Goal: Task Accomplishment & Management: Manage account settings

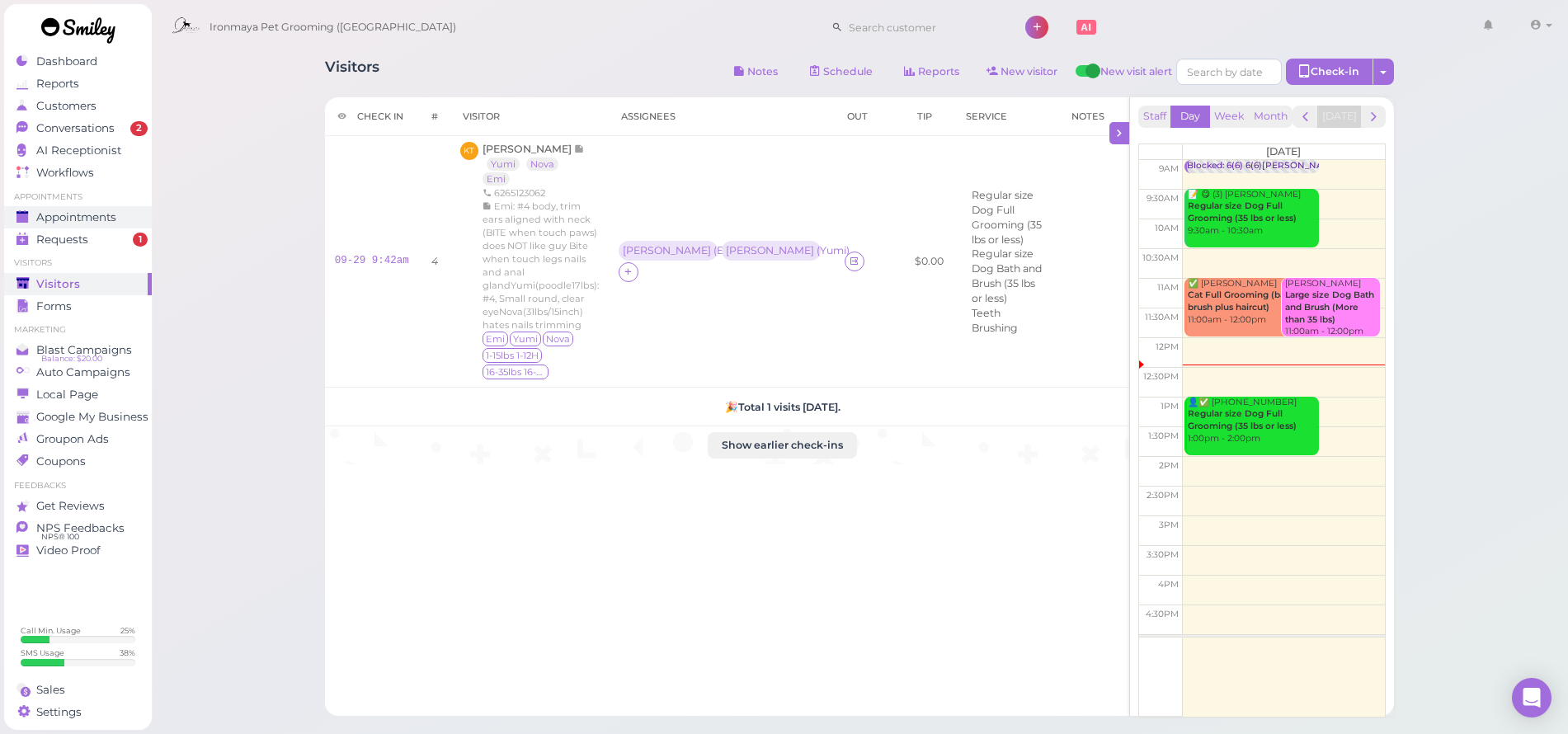
drag, startPoint x: 0, startPoint y: 0, endPoint x: 93, endPoint y: 215, distance: 234.3
click at [95, 215] on span "Appointments" at bounding box center [76, 217] width 80 height 14
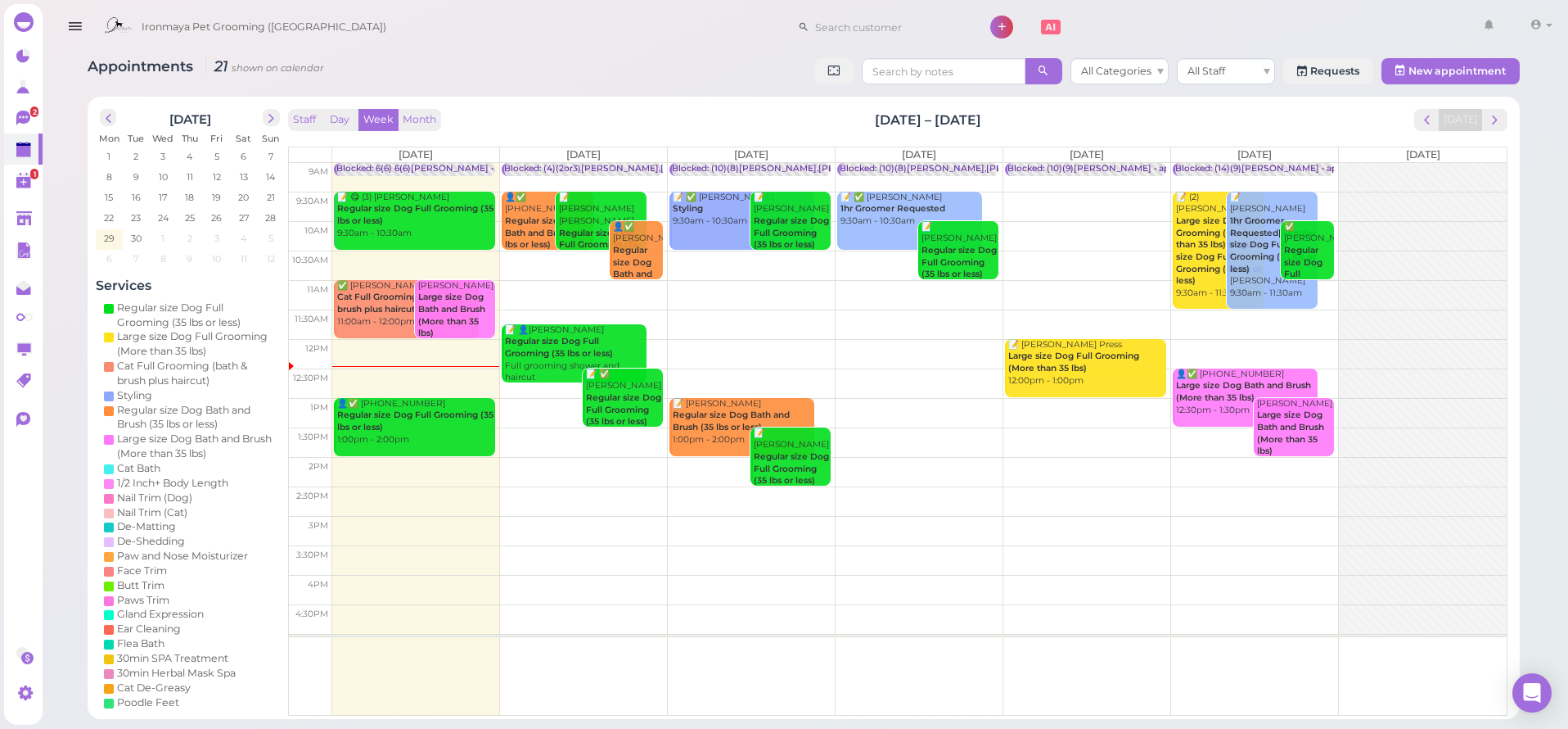
click at [665, 221] on td at bounding box center [920, 236] width 1175 height 30
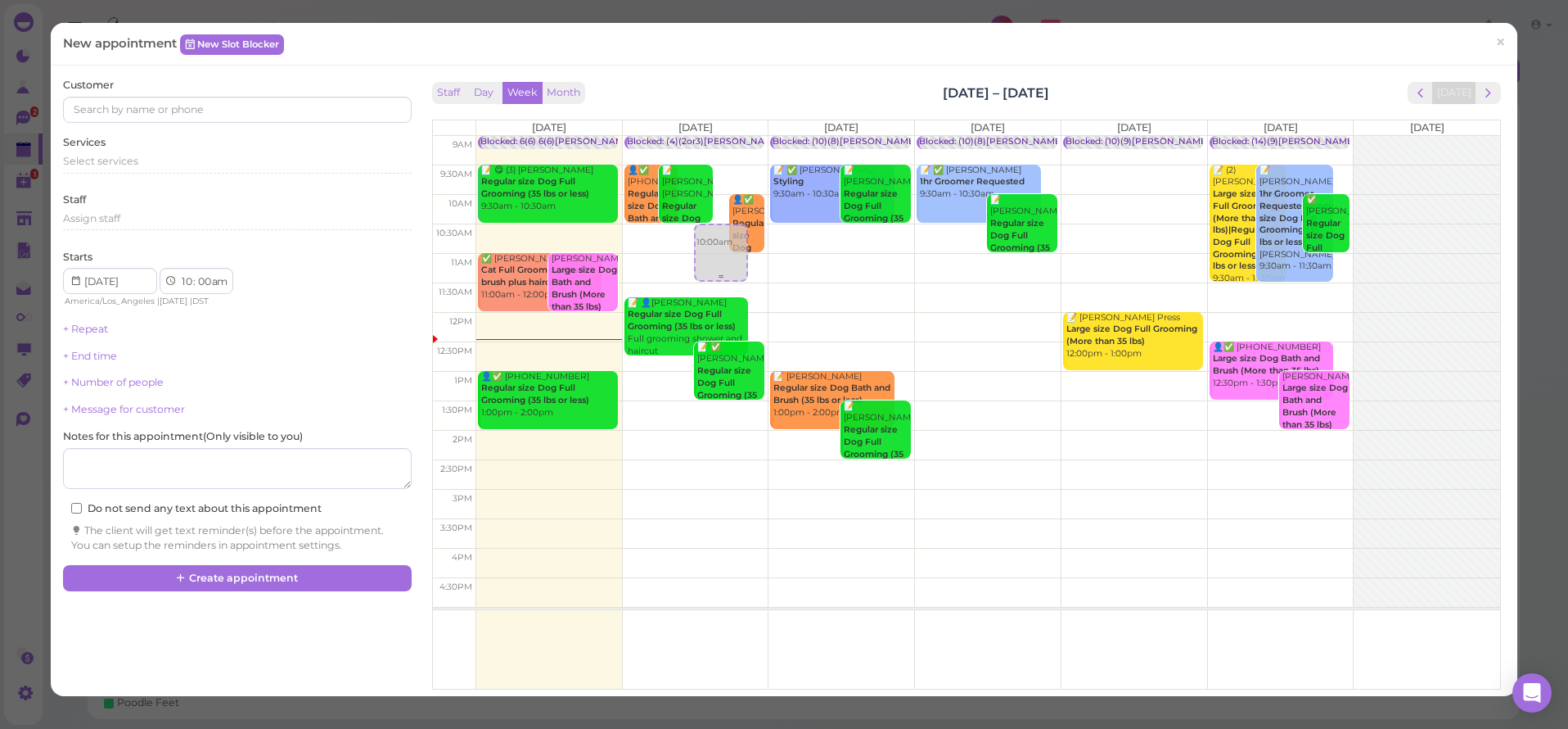
drag, startPoint x: 713, startPoint y: 221, endPoint x: 698, endPoint y: 259, distance: 40.9
click at [698, 136] on div "10:00am Blocked: (4)(2or3)[PERSON_NAME],[PERSON_NAME] • appointment 👤✅ [PHONE_N…" at bounding box center [696, 136] width 146 height 0
select select "30"
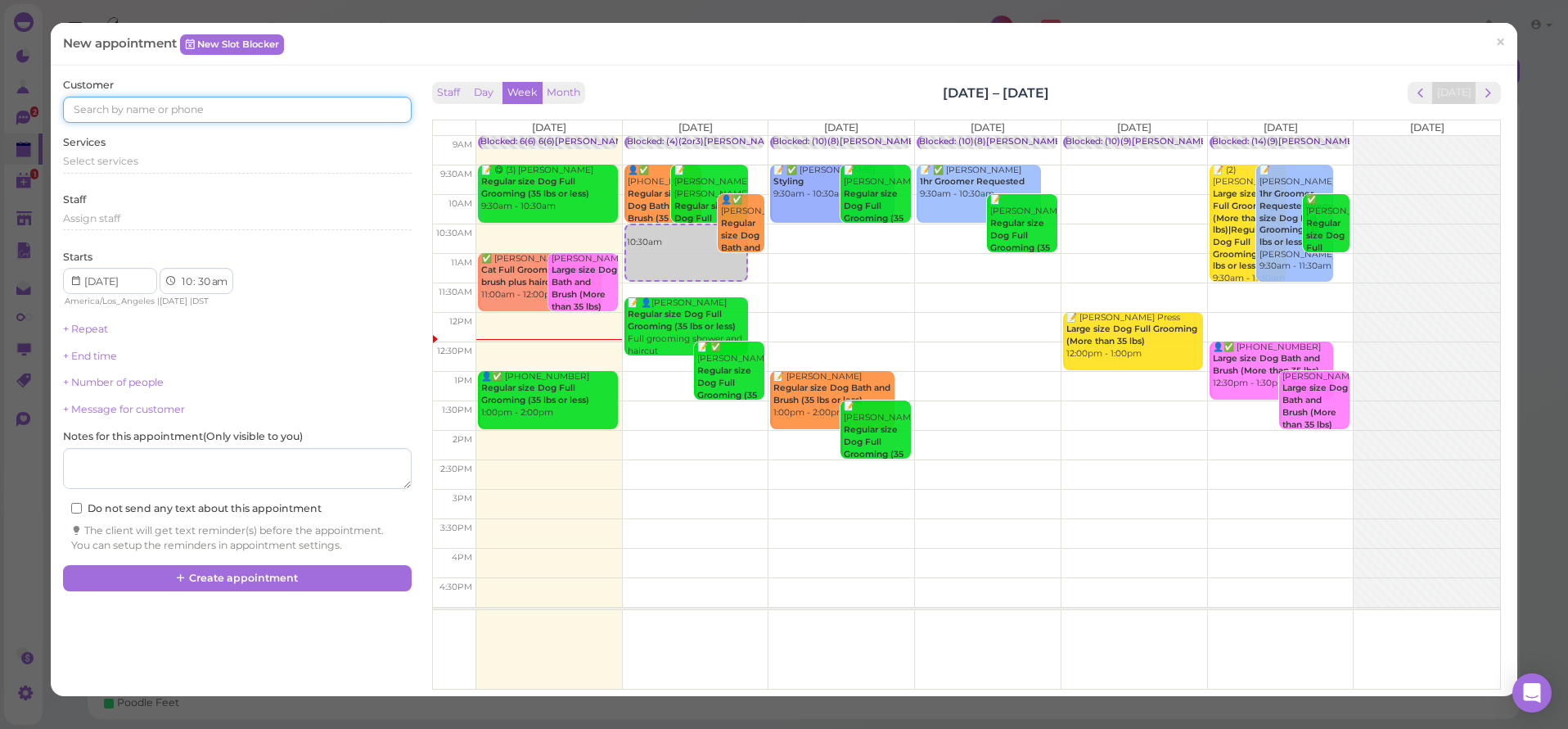
click at [193, 114] on input at bounding box center [236, 110] width 348 height 26
type input "9517726133"
click at [175, 133] on small "9517726133" at bounding box center [160, 139] width 51 height 11
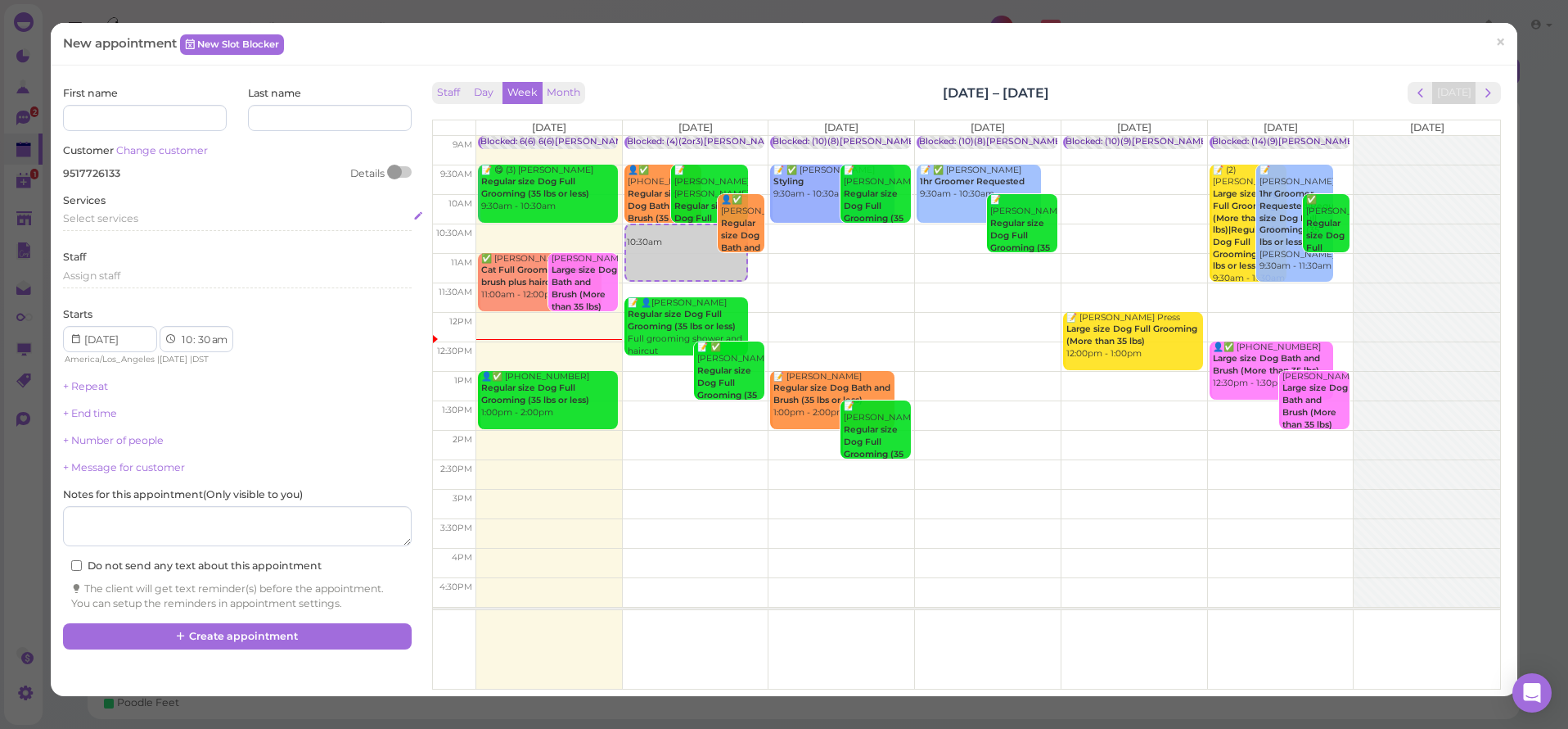
click at [120, 216] on span "Select services" at bounding box center [100, 218] width 75 height 12
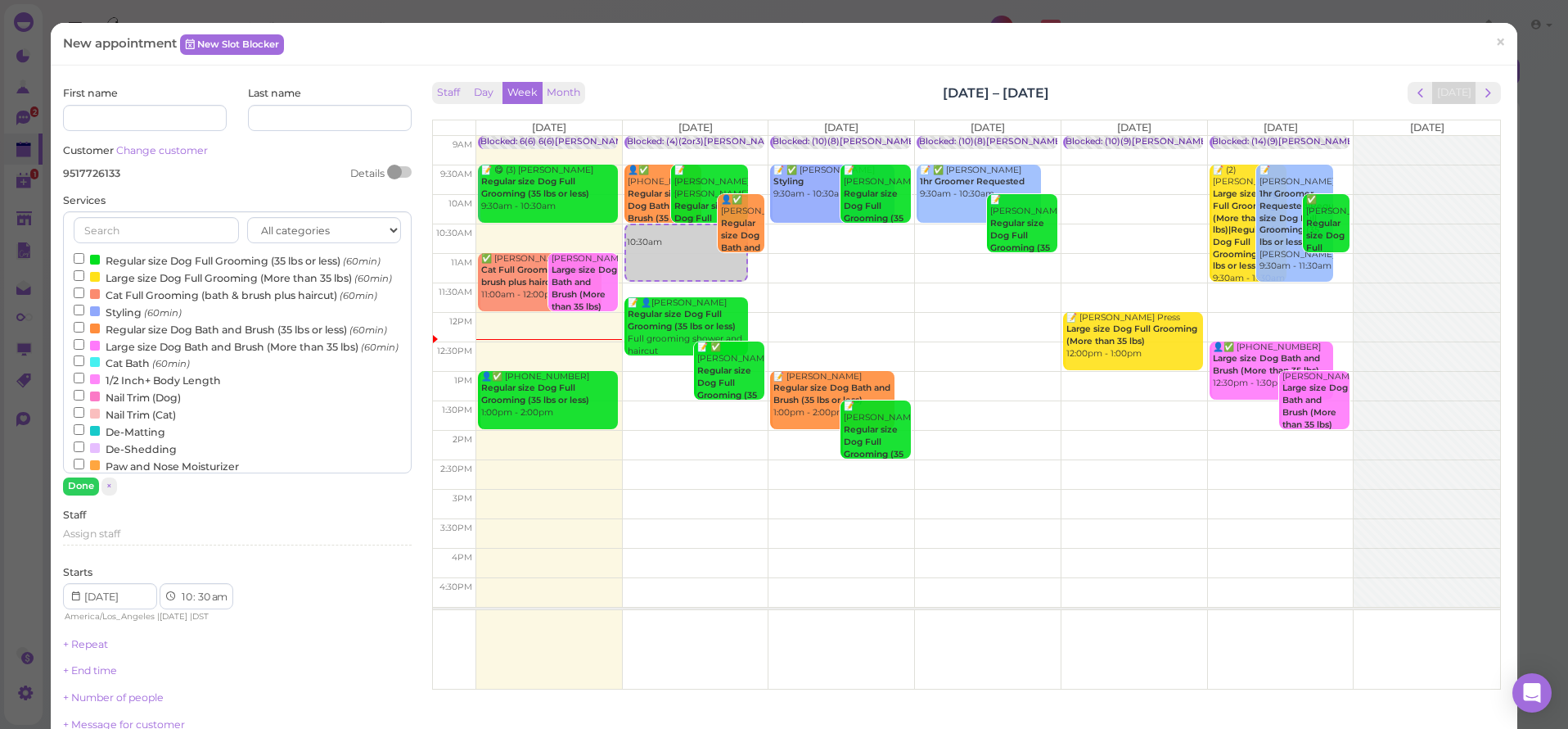
click at [87, 258] on label "Regular size Dog Full Grooming (35 lbs or less) (60min)" at bounding box center [227, 260] width 307 height 17
click at [85, 258] on input "Regular size Dog Full Grooming (35 lbs or less) (60min)" at bounding box center [79, 258] width 10 height 10
click at [83, 481] on button "Done" at bounding box center [80, 486] width 36 height 17
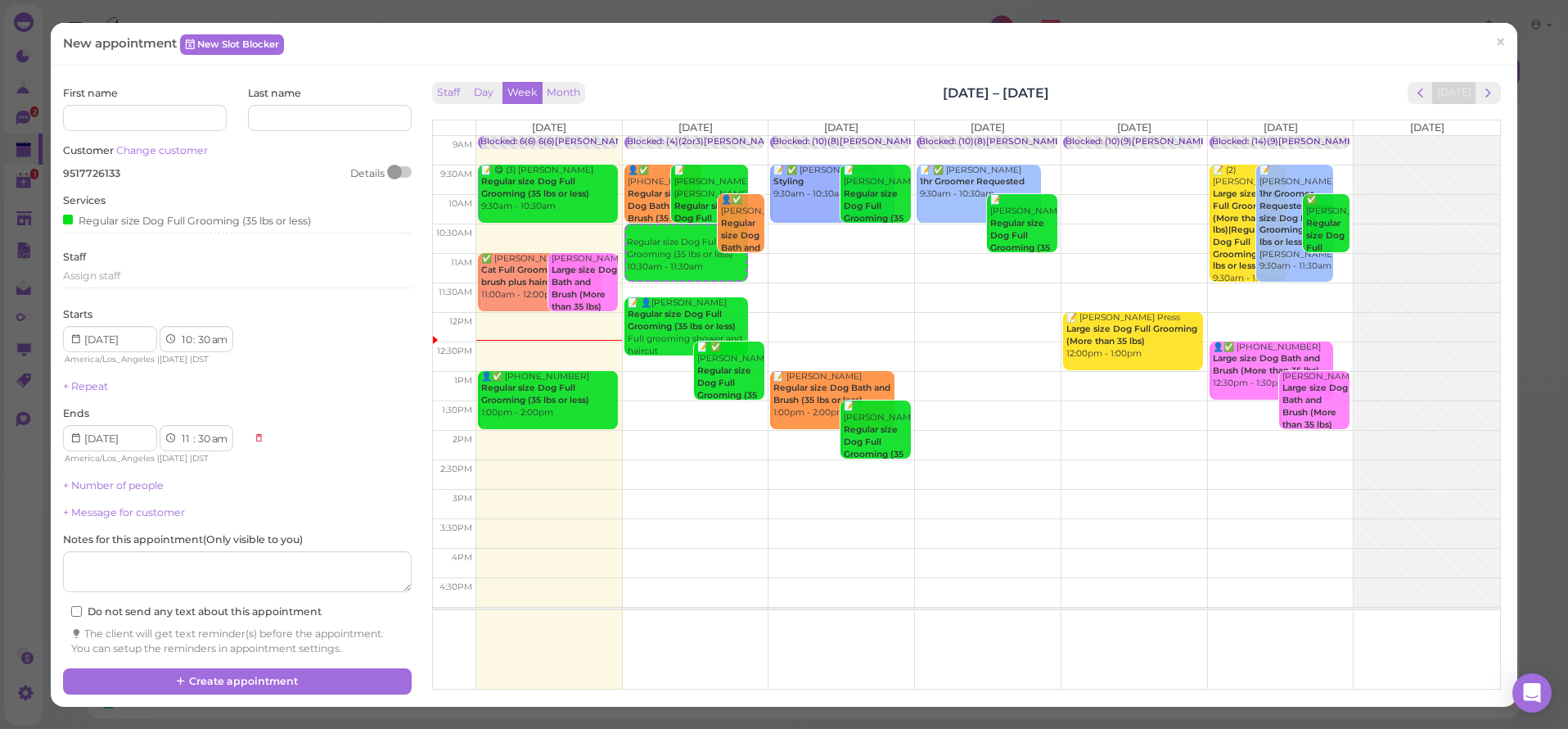
click at [220, 379] on div "+ Repeat" at bounding box center [236, 386] width 348 height 15
drag, startPoint x: 678, startPoint y: 258, endPoint x: 674, endPoint y: 310, distance: 52.2
click at [674, 136] on div "Regular size Dog Full Grooming (35 lbs or less) 10:30am - 11:30am Blocked: (4)(…" at bounding box center [696, 136] width 146 height 0
select select "11"
select select "12"
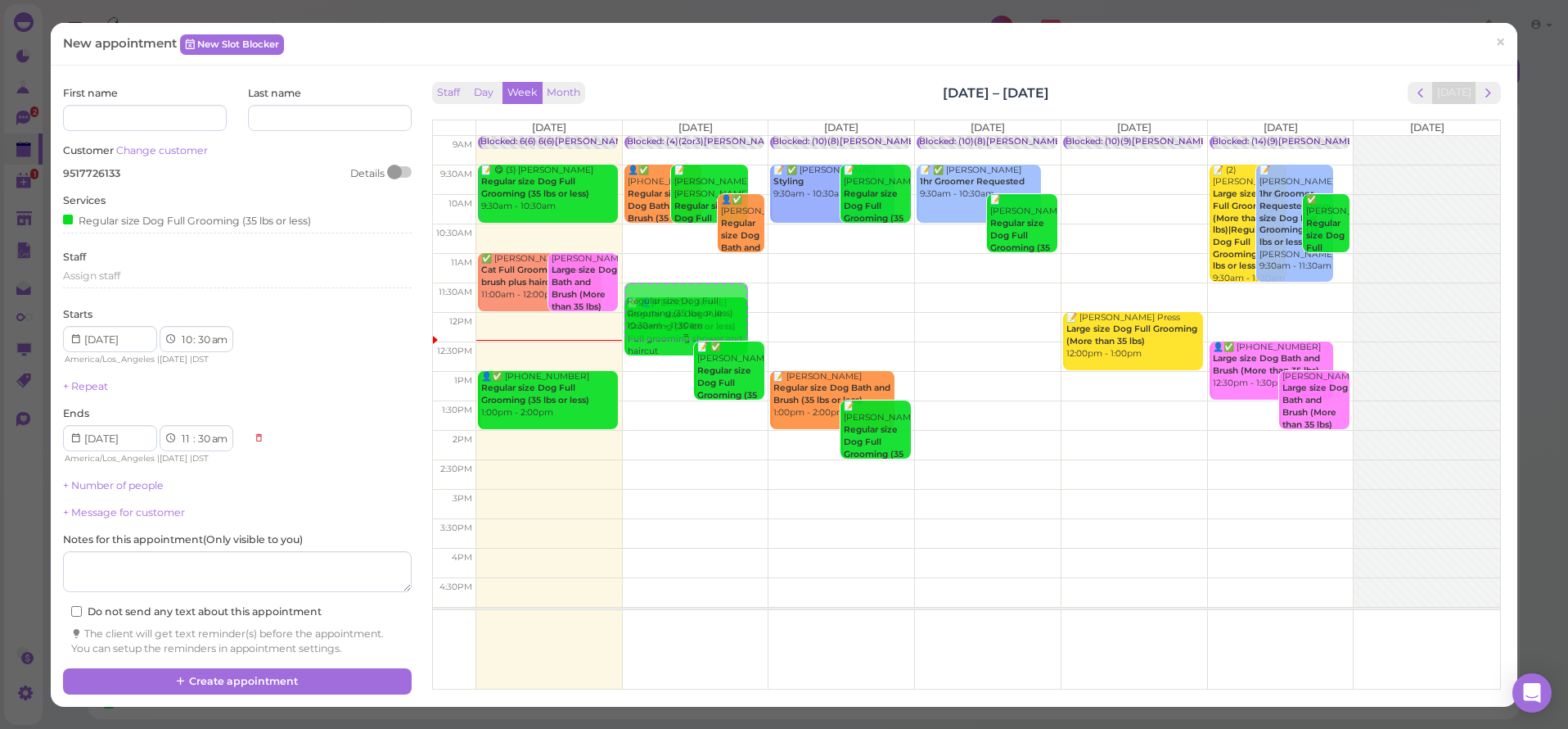
select select "pm"
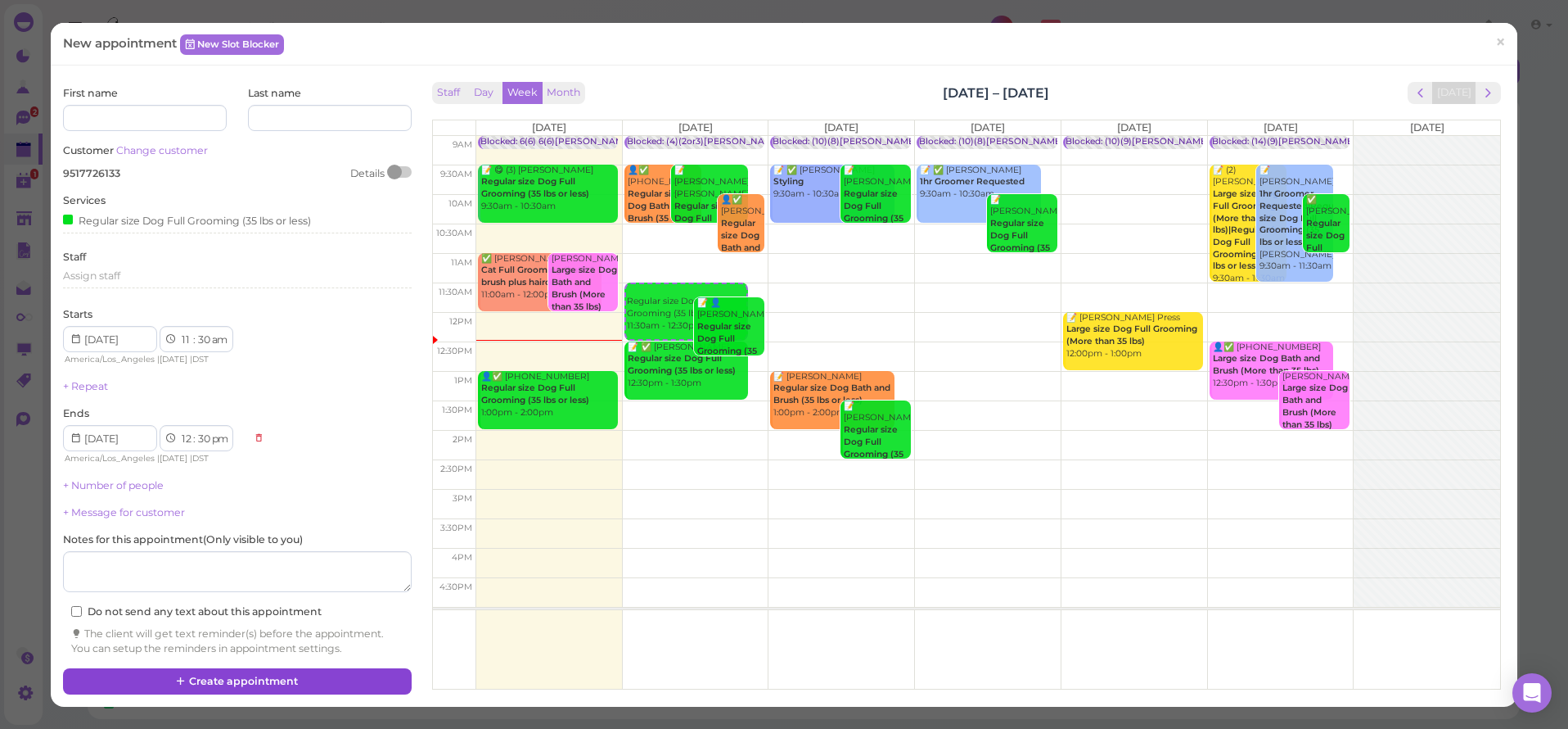
click at [208, 675] on button "Create appointment" at bounding box center [236, 681] width 348 height 26
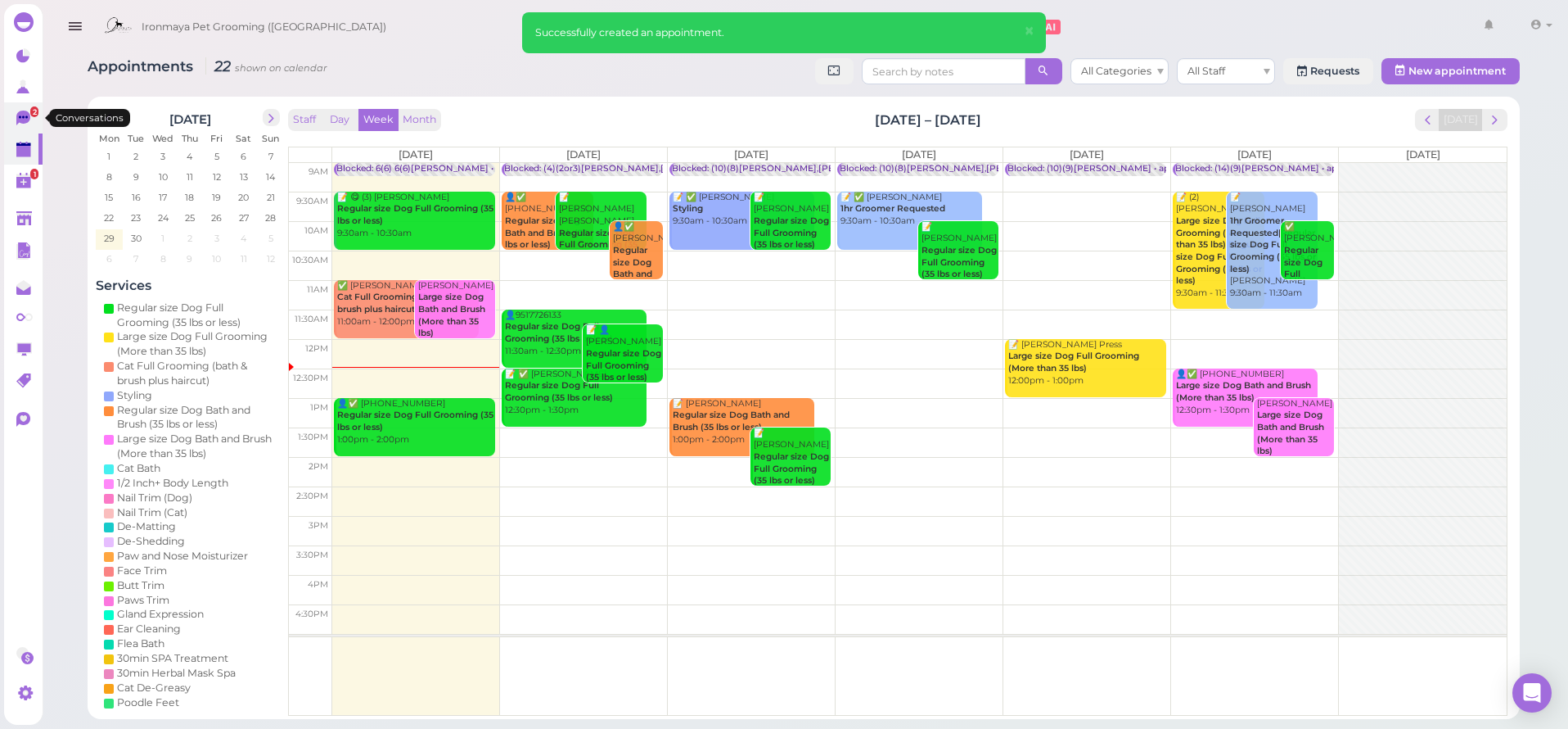
click at [31, 114] on span "2" at bounding box center [34, 112] width 8 height 10
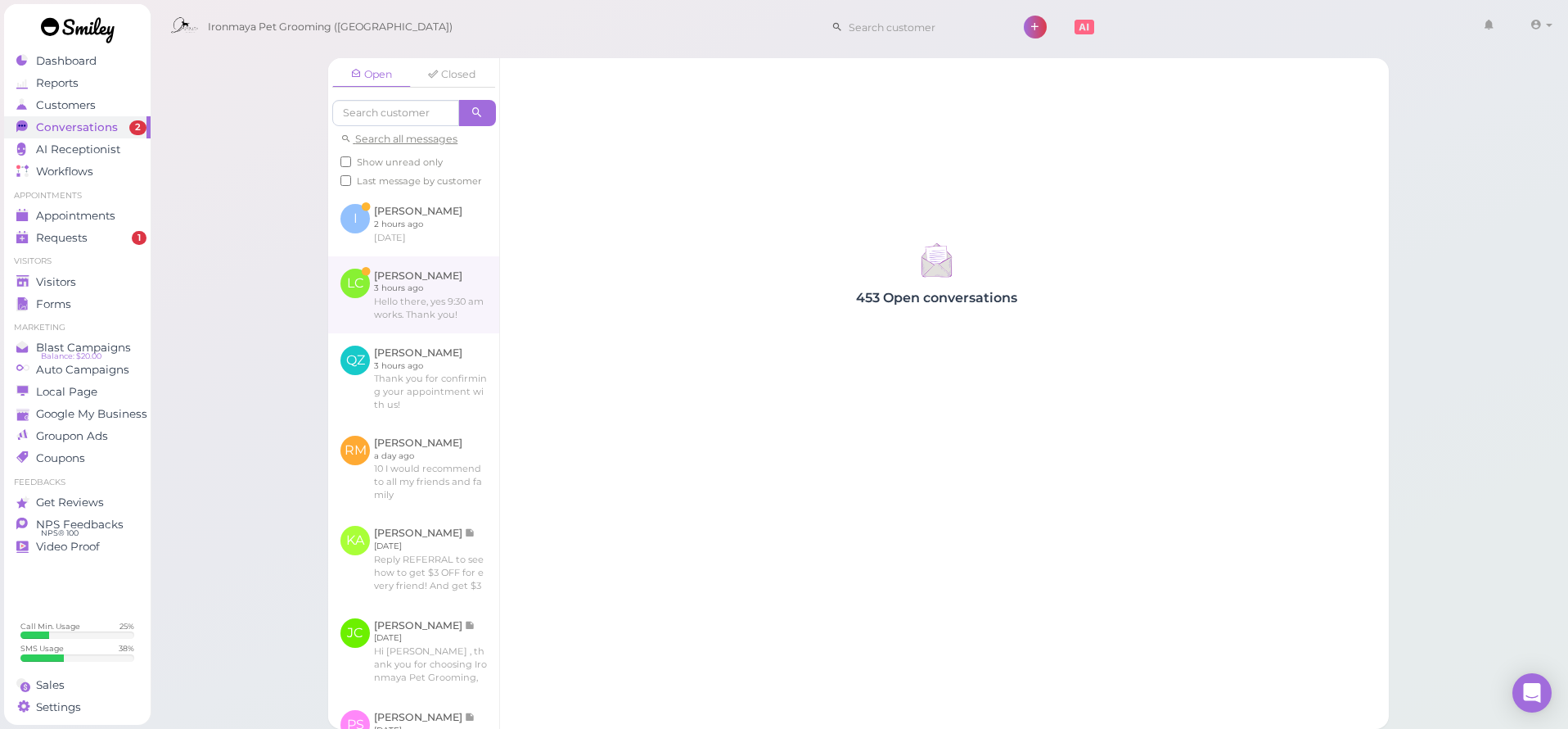
click at [408, 312] on link at bounding box center [414, 295] width 171 height 77
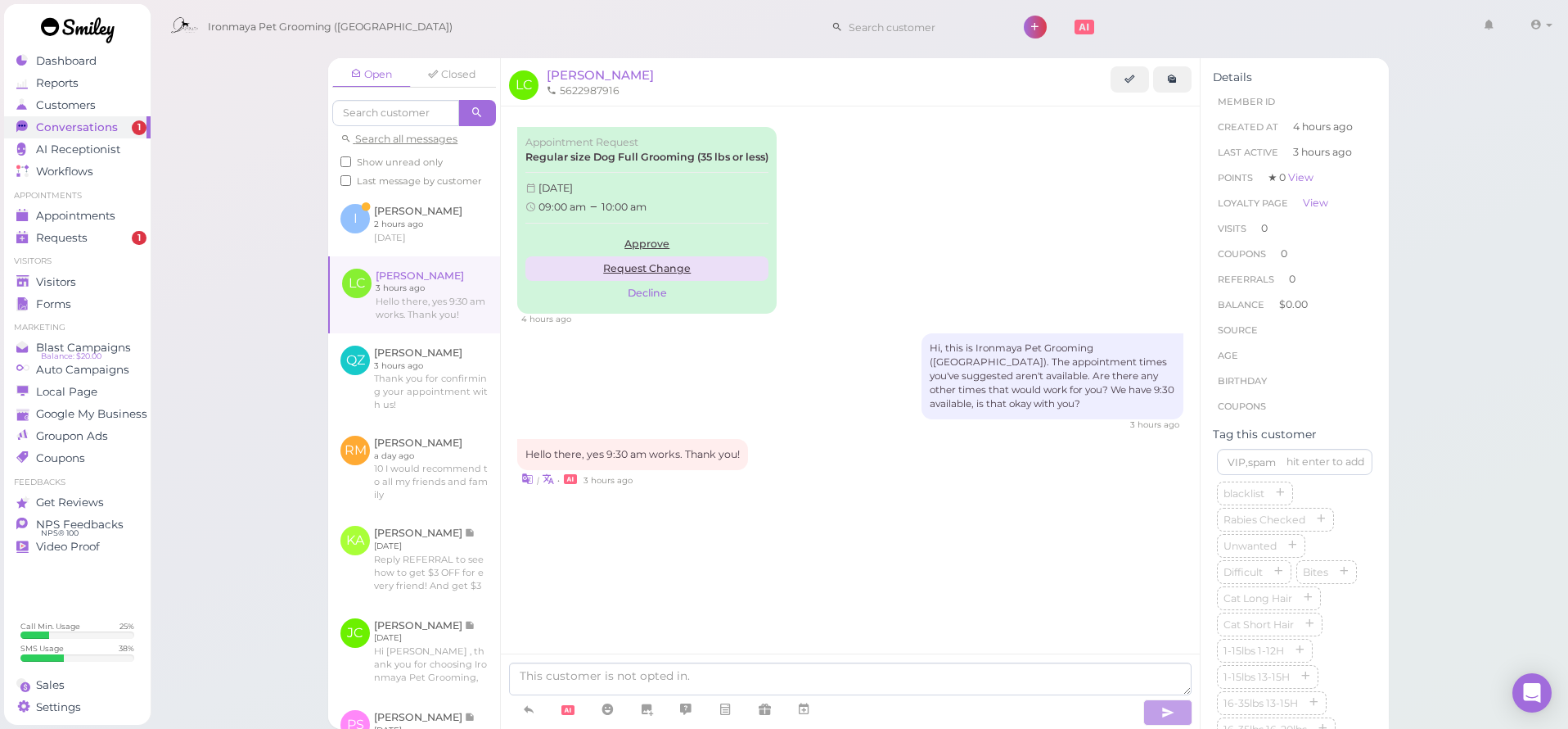
click at [611, 268] on link "Request Change" at bounding box center [647, 269] width 243 height 24
type textarea "Hi, this is Ironmaya Pet Grooming ([GEOGRAPHIC_DATA]). The appointment times yo…"
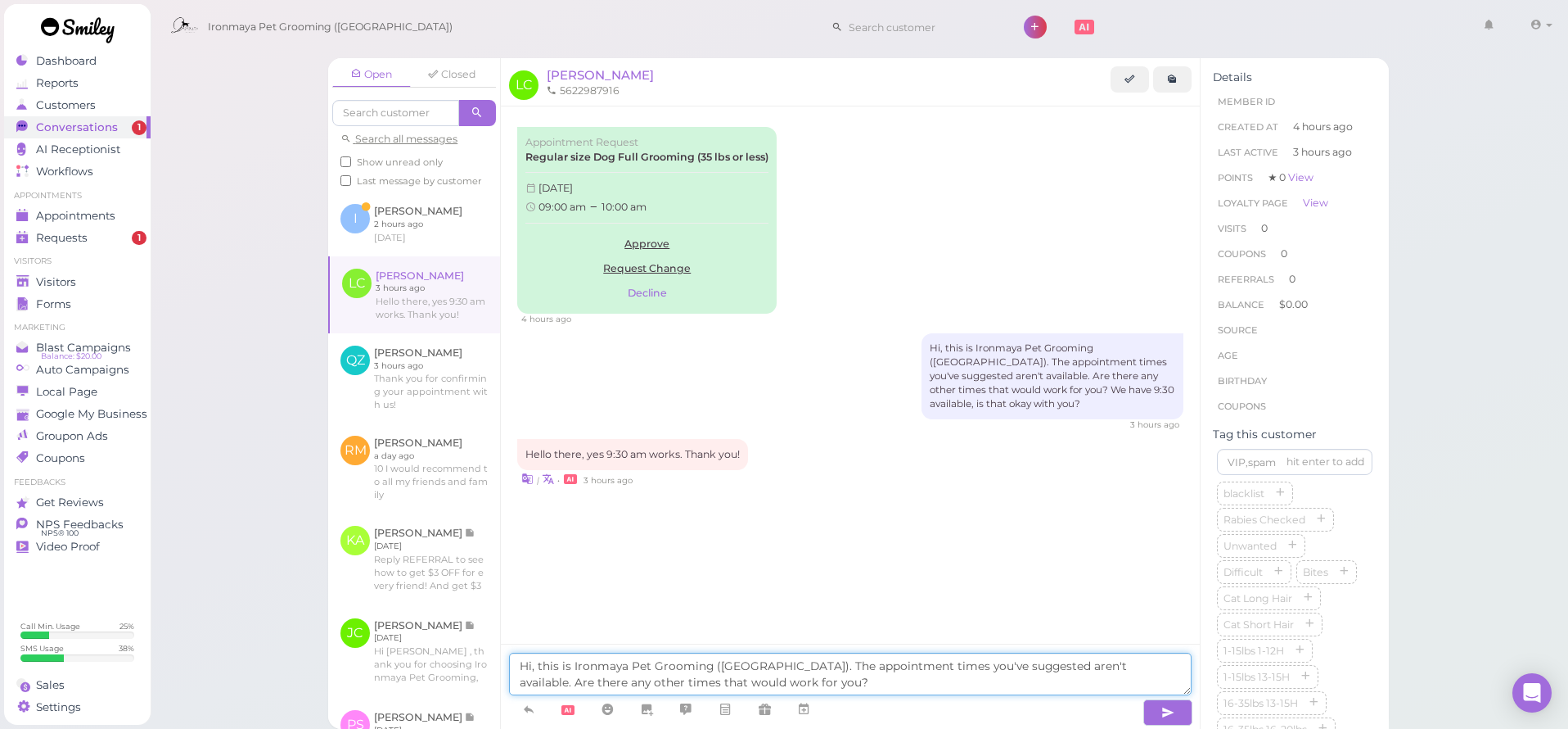
drag, startPoint x: 803, startPoint y: 691, endPoint x: 506, endPoint y: 631, distance: 303.0
click at [509, 645] on div "Hi, this is Ironmaya Pet Grooming ([GEOGRAPHIC_DATA]). The appointment times yo…" at bounding box center [851, 686] width 699 height 85
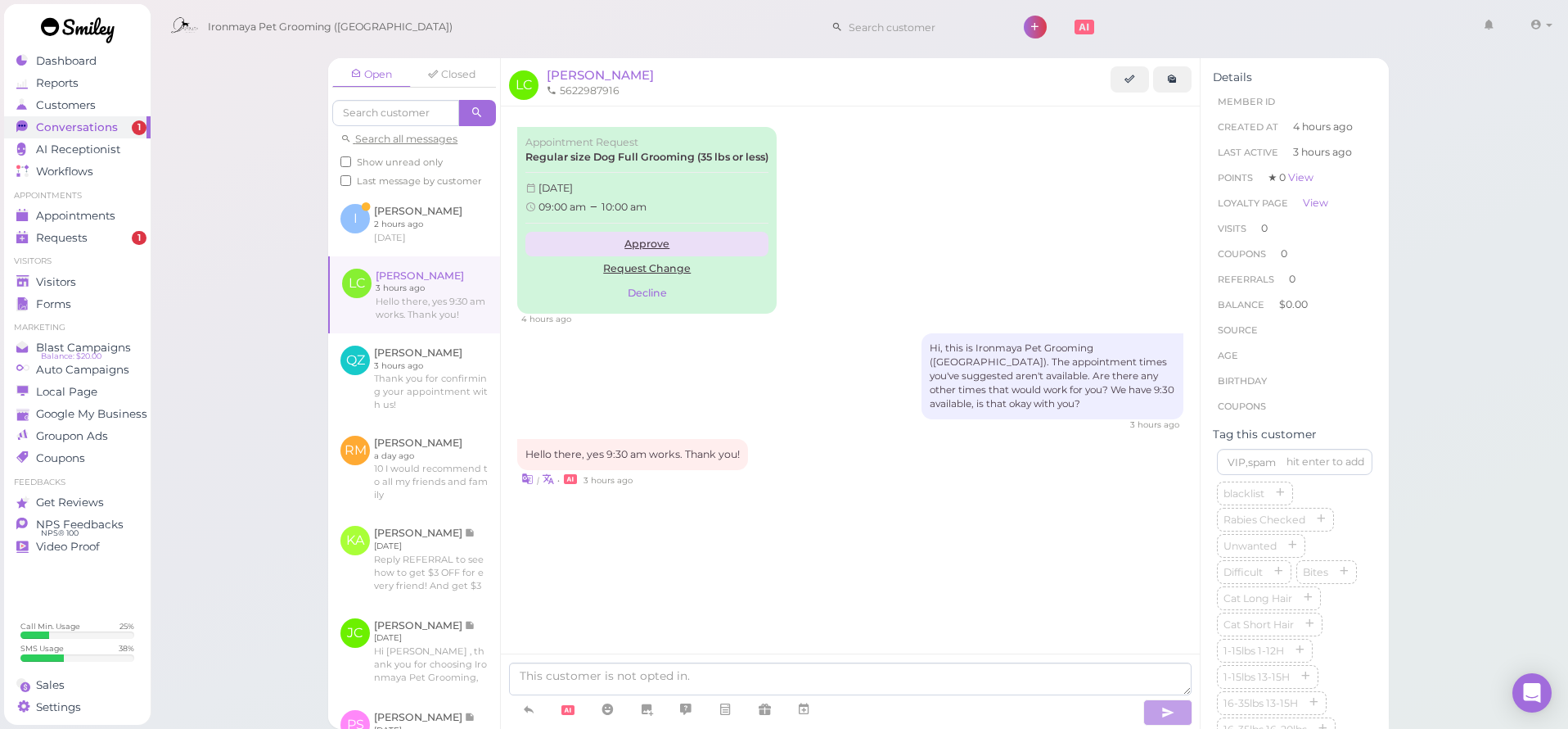
click at [641, 235] on link "Approve" at bounding box center [647, 244] width 243 height 24
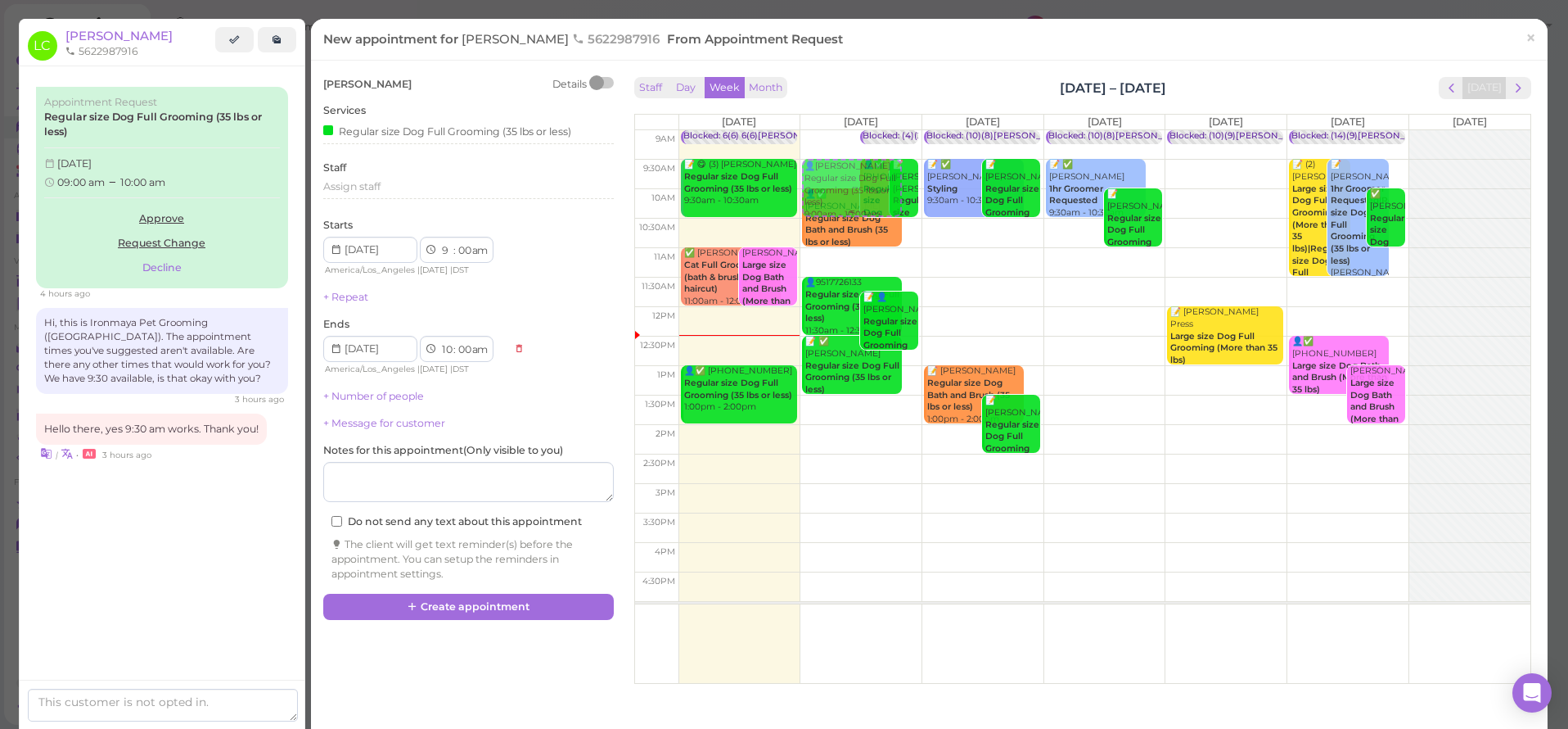
drag, startPoint x: 828, startPoint y: 157, endPoint x: 830, endPoint y: 191, distance: 34.1
click at [830, 130] on div "👤[PERSON_NAME] Regular size Dog Full Grooming (35 lbs or less) 9:00am - 10:00am…" at bounding box center [860, 130] width 121 height 0
select select "30"
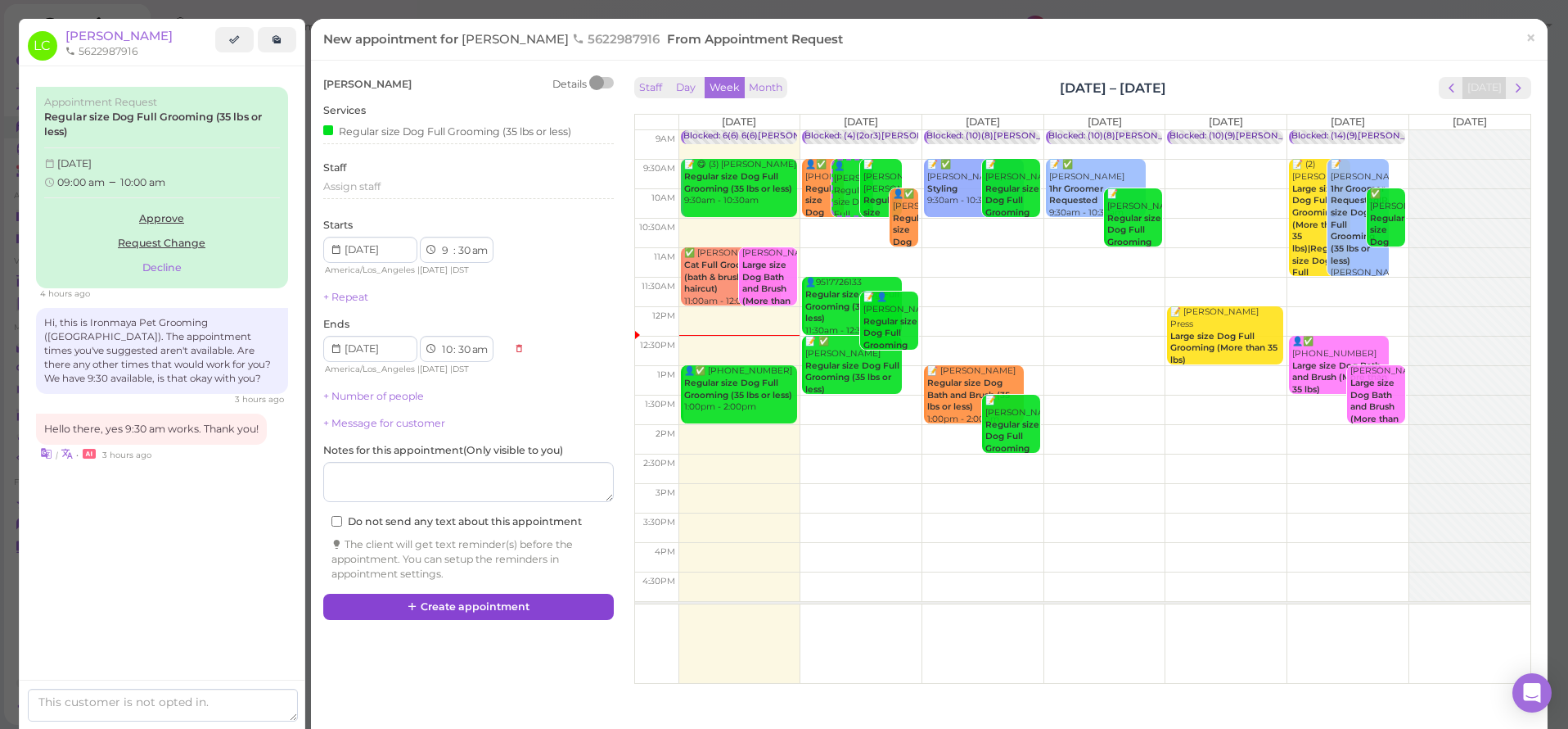
click at [517, 602] on button "Create appointment" at bounding box center [468, 607] width 290 height 26
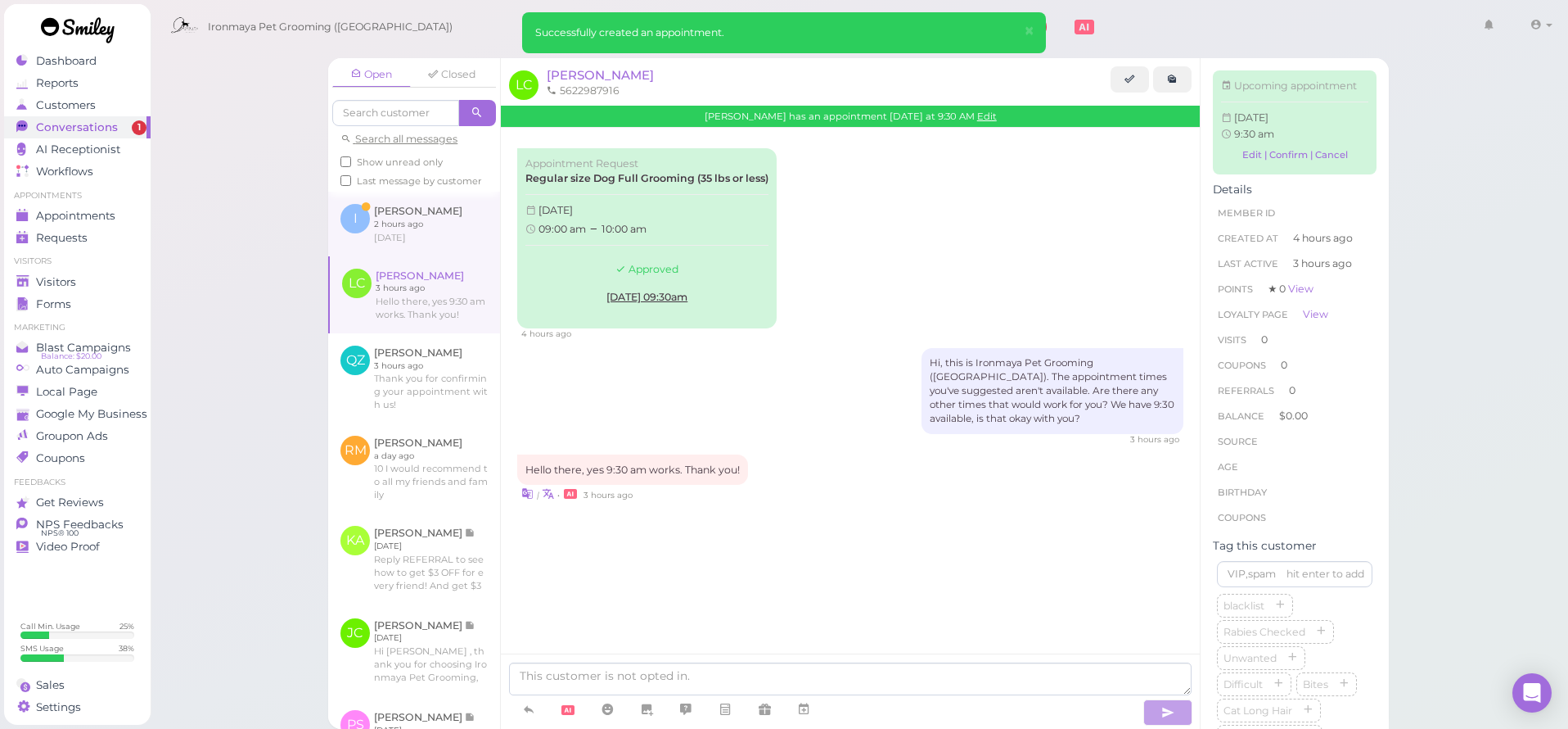
click at [398, 239] on link at bounding box center [414, 223] width 172 height 64
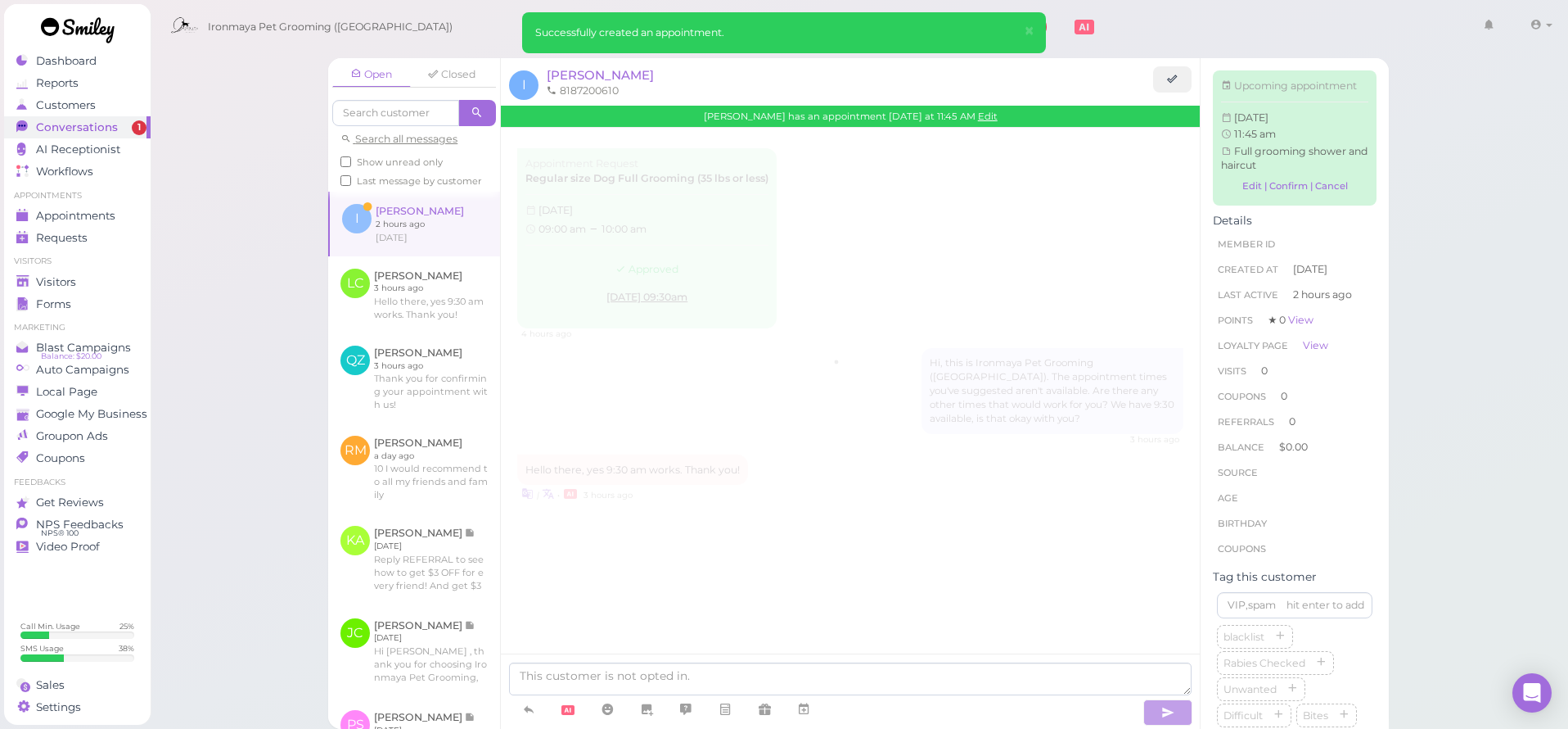
scroll to position [160, 0]
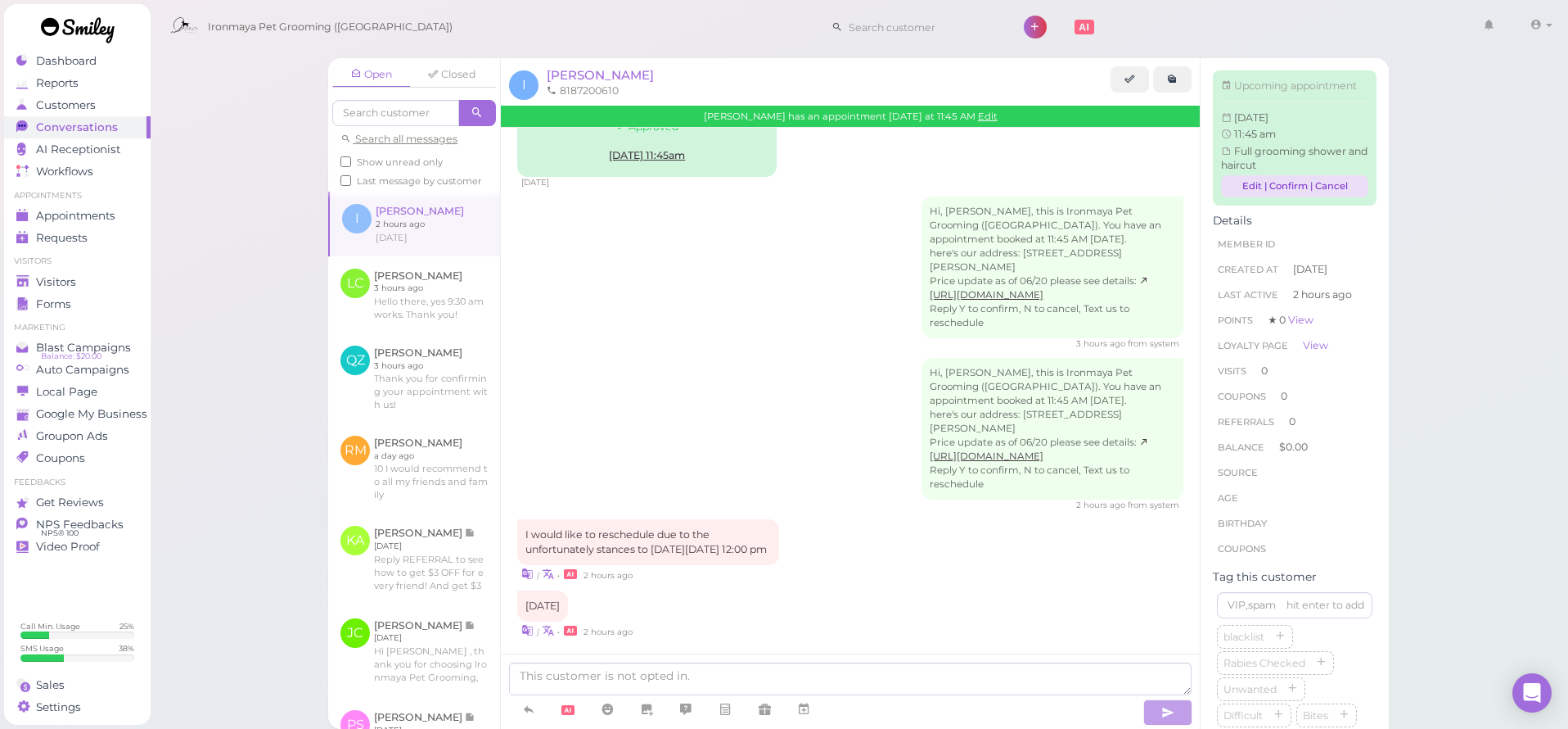
click at [1243, 194] on link "Edit | Confirm | Cancel" at bounding box center [1294, 186] width 147 height 22
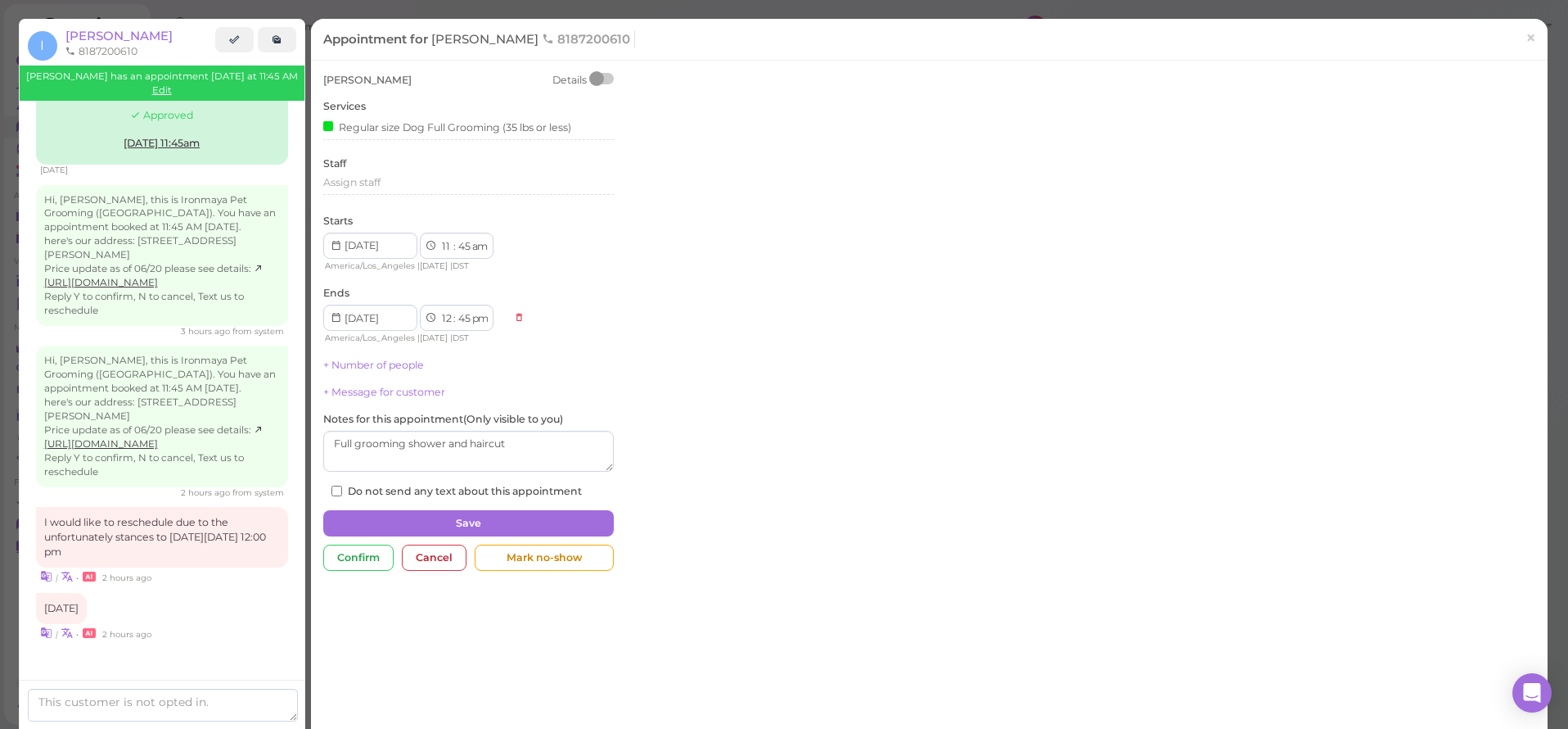
scroll to position [139, 0]
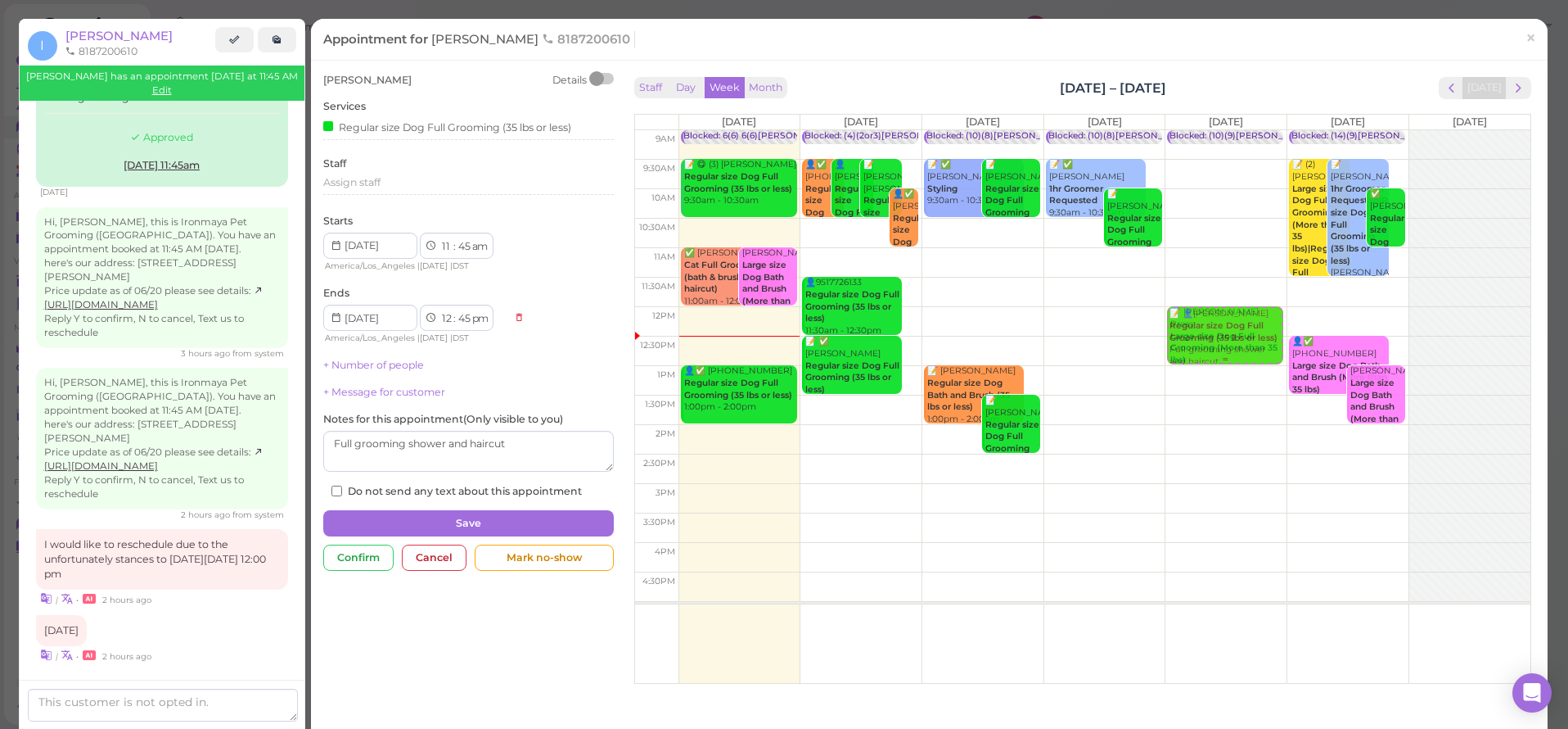
drag, startPoint x: 877, startPoint y: 307, endPoint x: 1200, endPoint y: 321, distance: 323.3
click at [1202, 130] on tr "Blocked: 6(6) 6(6)[PERSON_NAME] • appointment 📝 😋 (3) [PERSON_NAME] Tea Regular…" at bounding box center [1083, 130] width 895 height 0
type input "[DATE]"
select select "12"
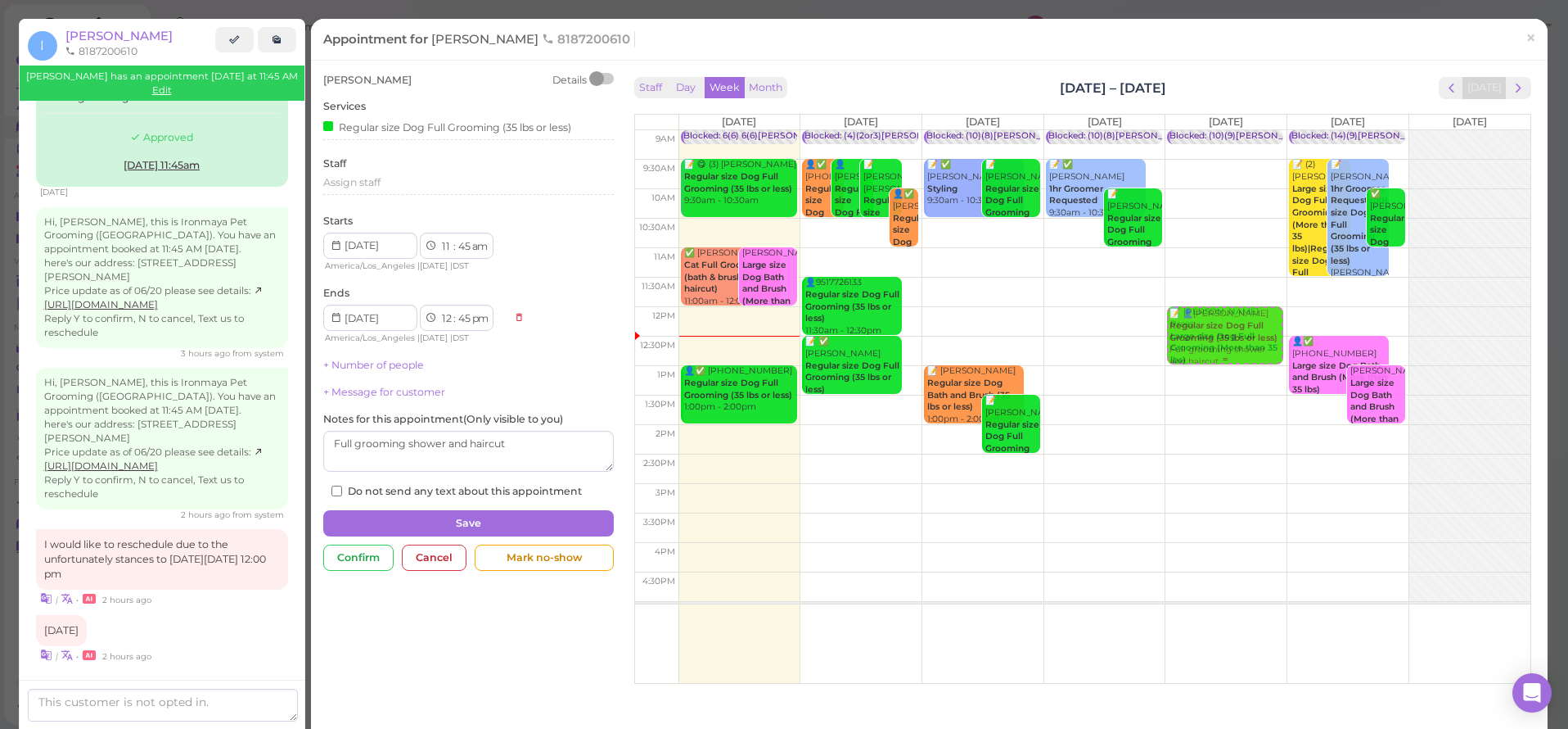
select select "00"
select select "pm"
select select "1"
select select "00"
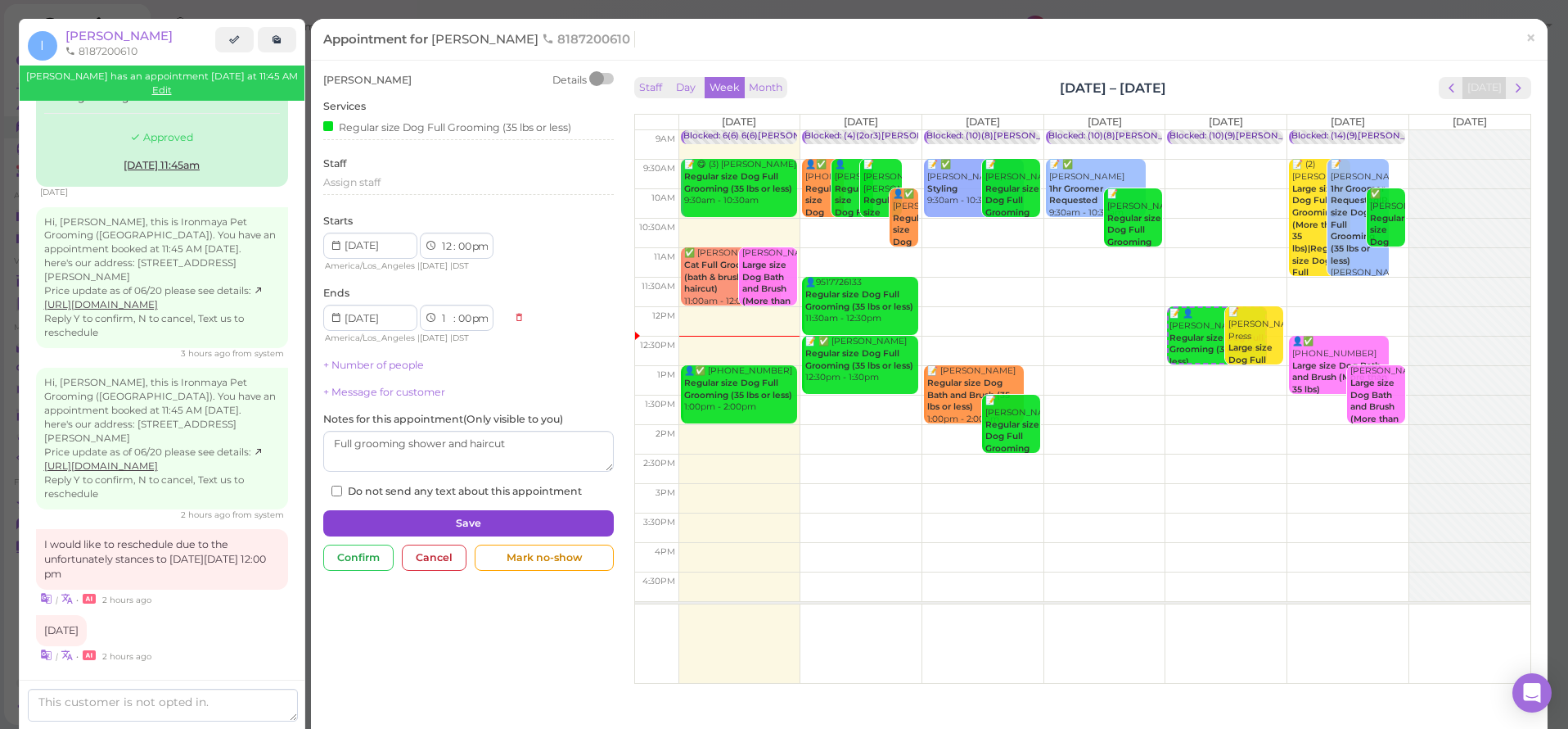
click at [464, 513] on button "Save" at bounding box center [468, 523] width 290 height 26
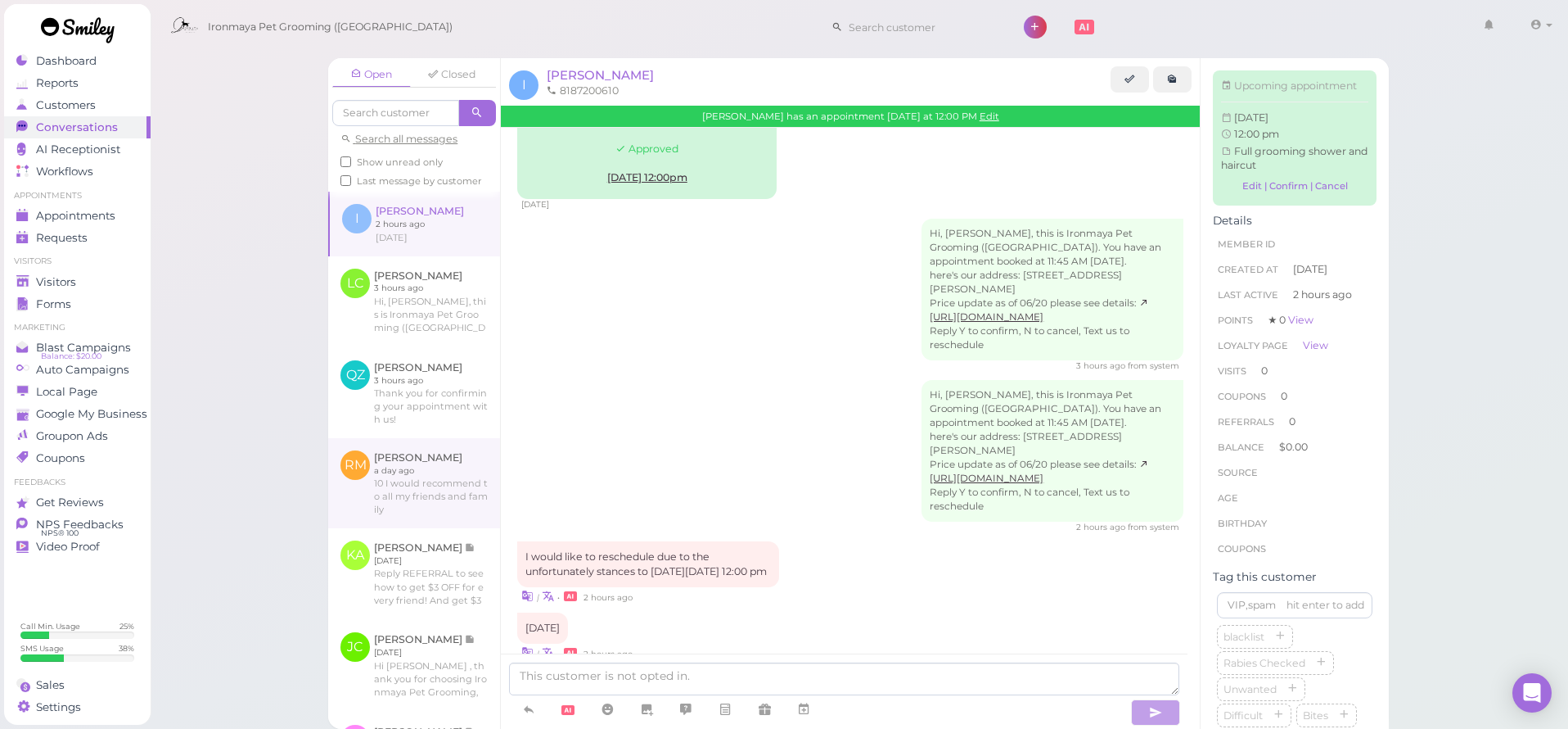
scroll to position [318, 0]
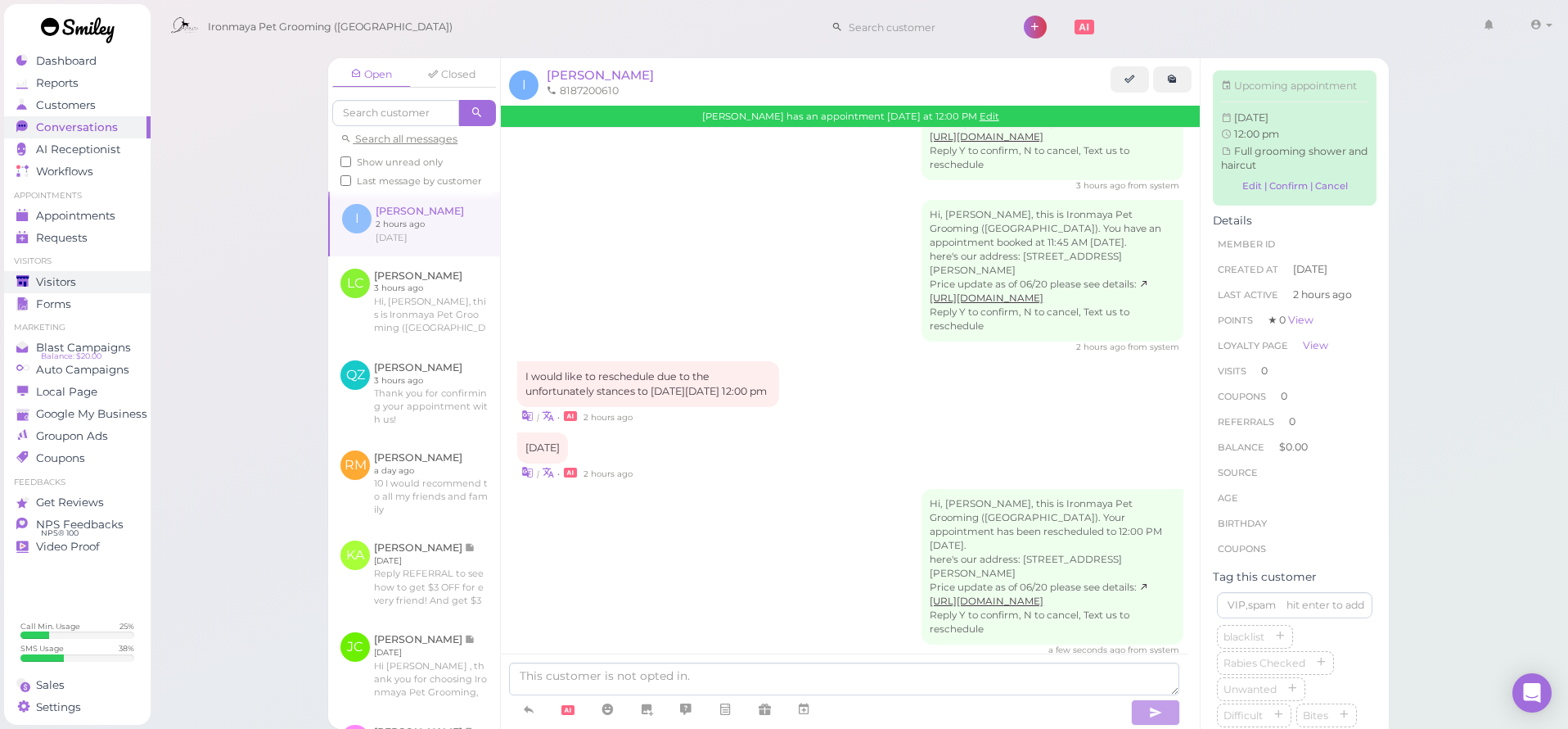
click at [73, 283] on span "Visitors" at bounding box center [56, 283] width 40 height 14
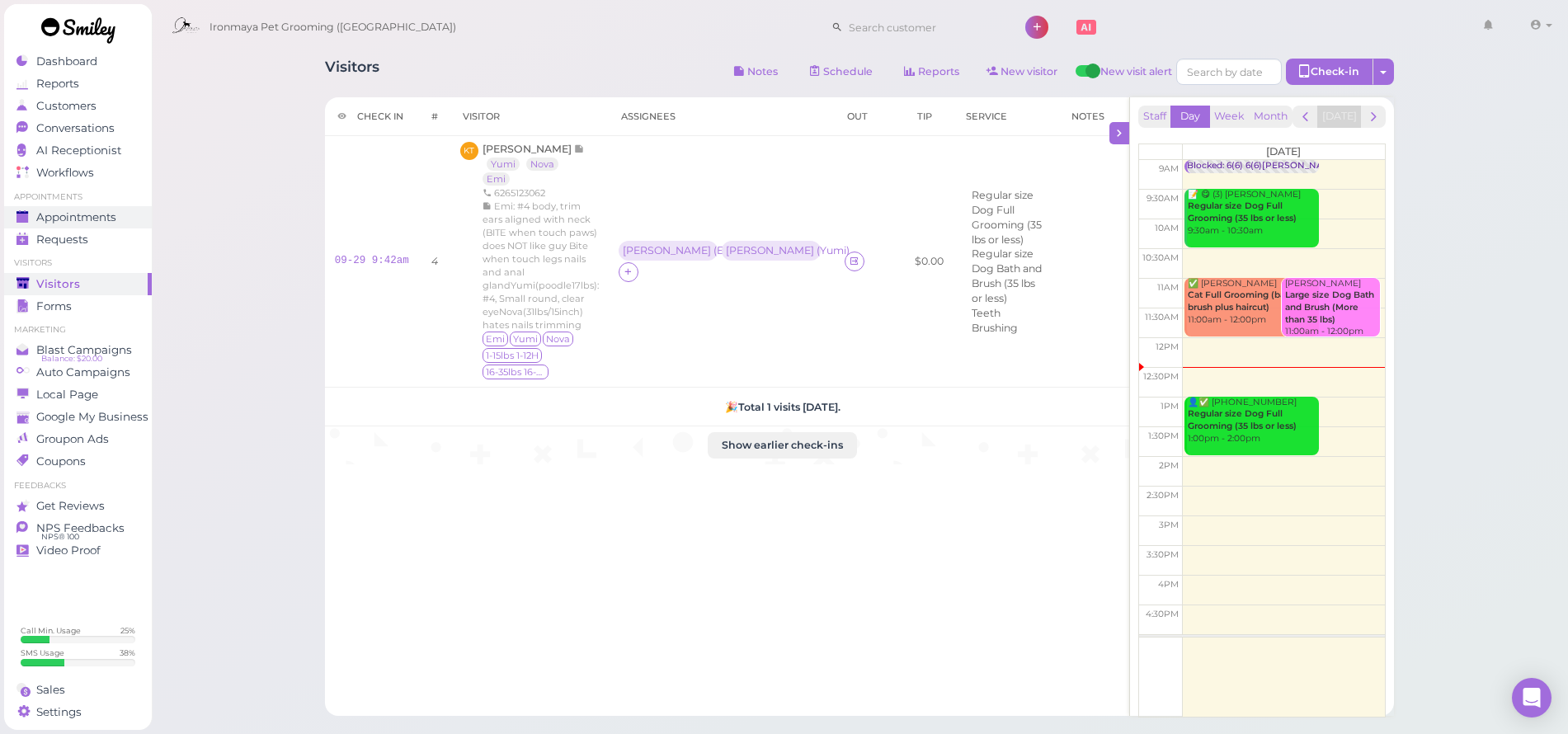
click at [98, 210] on span "Appointments" at bounding box center [76, 217] width 80 height 14
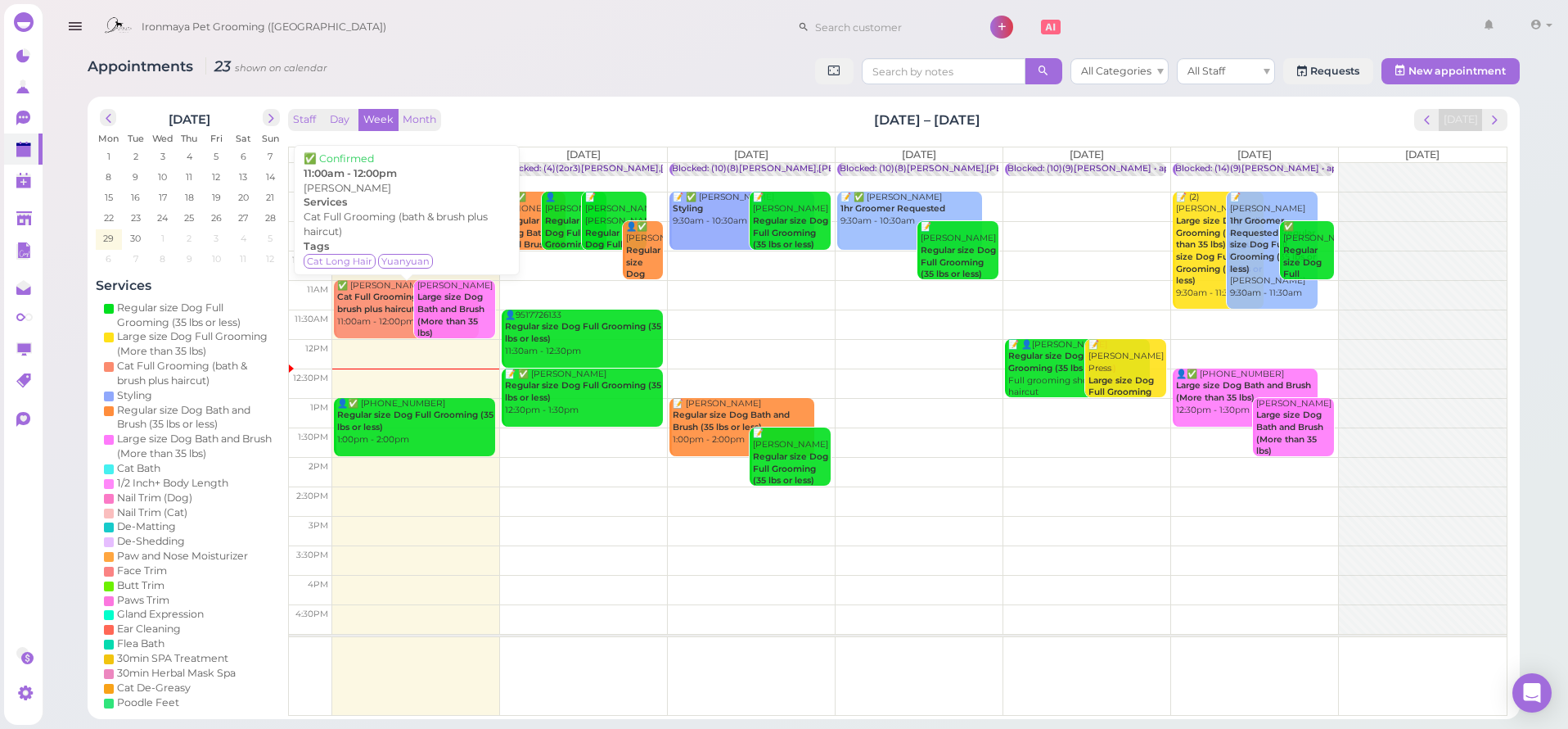
click at [367, 309] on b "Cat Full Grooming (bath & brush plus haircut)" at bounding box center [394, 303] width 114 height 23
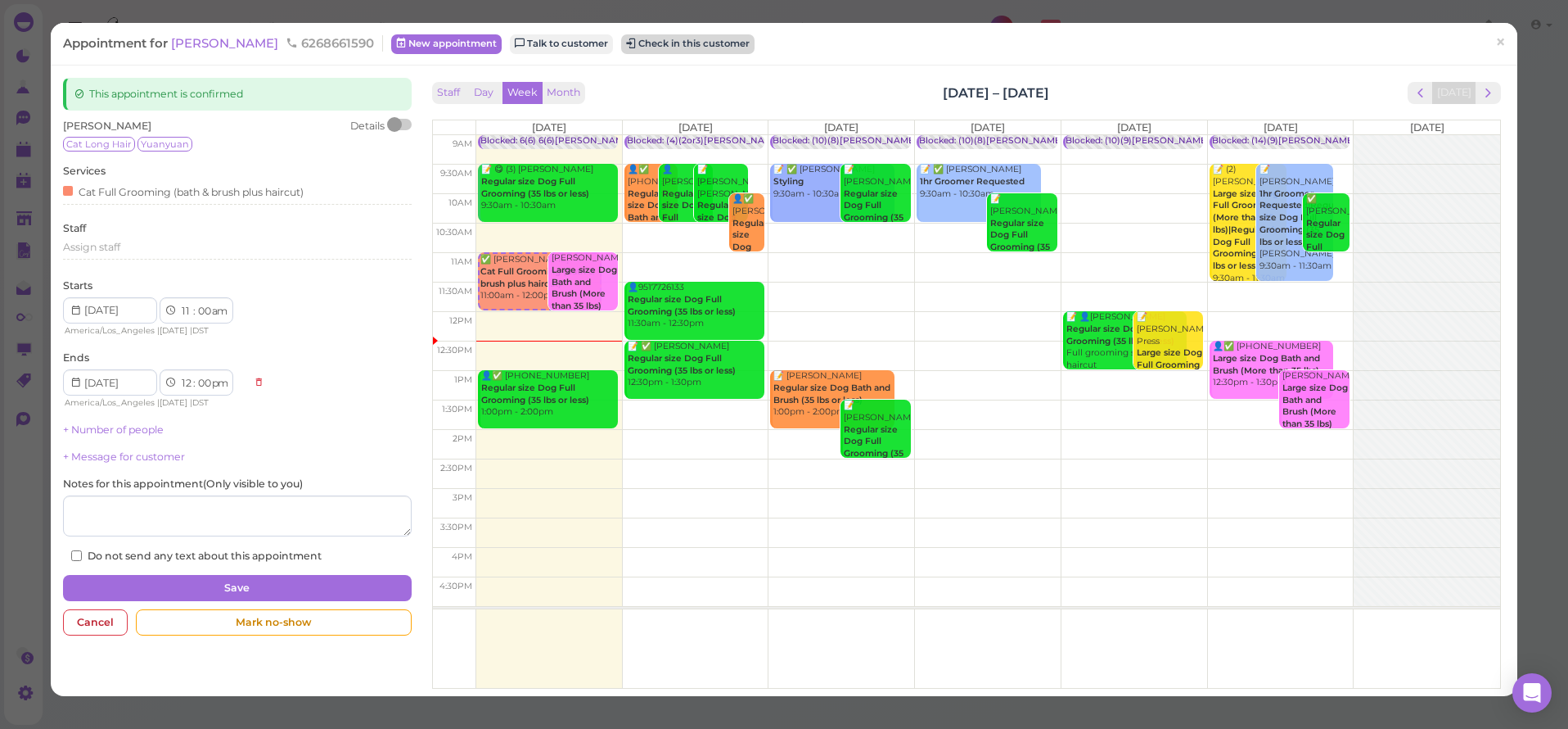
click at [627, 48] on button "Check in this customer" at bounding box center [688, 44] width 133 height 20
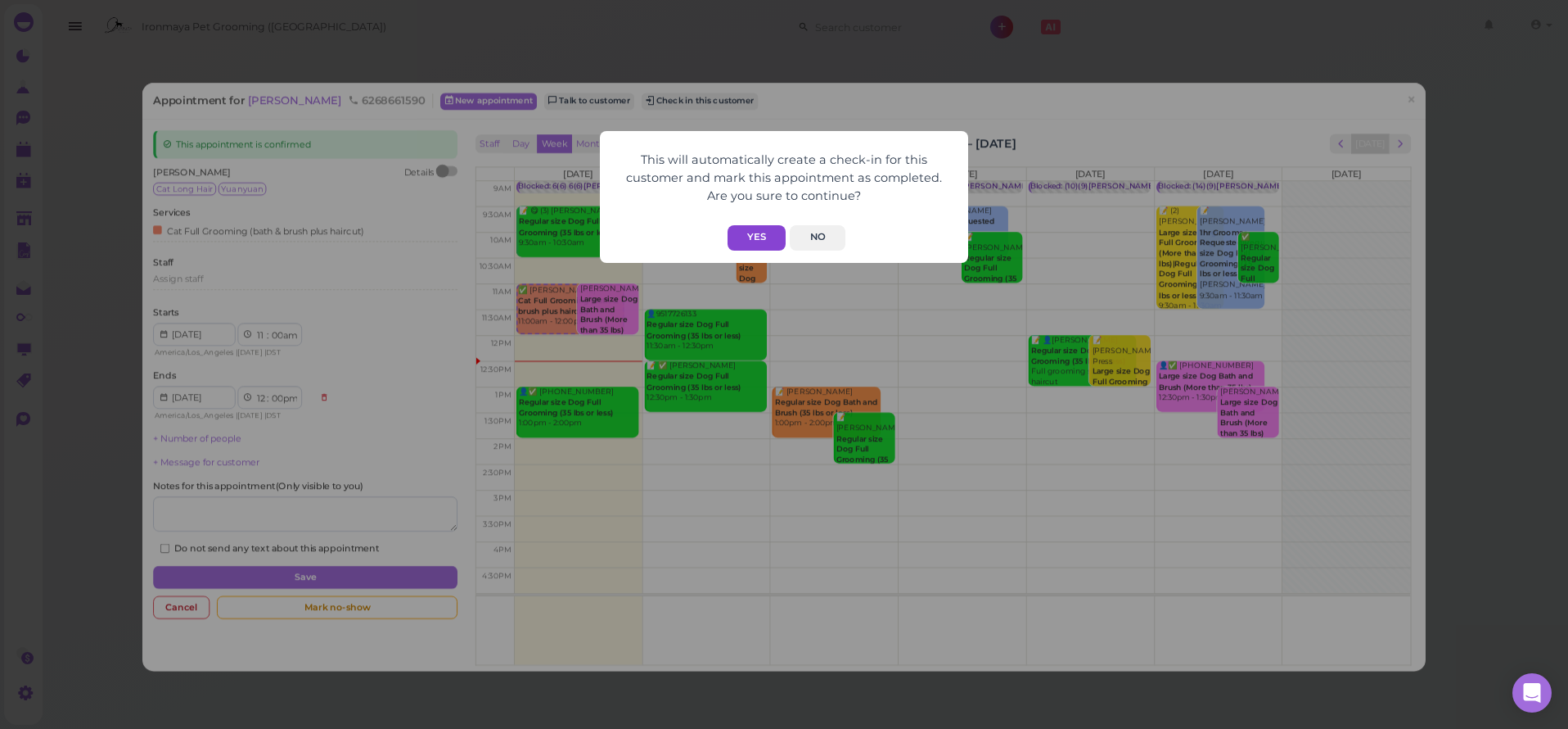
click at [743, 231] on button "Yes" at bounding box center [757, 237] width 58 height 25
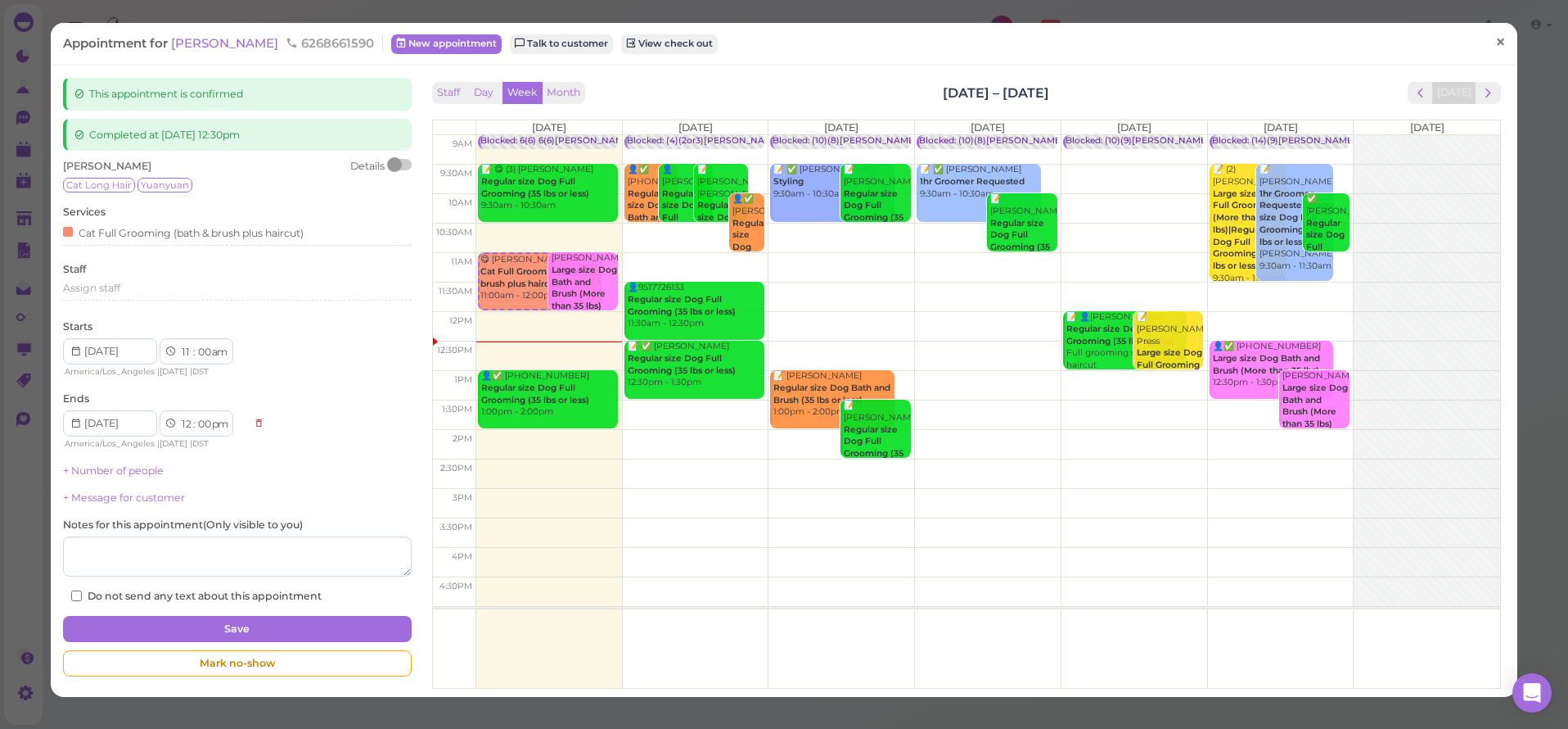
click at [1496, 39] on link "×" at bounding box center [1500, 43] width 31 height 38
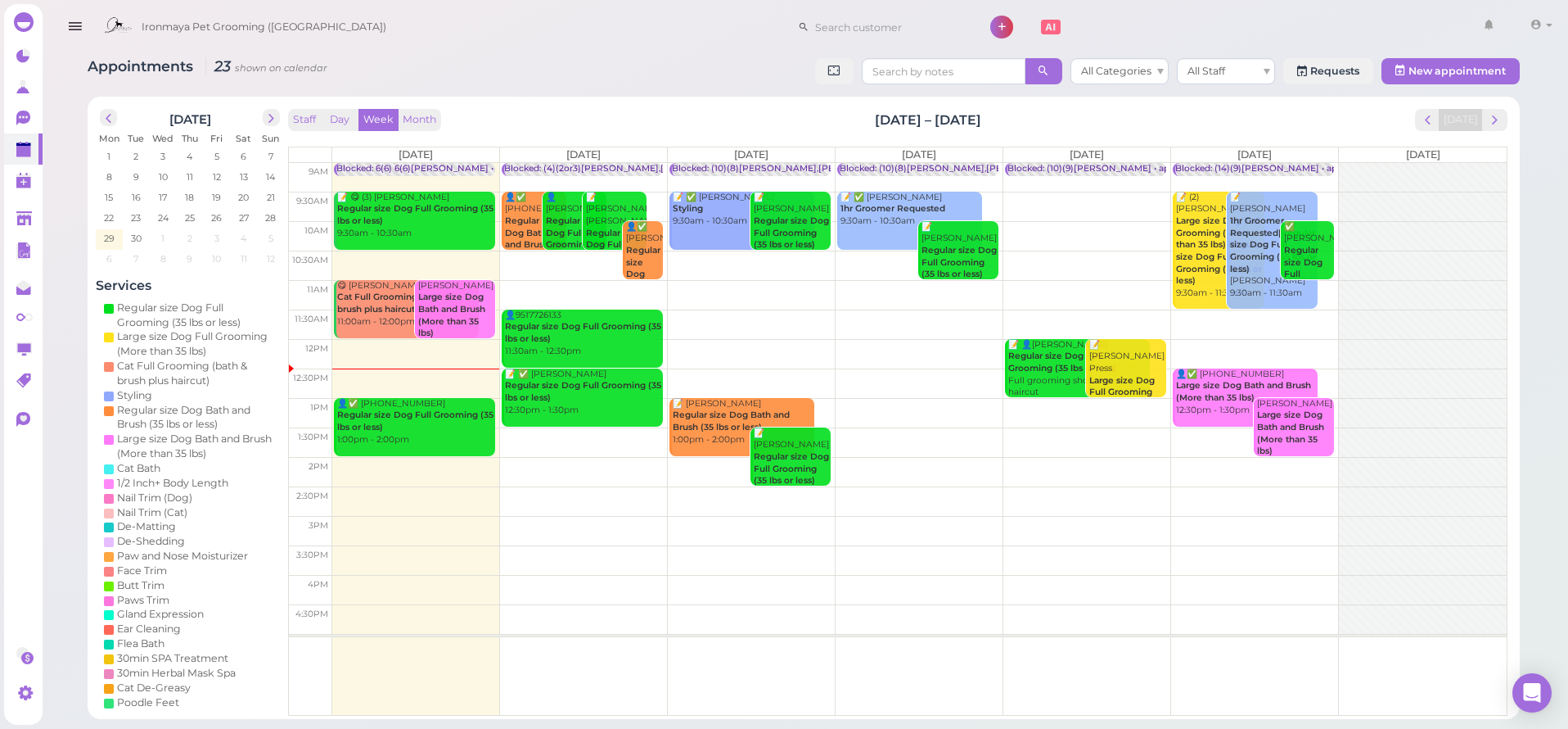
click at [441, 298] on b "Large size Dog Bath and Brush (More than 35 lbs)" at bounding box center [451, 315] width 67 height 47
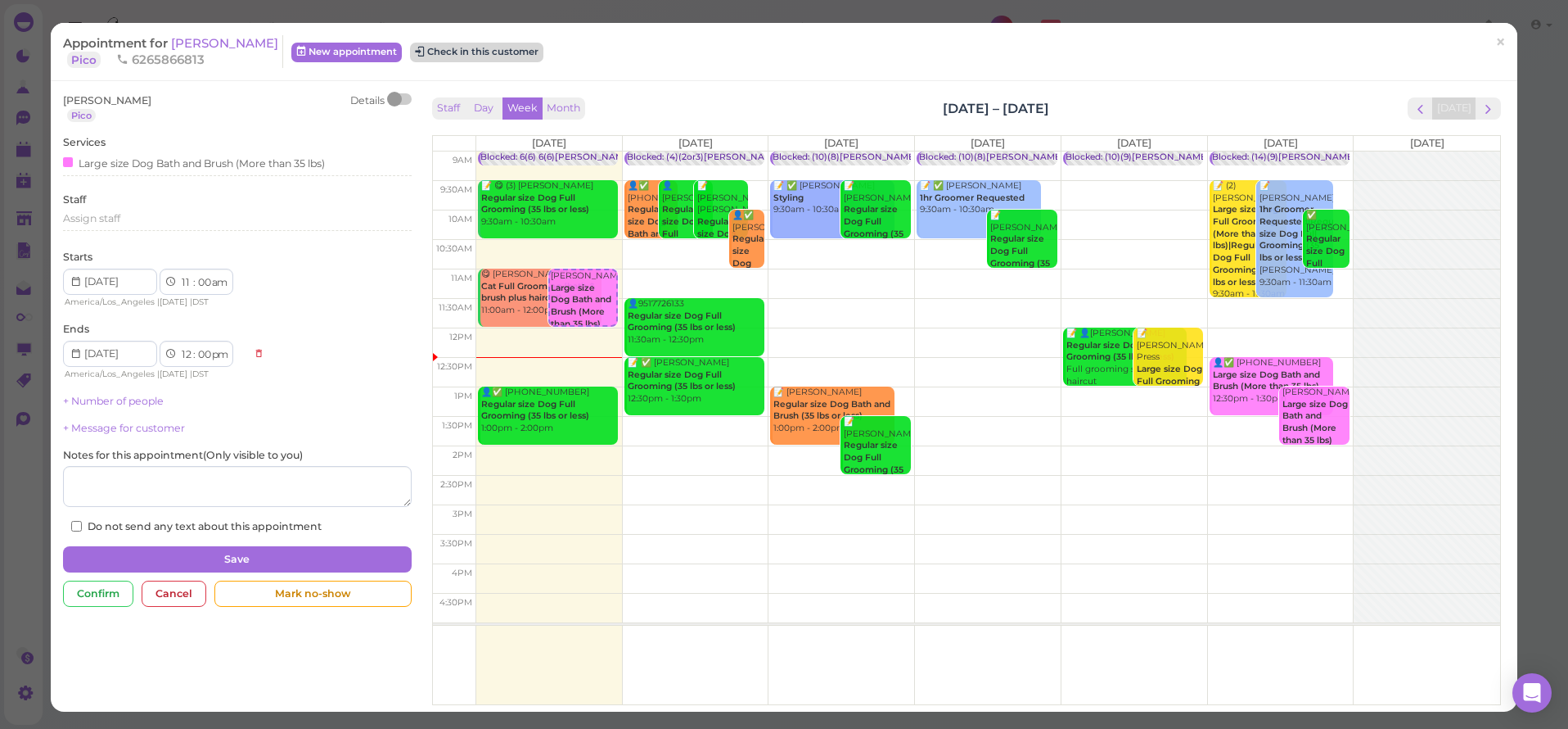
click at [462, 57] on button "Check in this customer" at bounding box center [476, 52] width 133 height 20
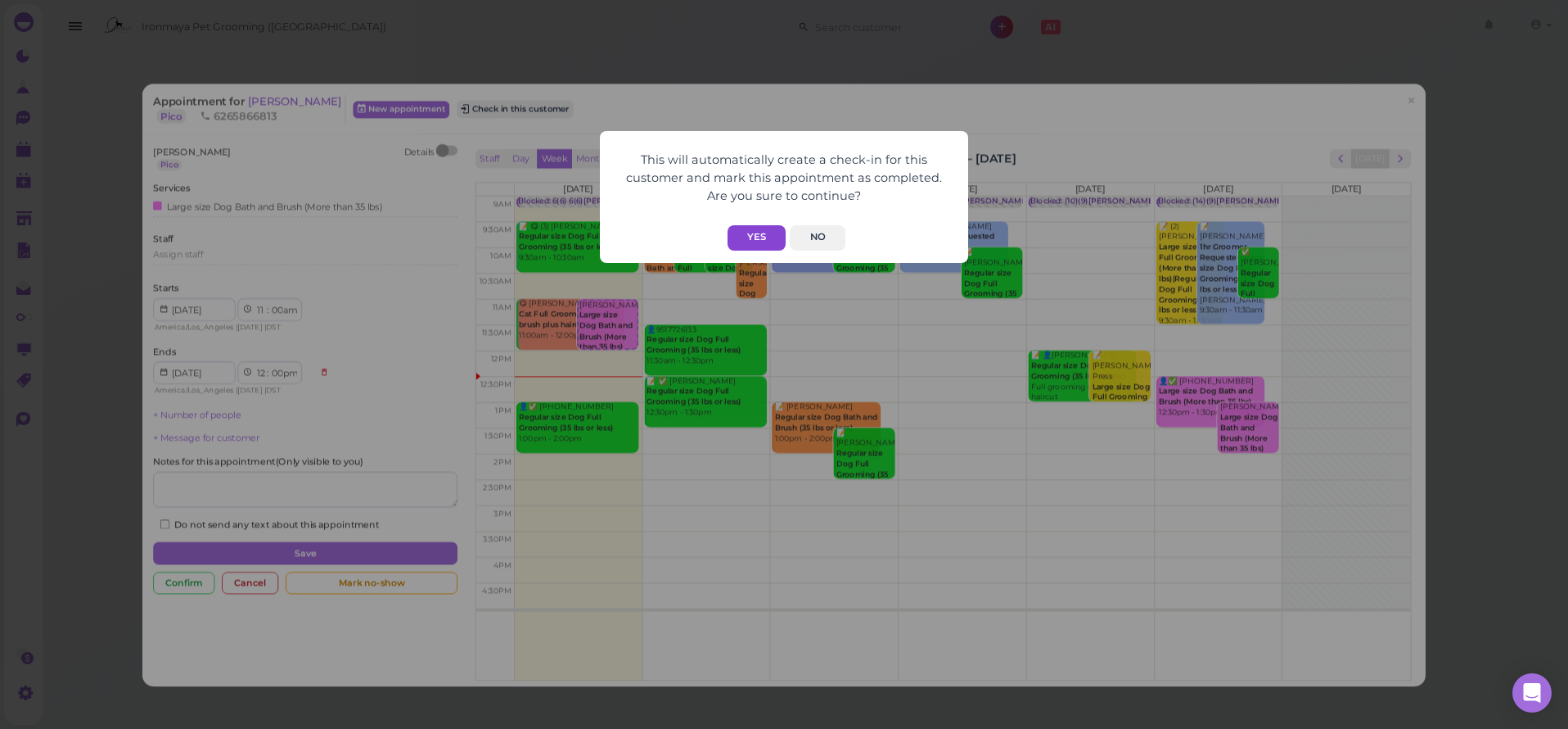
click at [774, 235] on button "Yes" at bounding box center [757, 237] width 58 height 25
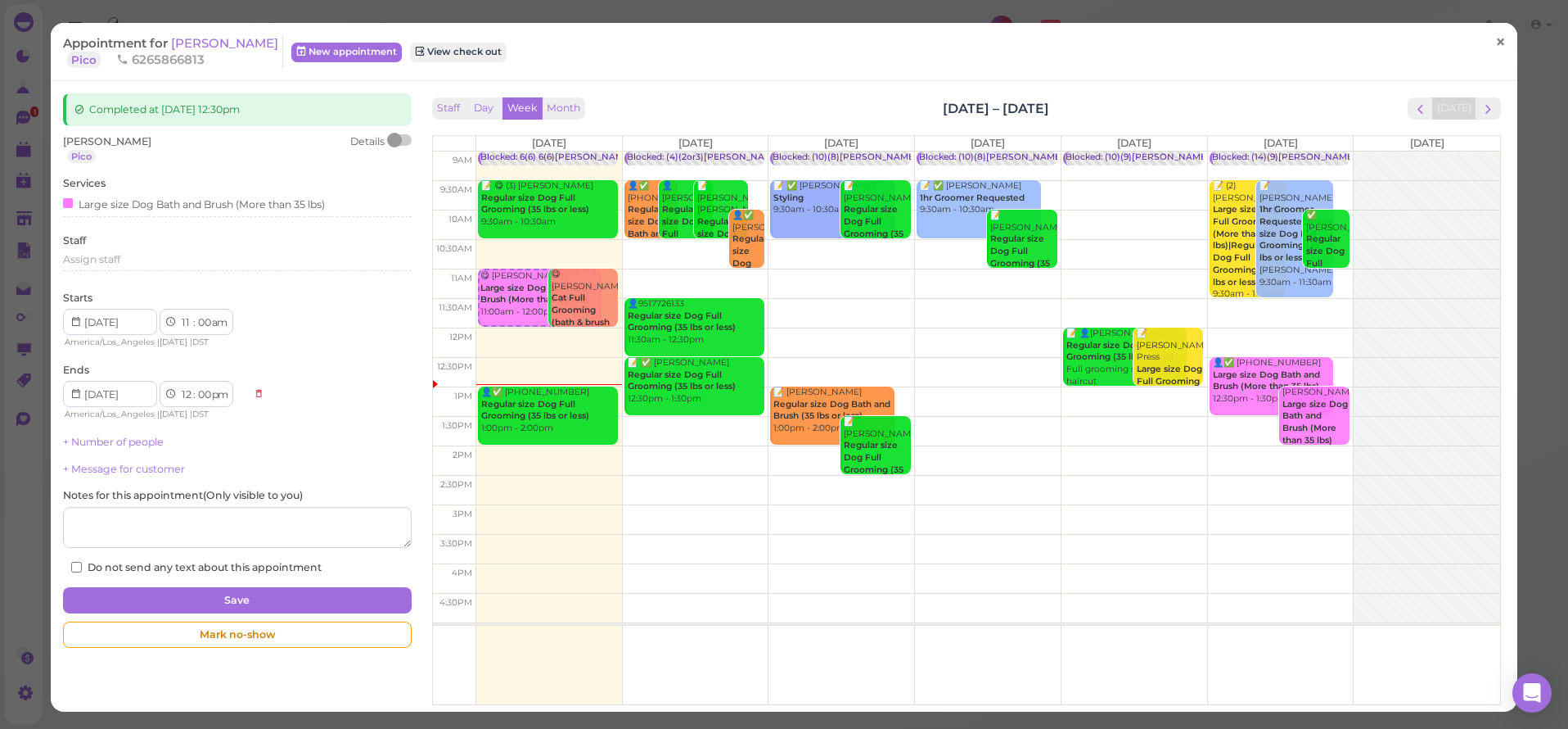
click at [1496, 45] on span "×" at bounding box center [1501, 43] width 10 height 23
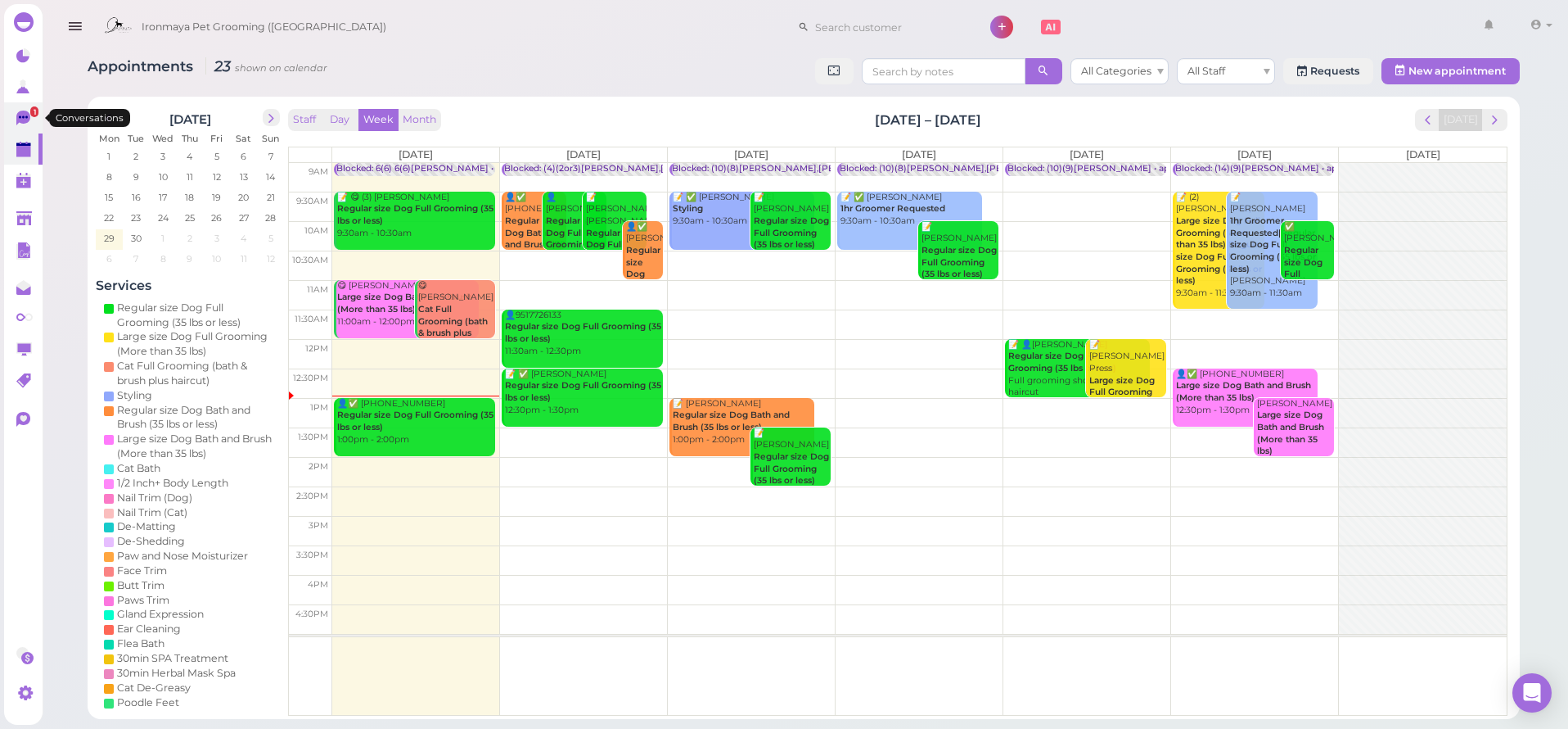
click at [31, 123] on icon at bounding box center [25, 119] width 17 height 17
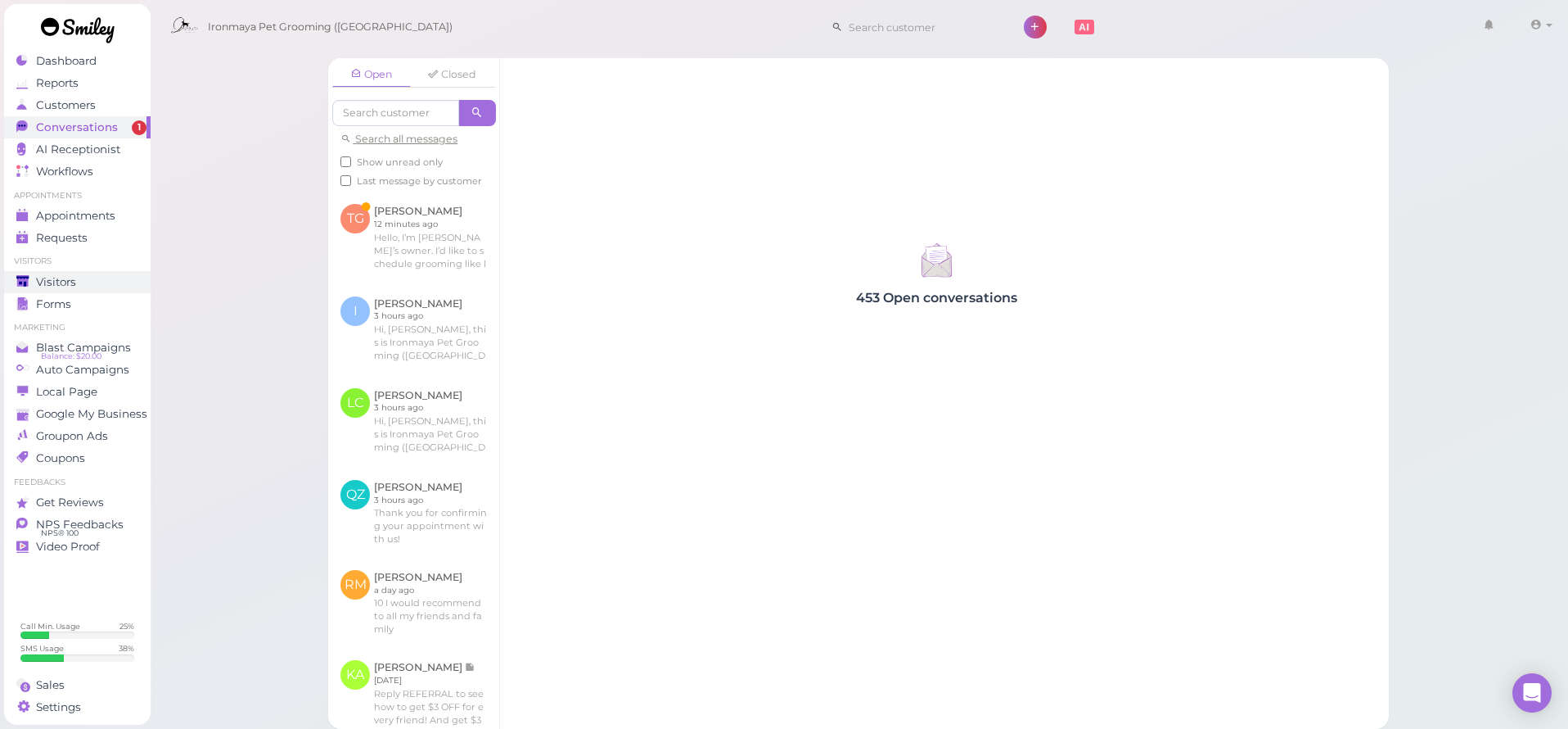
click at [79, 284] on div "Visitors" at bounding box center [75, 283] width 118 height 14
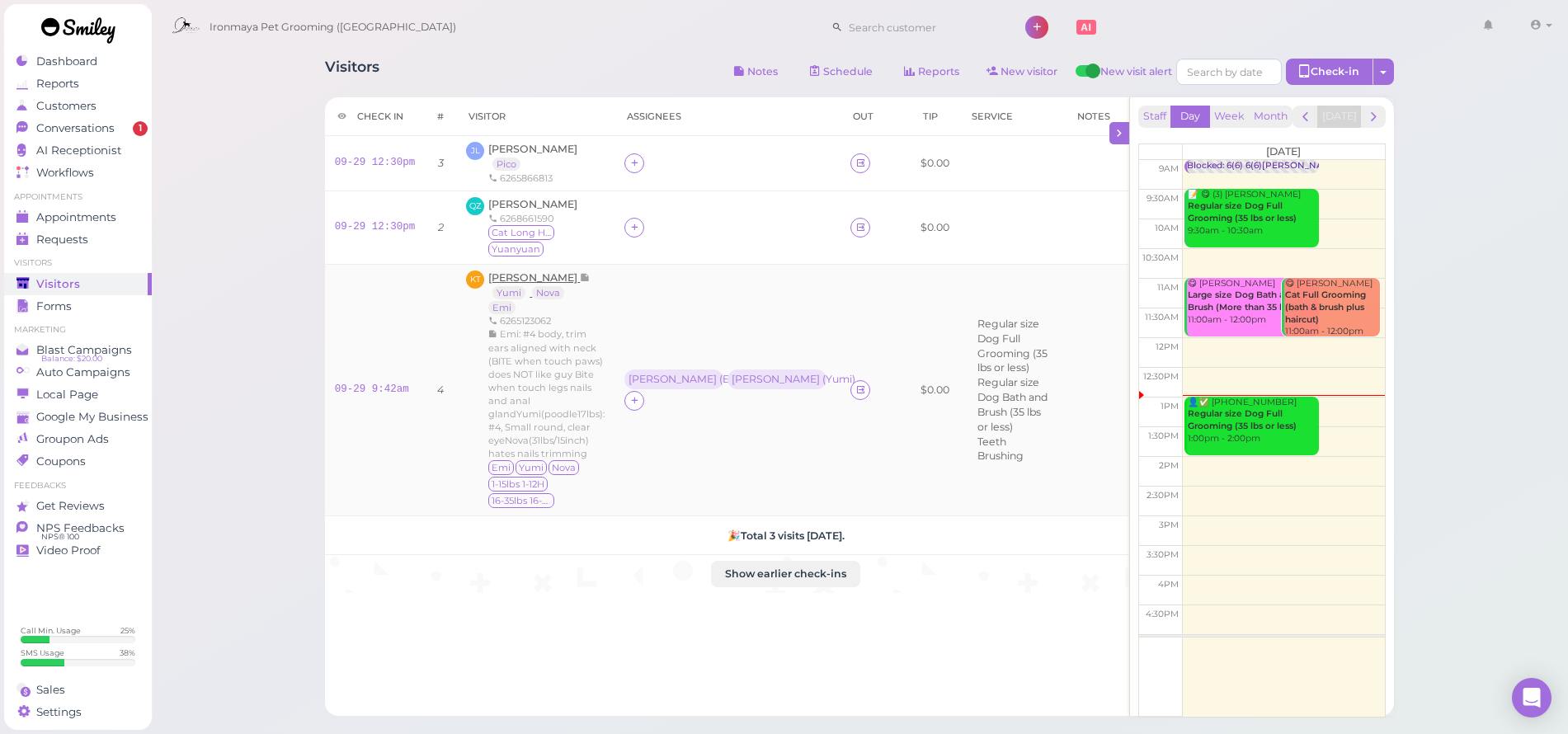
click at [519, 274] on span "[PERSON_NAME]" at bounding box center [534, 277] width 91 height 12
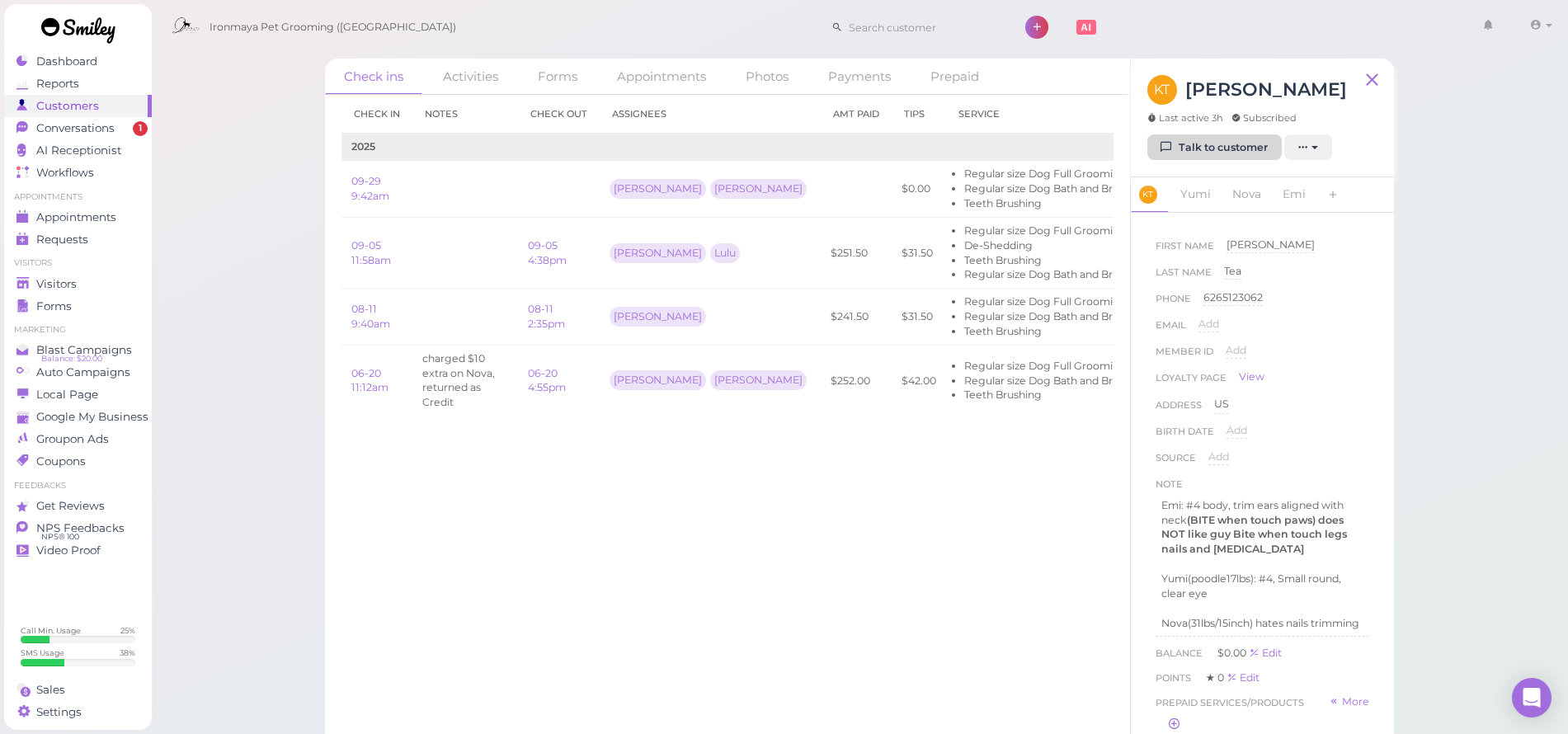
click at [1199, 150] on link "Talk to customer" at bounding box center [1214, 148] width 134 height 26
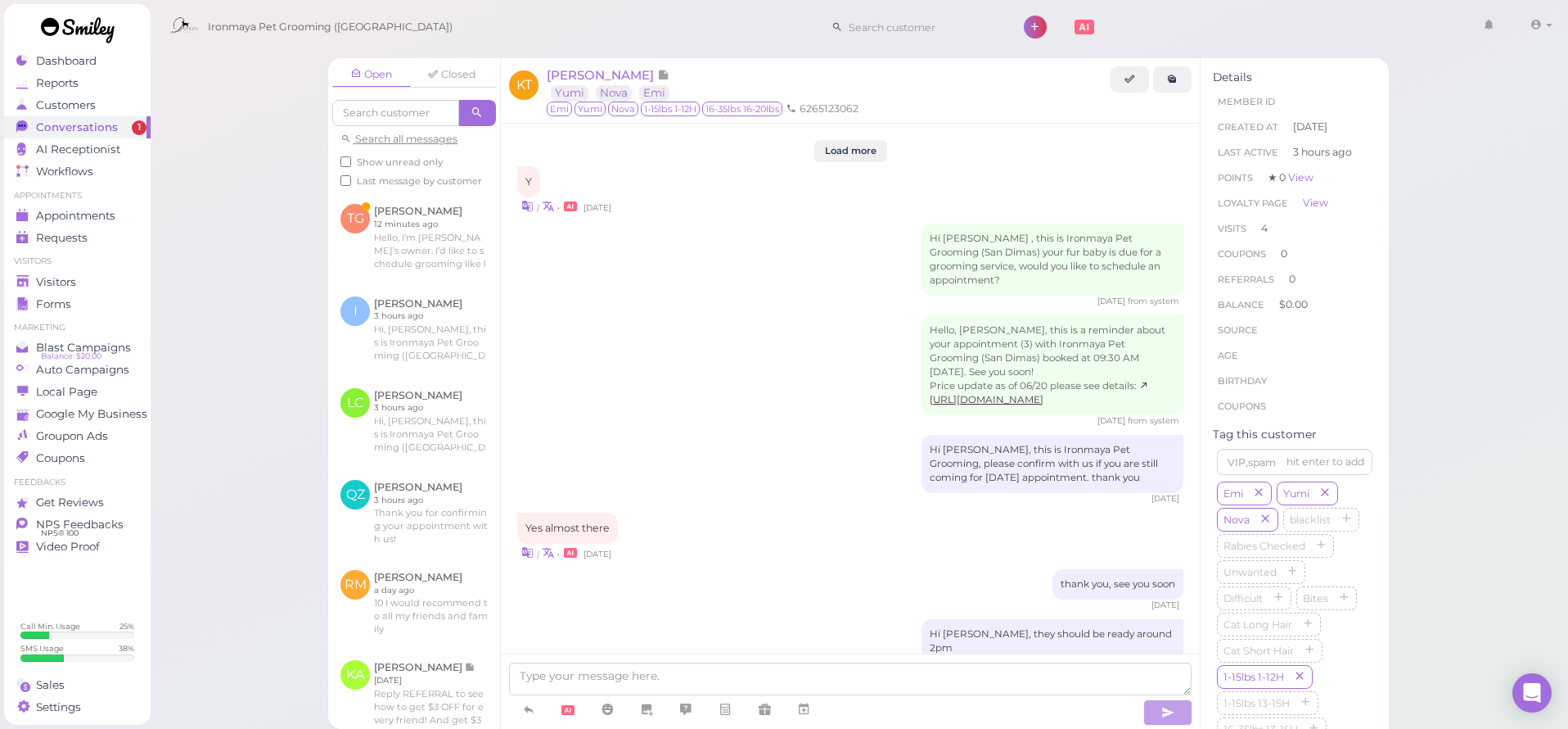
scroll to position [2027, 0]
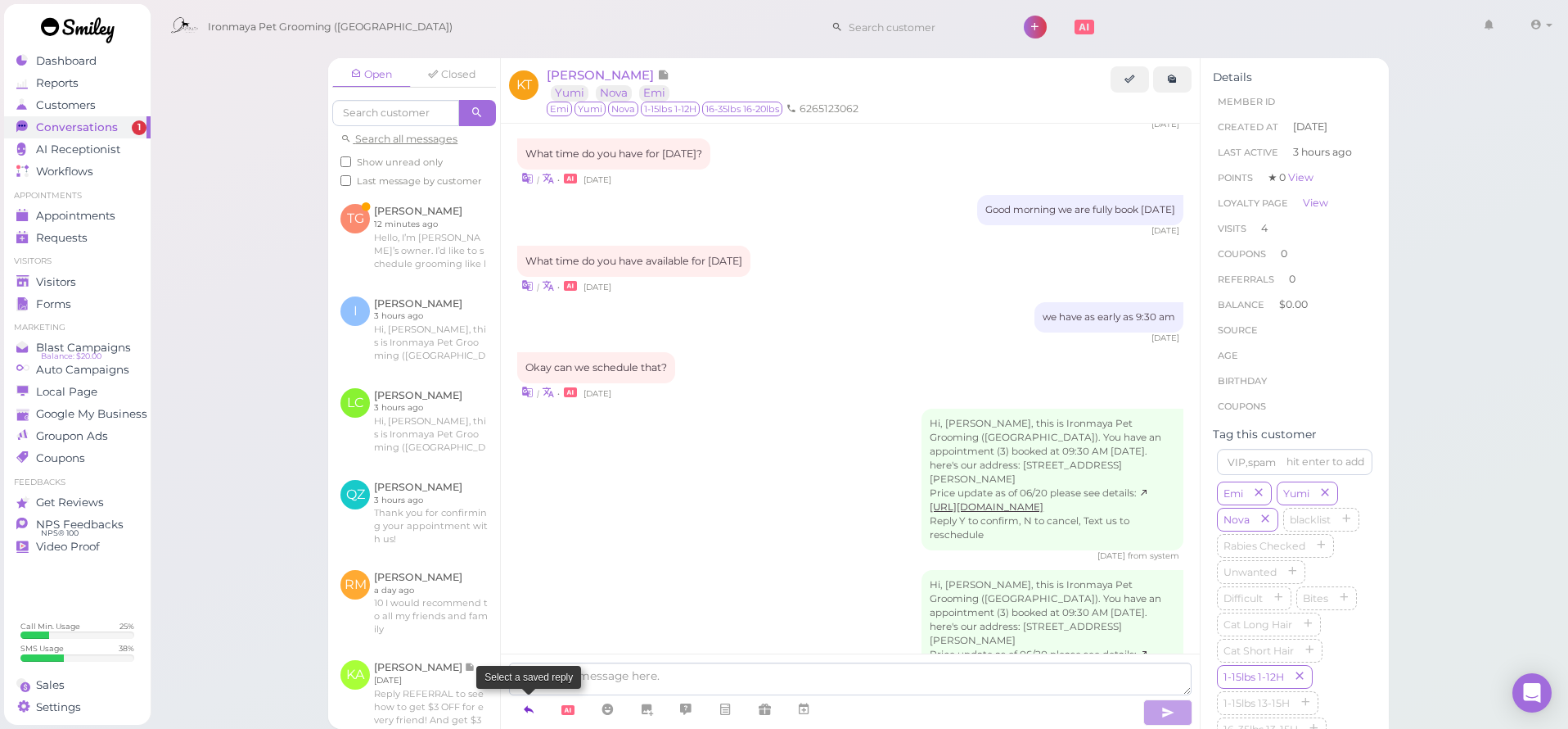
click at [530, 708] on icon at bounding box center [528, 709] width 13 height 17
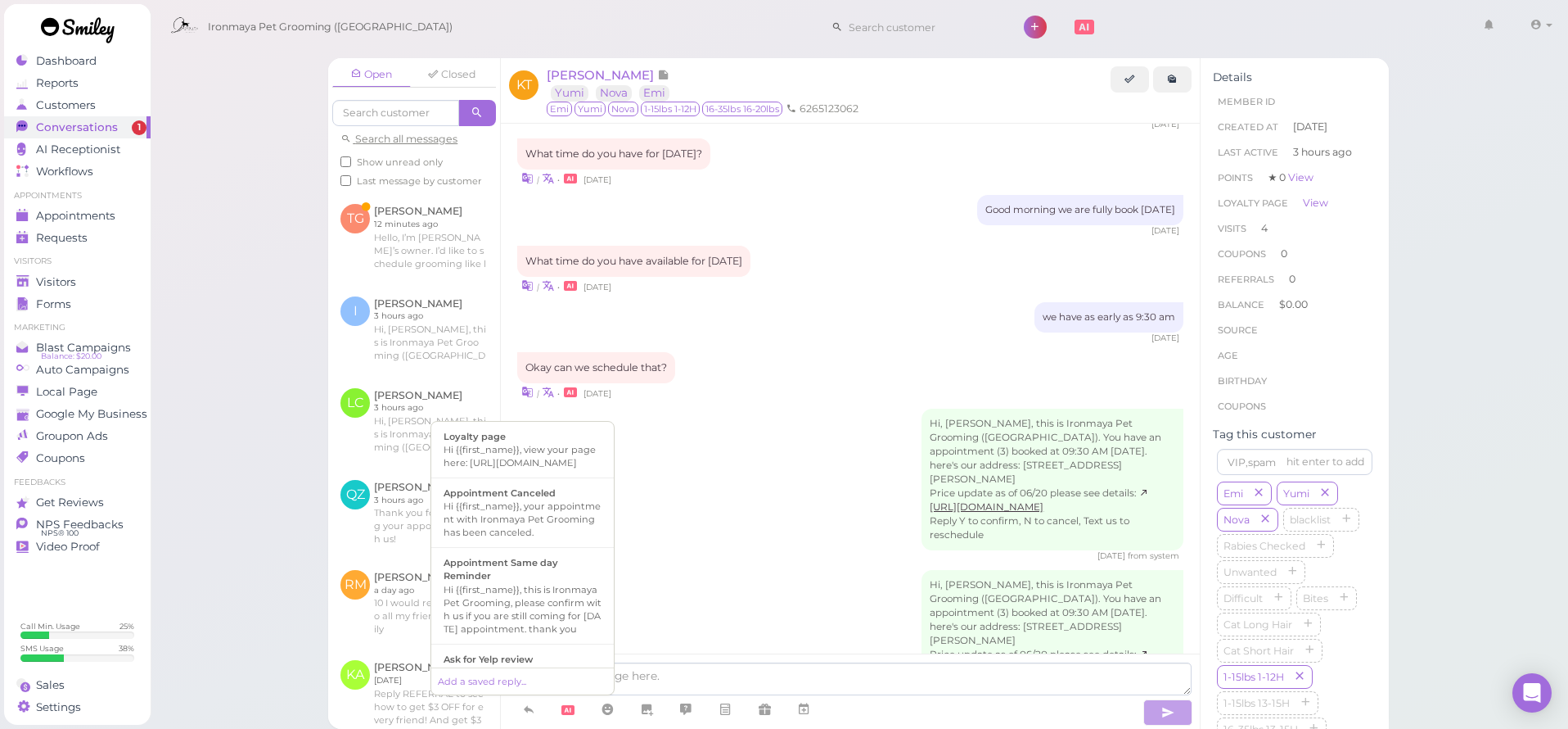
scroll to position [358, 0]
click at [569, 636] on div "Hi {{first_name}}, this is Ironmaya Pet Grooming. Your fur baby is/are ready fo…" at bounding box center [522, 622] width 158 height 78
type textarea "Hi {{first_name}}, this is Ironmaya Pet Grooming. Your fur baby is/are ready fo…"
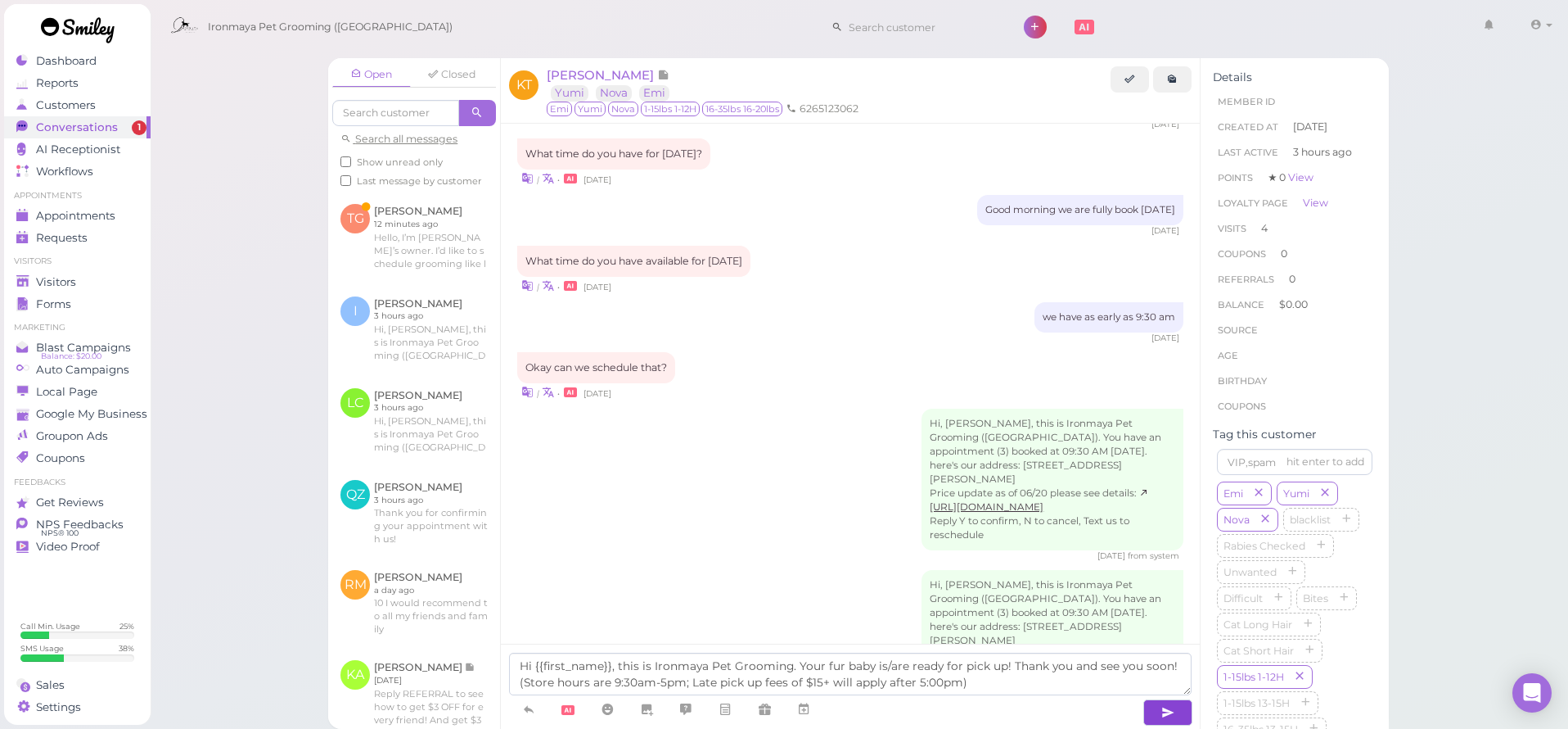
click at [1162, 719] on icon "button" at bounding box center [1168, 712] width 13 height 17
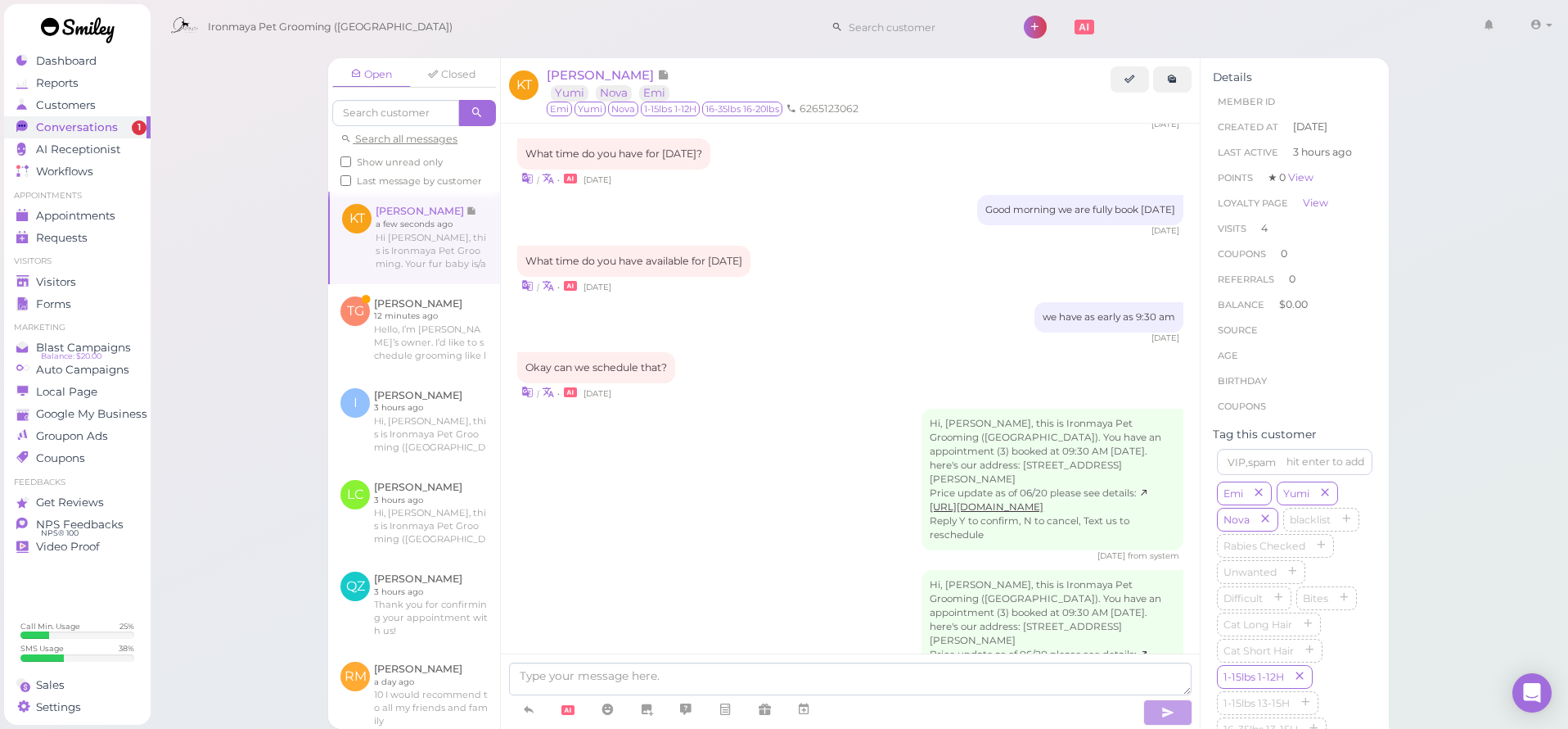
scroll to position [2103, 0]
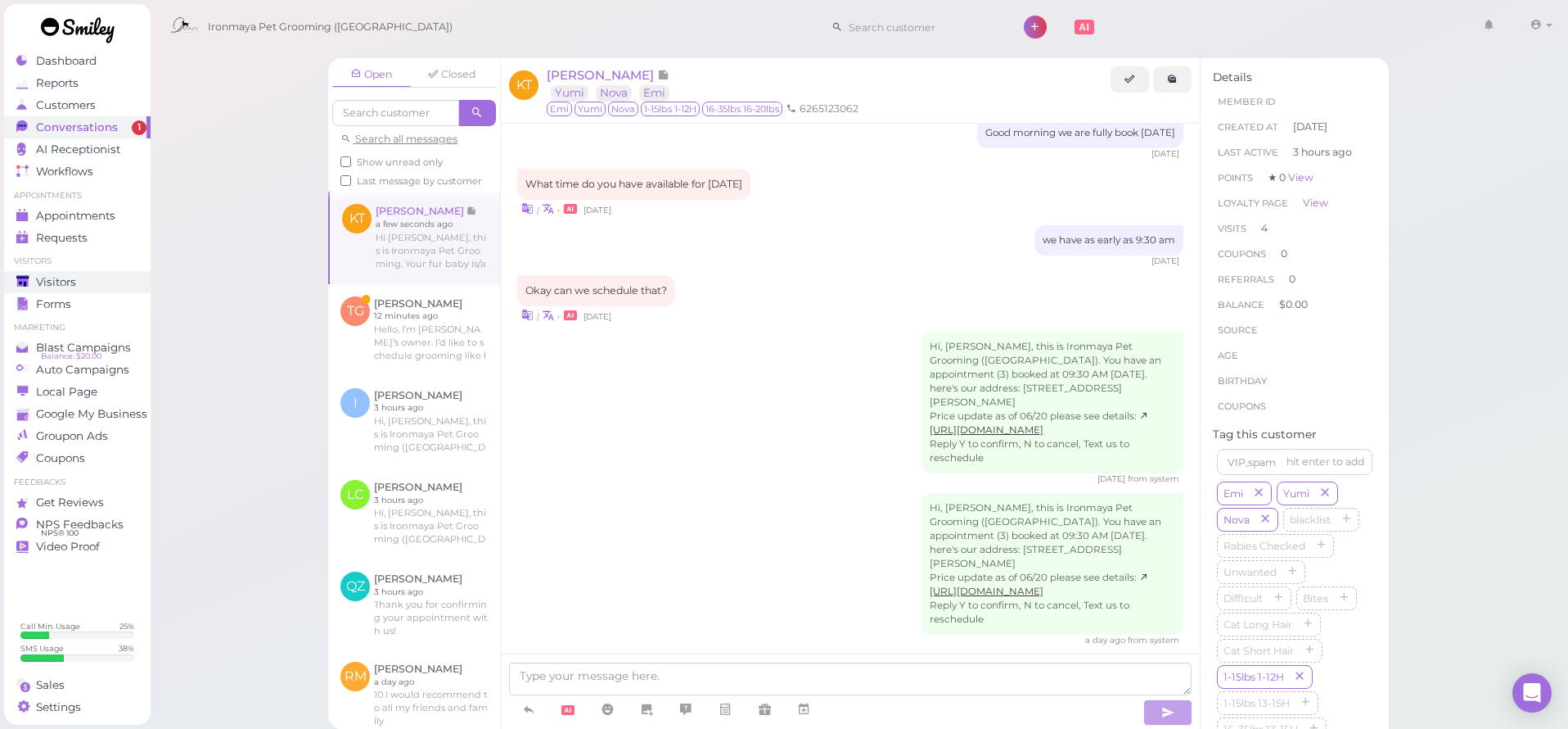
click at [76, 273] on link "Visitors" at bounding box center [78, 282] width 146 height 22
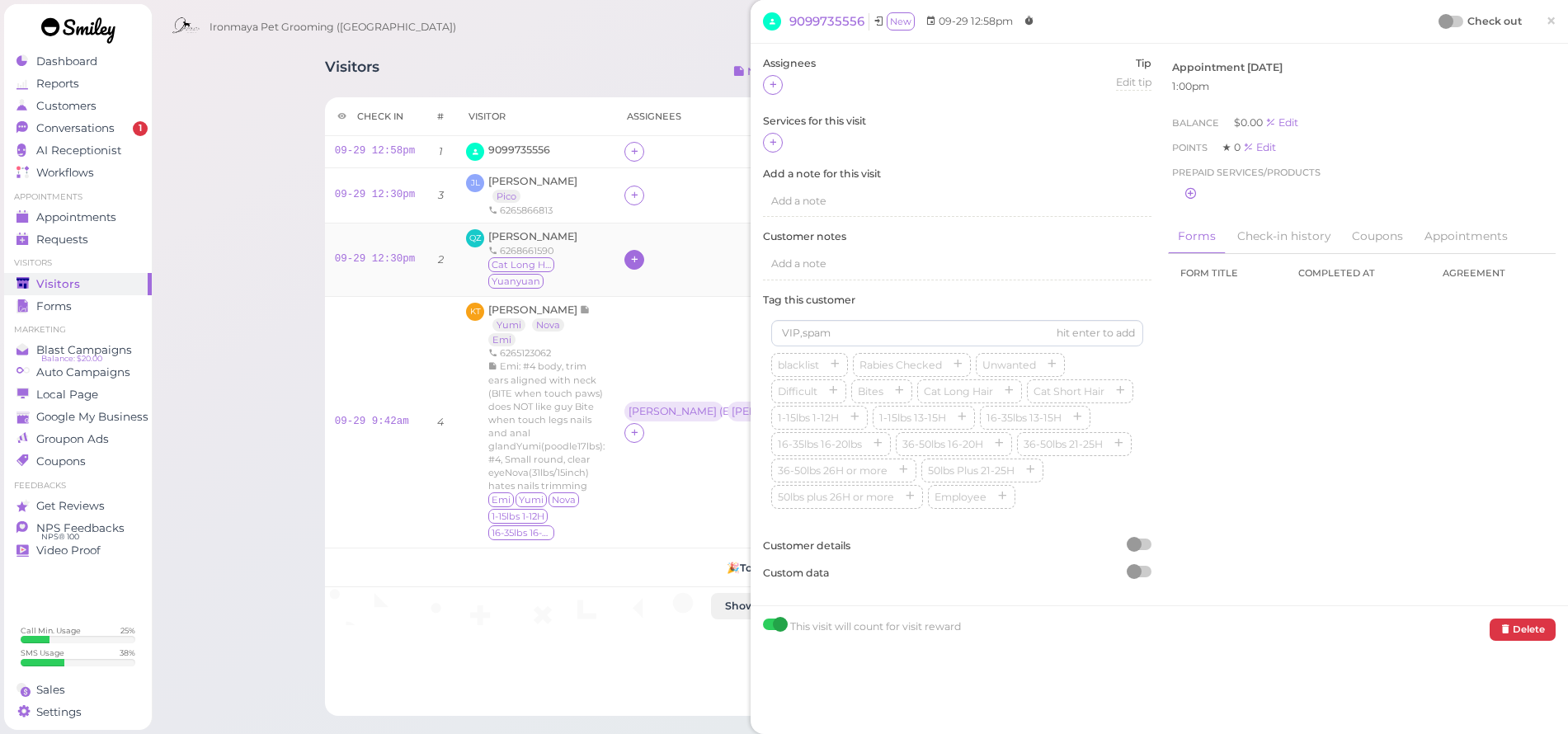
click at [632, 255] on icon at bounding box center [635, 259] width 11 height 12
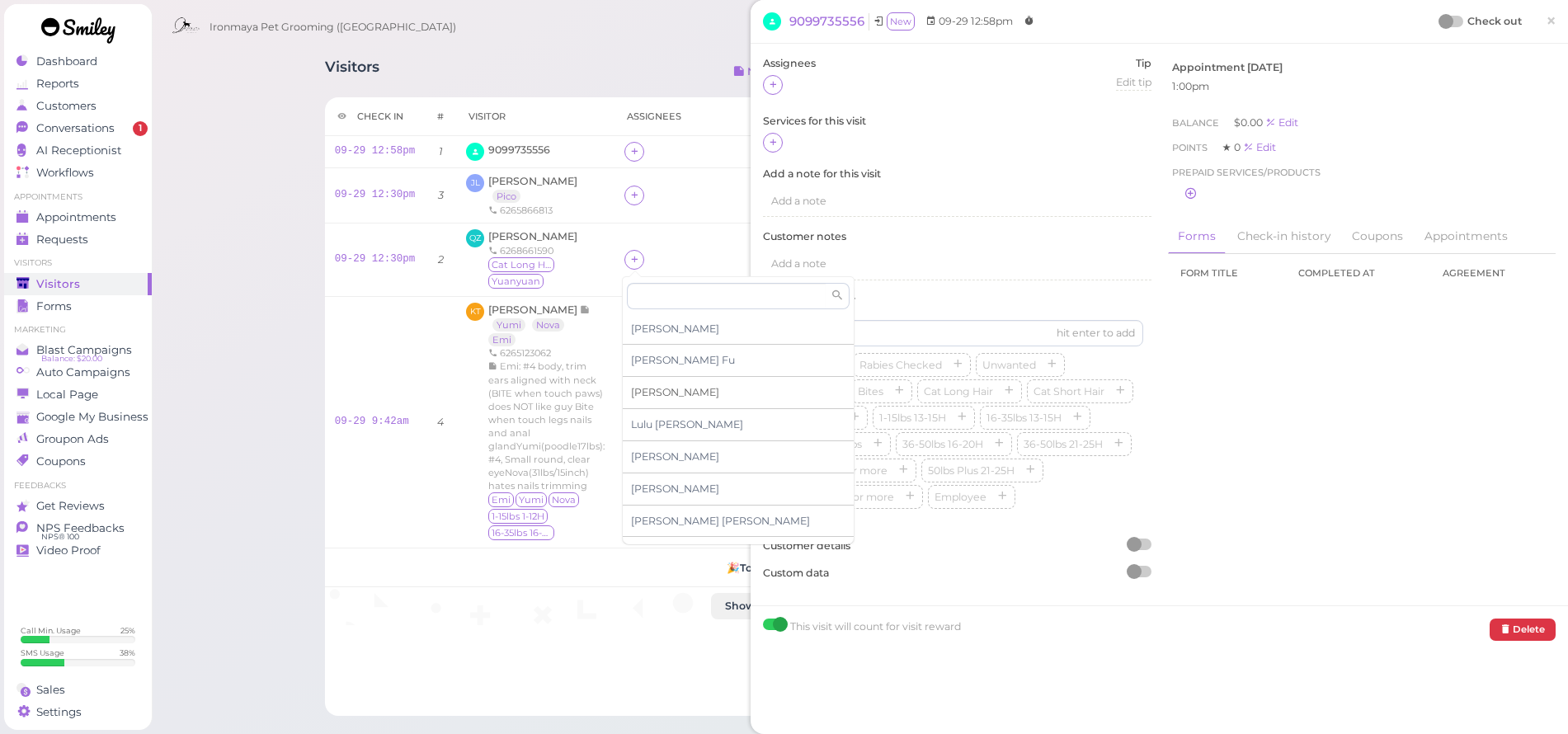
click at [645, 395] on span "[PERSON_NAME]" at bounding box center [675, 392] width 88 height 12
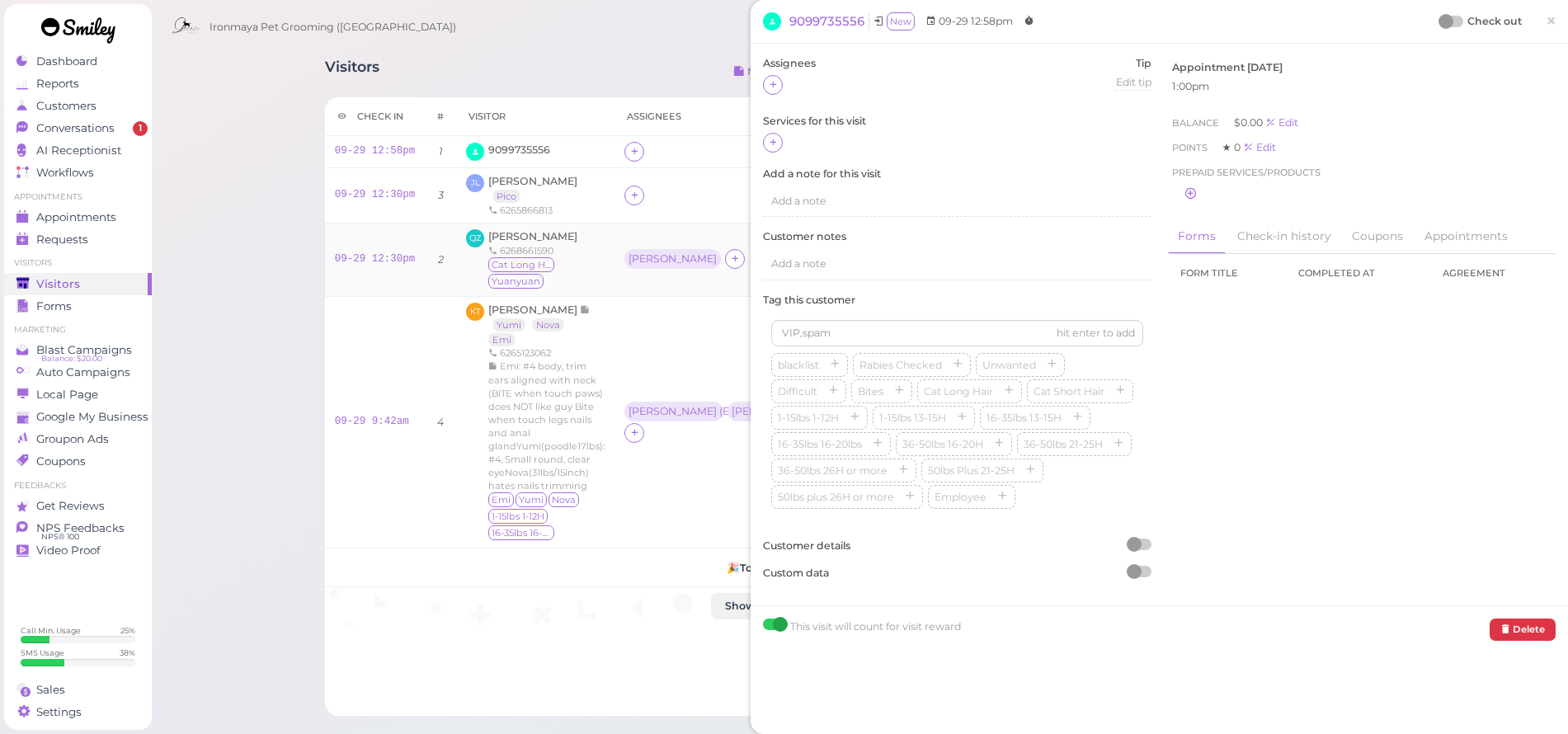
click at [525, 244] on div "6268661590" at bounding box center [546, 250] width 116 height 13
click at [526, 237] on span "[PERSON_NAME]" at bounding box center [532, 236] width 89 height 12
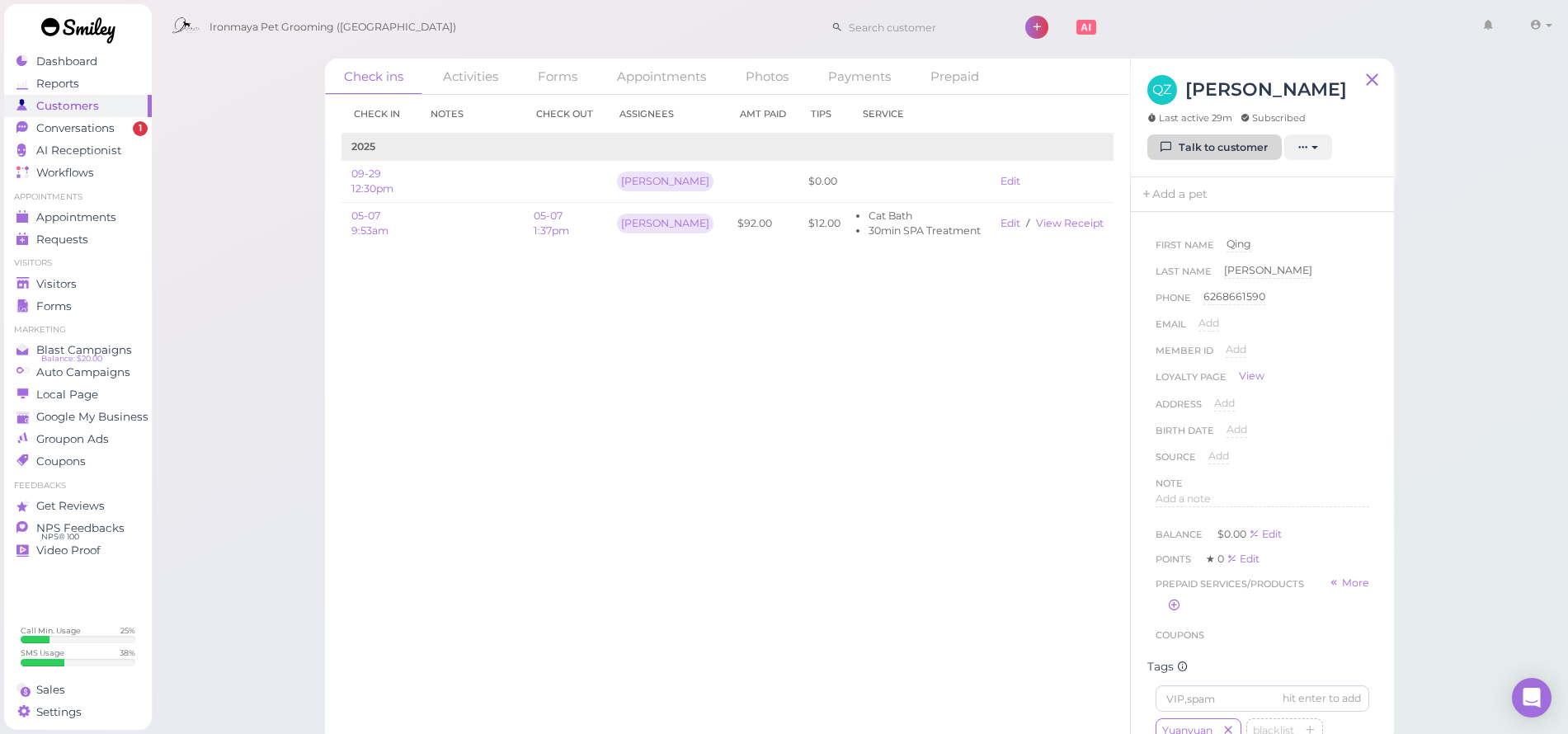
click at [1242, 150] on link "Talk to customer" at bounding box center [1214, 148] width 134 height 26
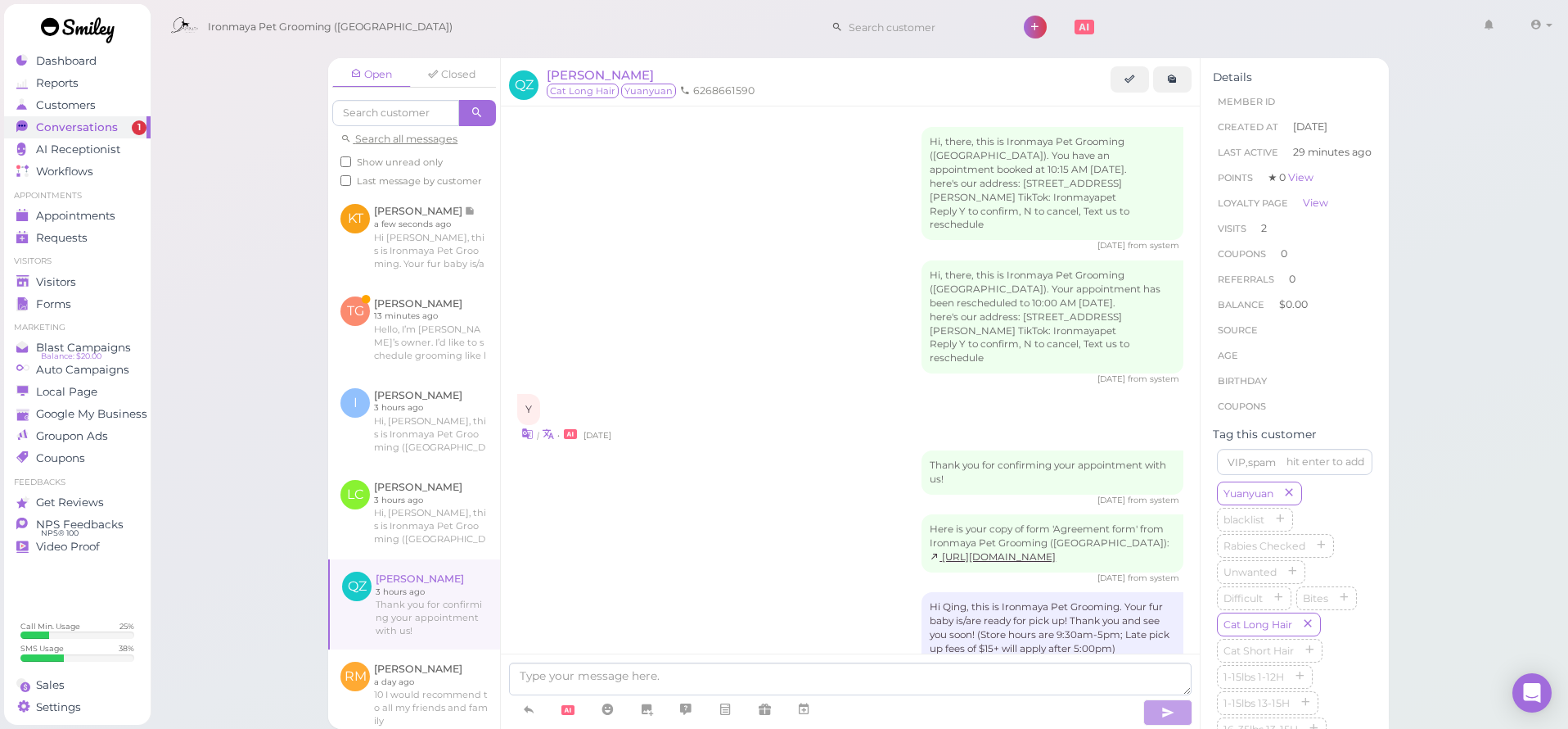
scroll to position [1089, 0]
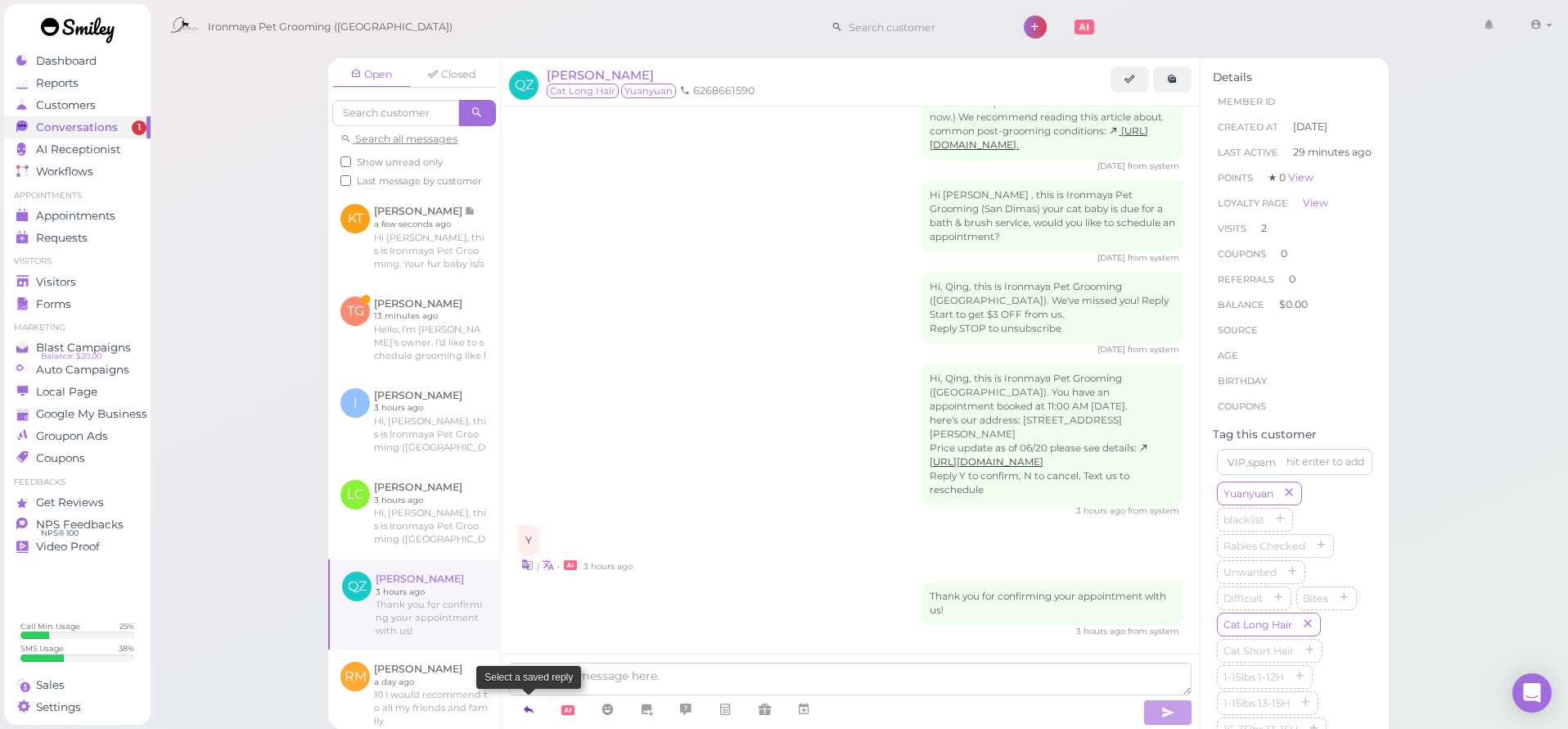
click at [529, 711] on icon at bounding box center [528, 709] width 13 height 17
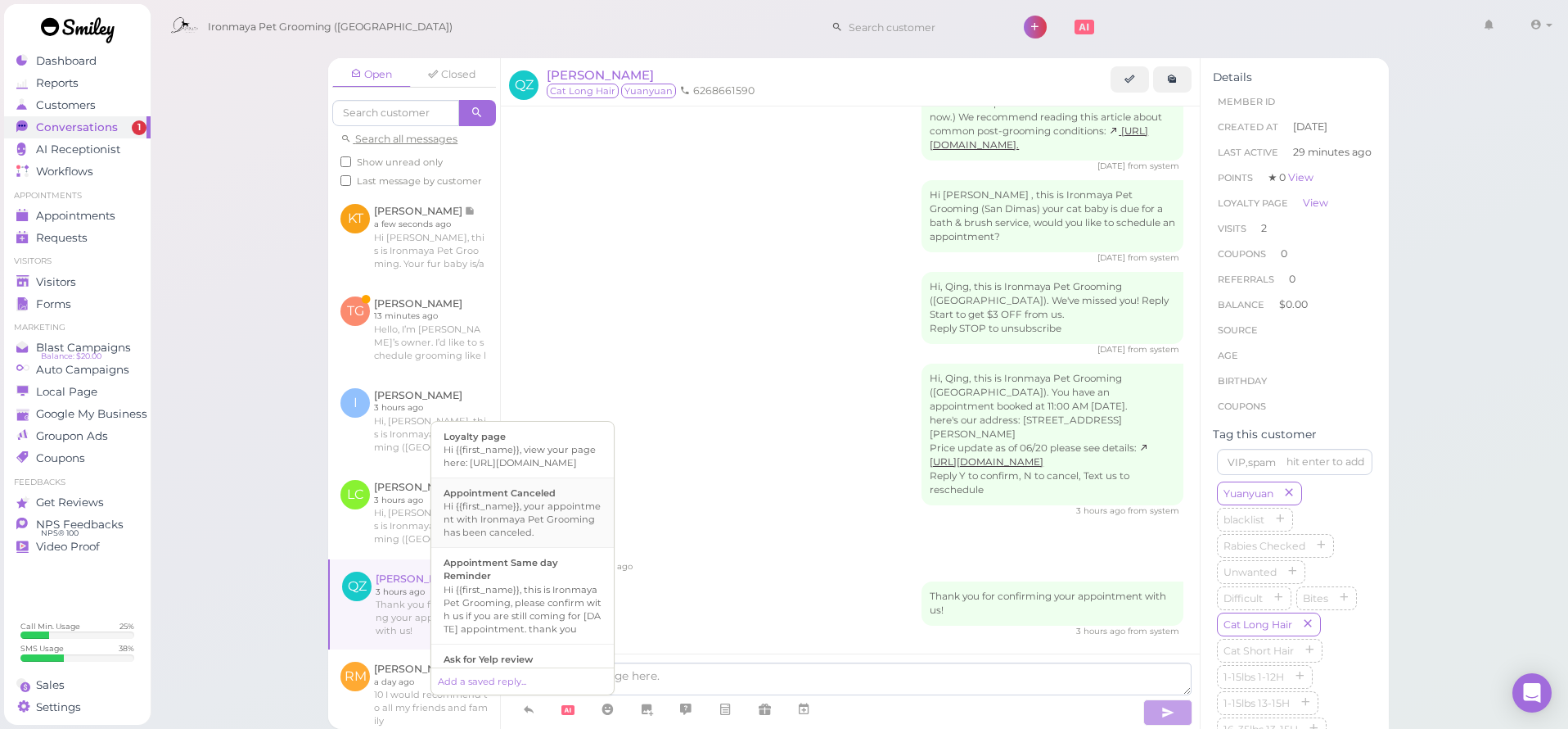
scroll to position [349, 0]
click at [518, 638] on div "Hi {{first_name}}, this is Ironmaya Pet Grooming. Your fur baby is/are ready fo…" at bounding box center [522, 631] width 158 height 78
type textarea "Hi {{first_name}}, this is Ironmaya Pet Grooming. Your fur baby is/are ready fo…"
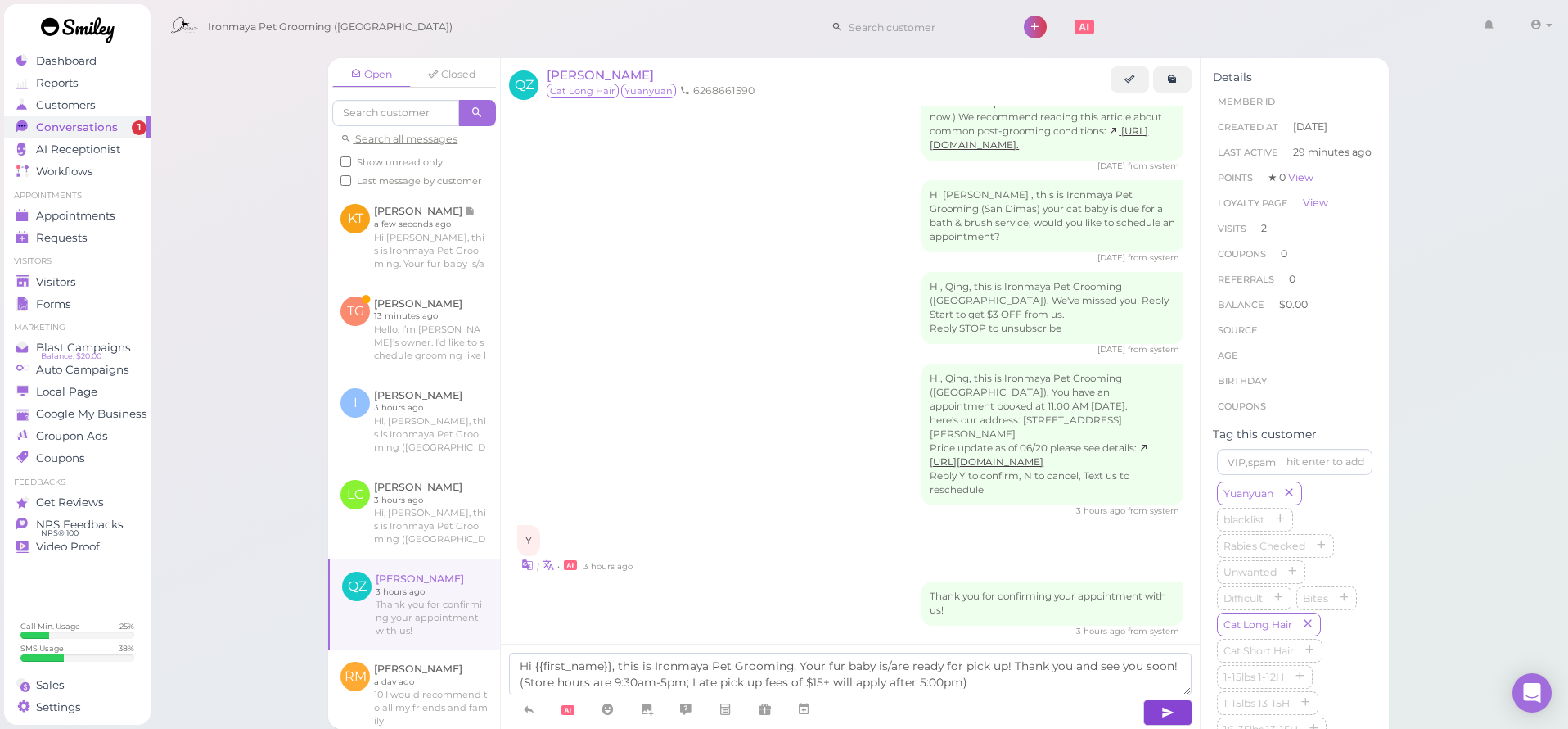
click at [1169, 710] on icon "button" at bounding box center [1168, 712] width 13 height 17
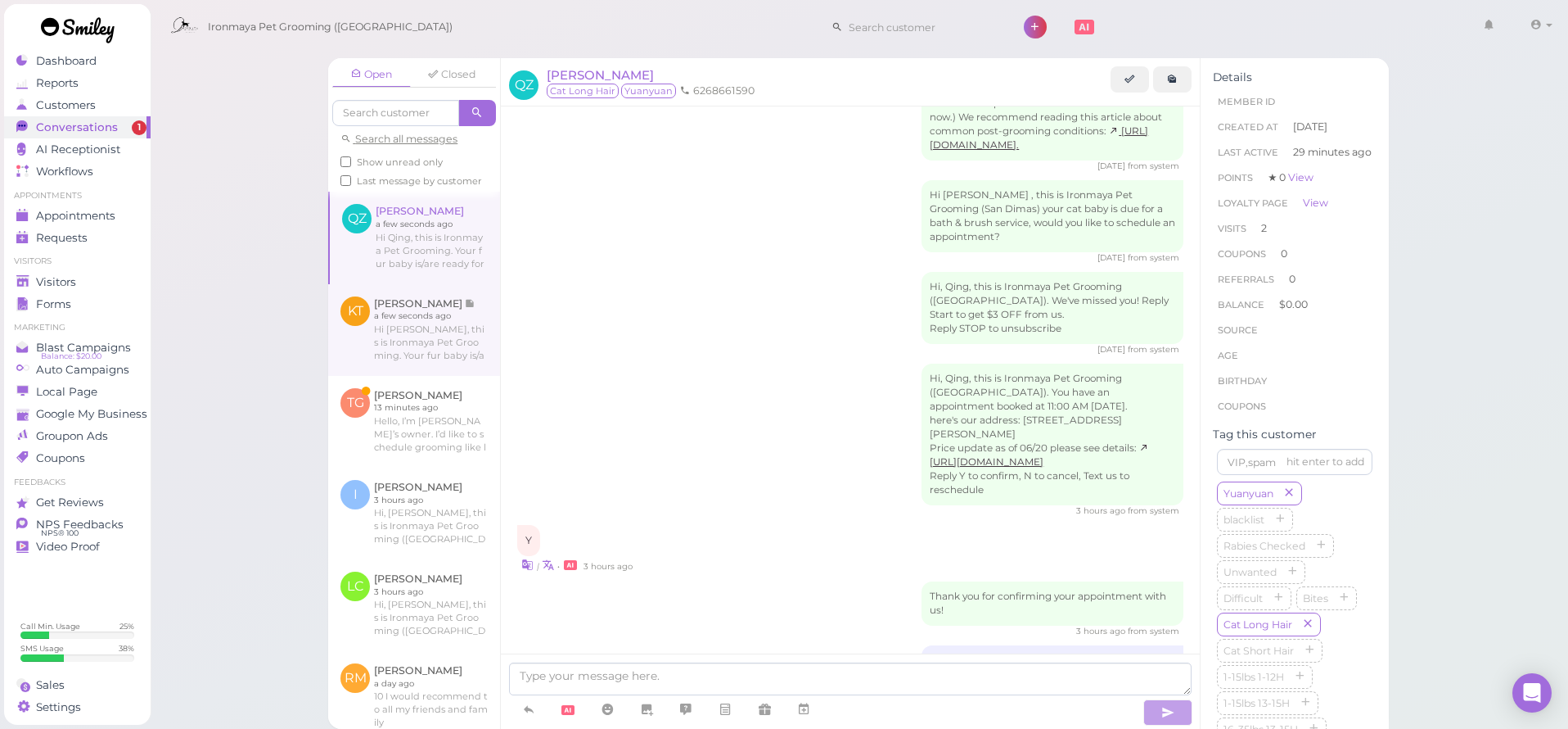
scroll to position [1166, 0]
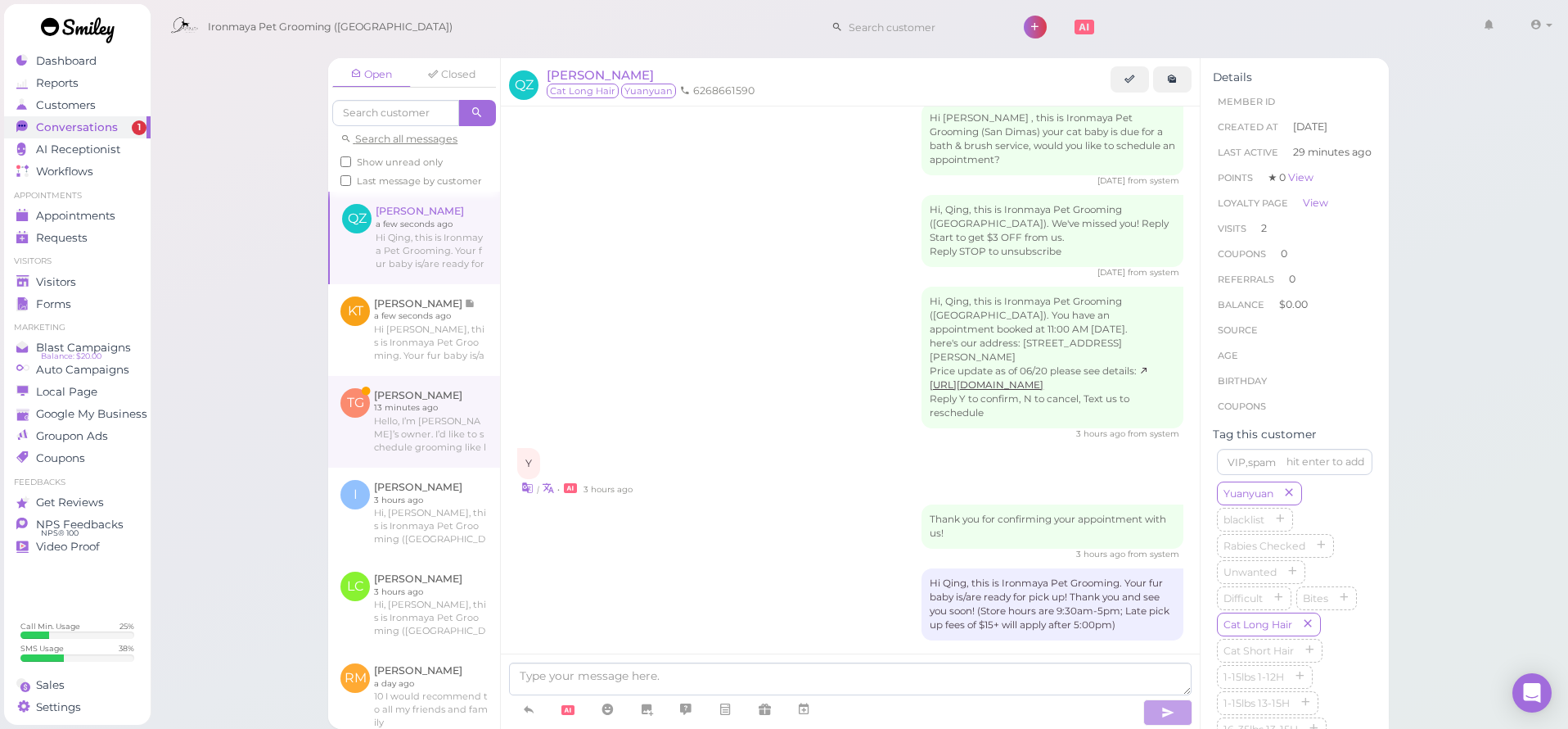
click at [438, 407] on link at bounding box center [414, 421] width 172 height 92
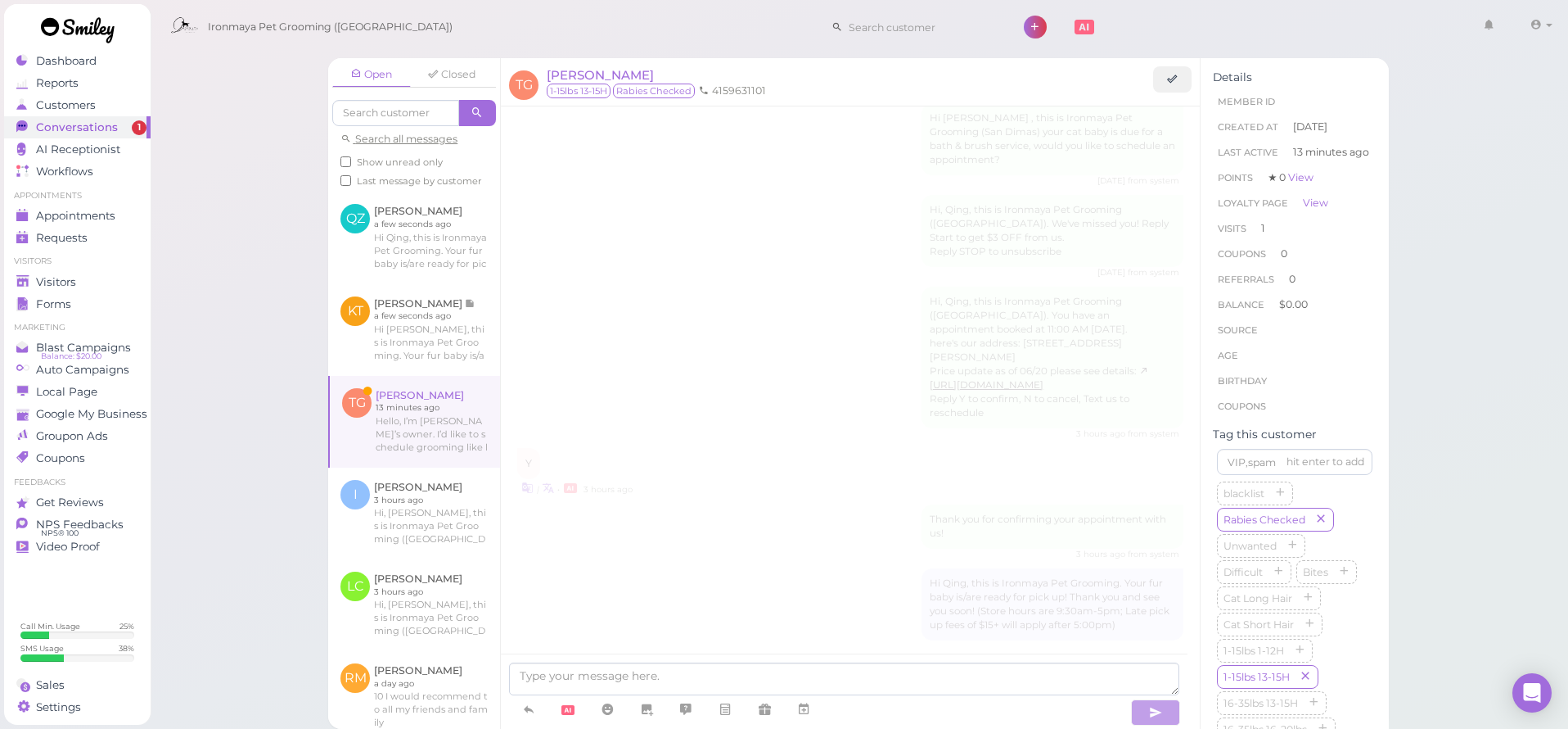
scroll to position [1117, 0]
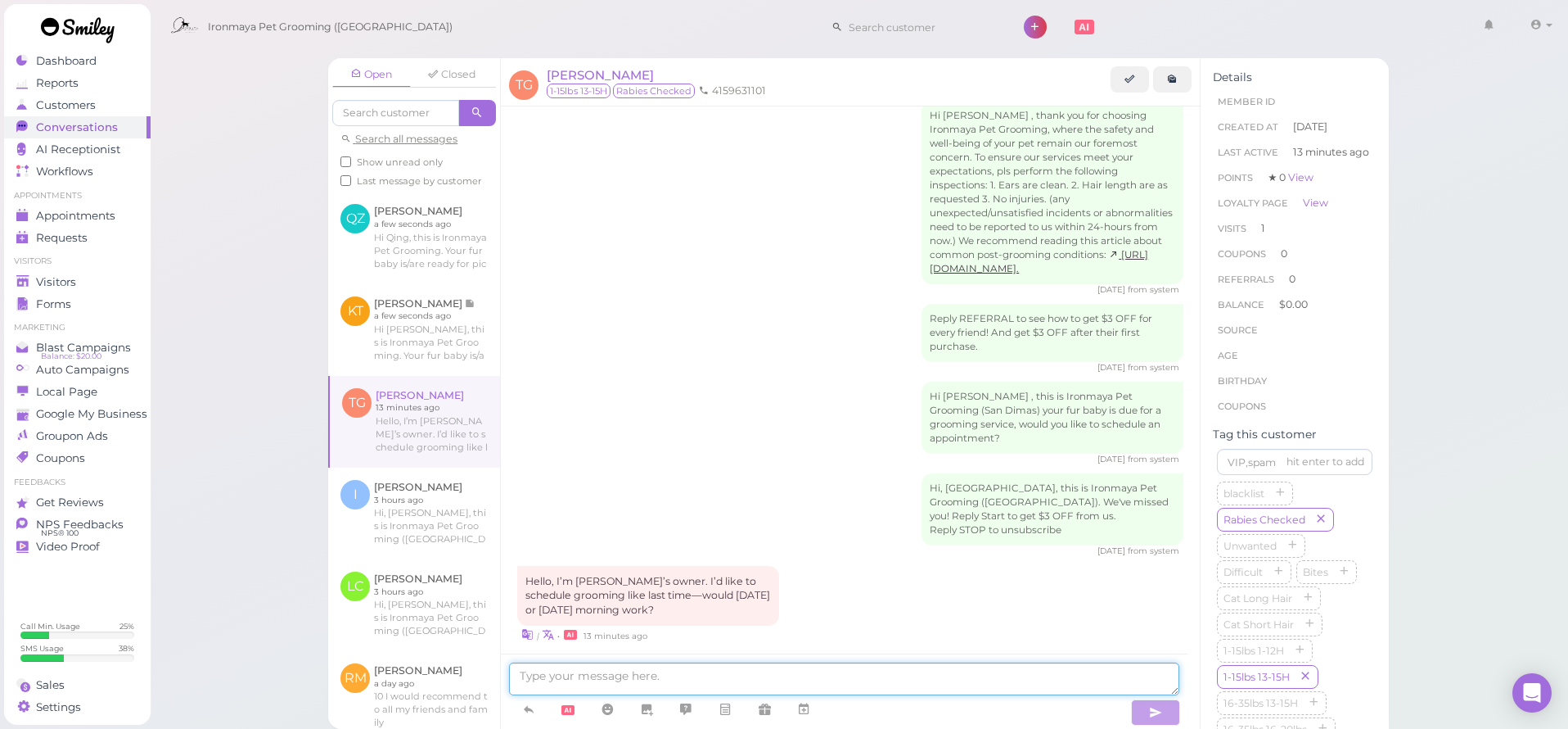
click at [630, 684] on textarea at bounding box center [844, 679] width 670 height 33
click at [811, 712] on icon at bounding box center [804, 709] width 13 height 17
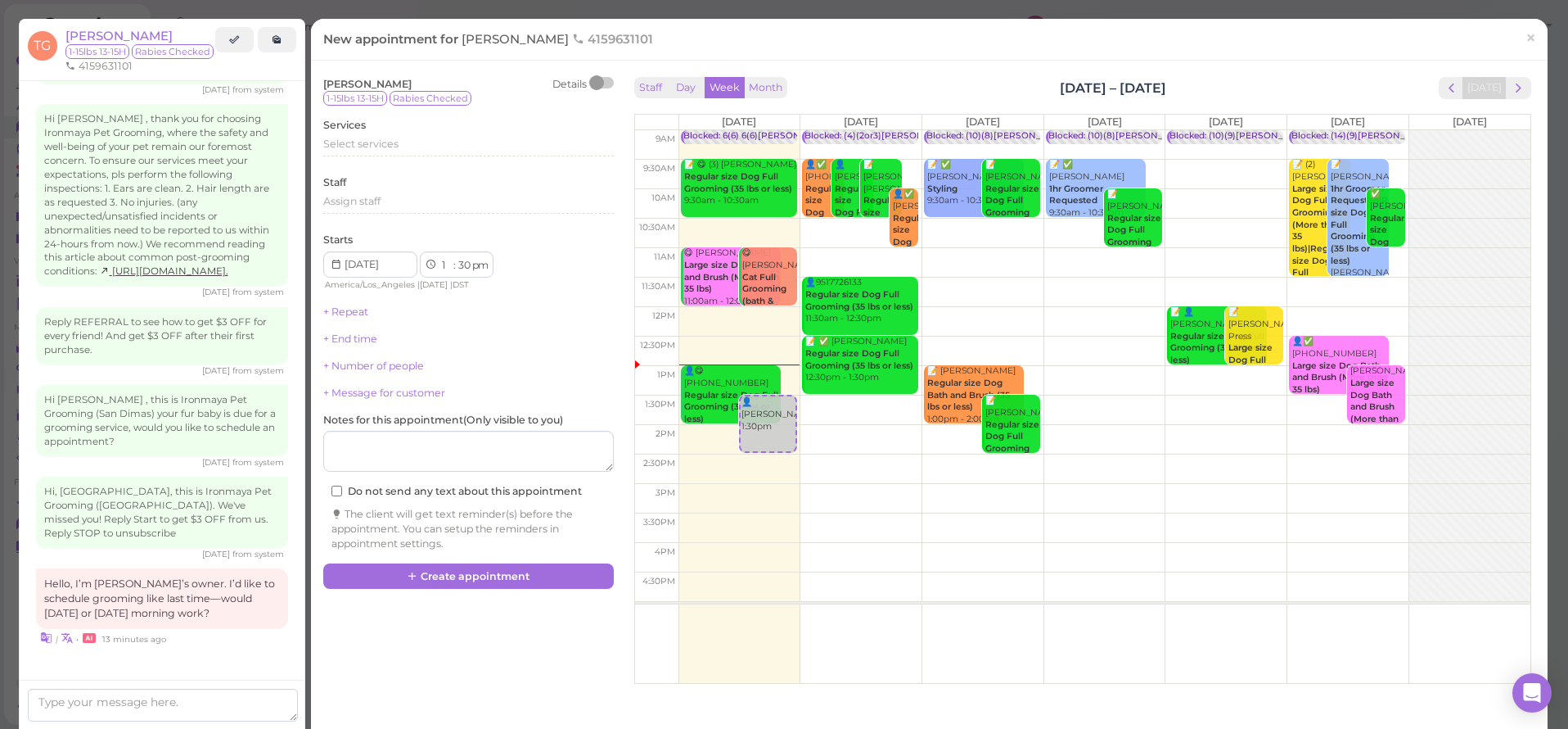
click at [1035, 160] on td at bounding box center [1104, 174] width 852 height 30
type input "[DATE]"
select select "9"
select select "am"
click at [329, 145] on span "Select services" at bounding box center [361, 144] width 75 height 12
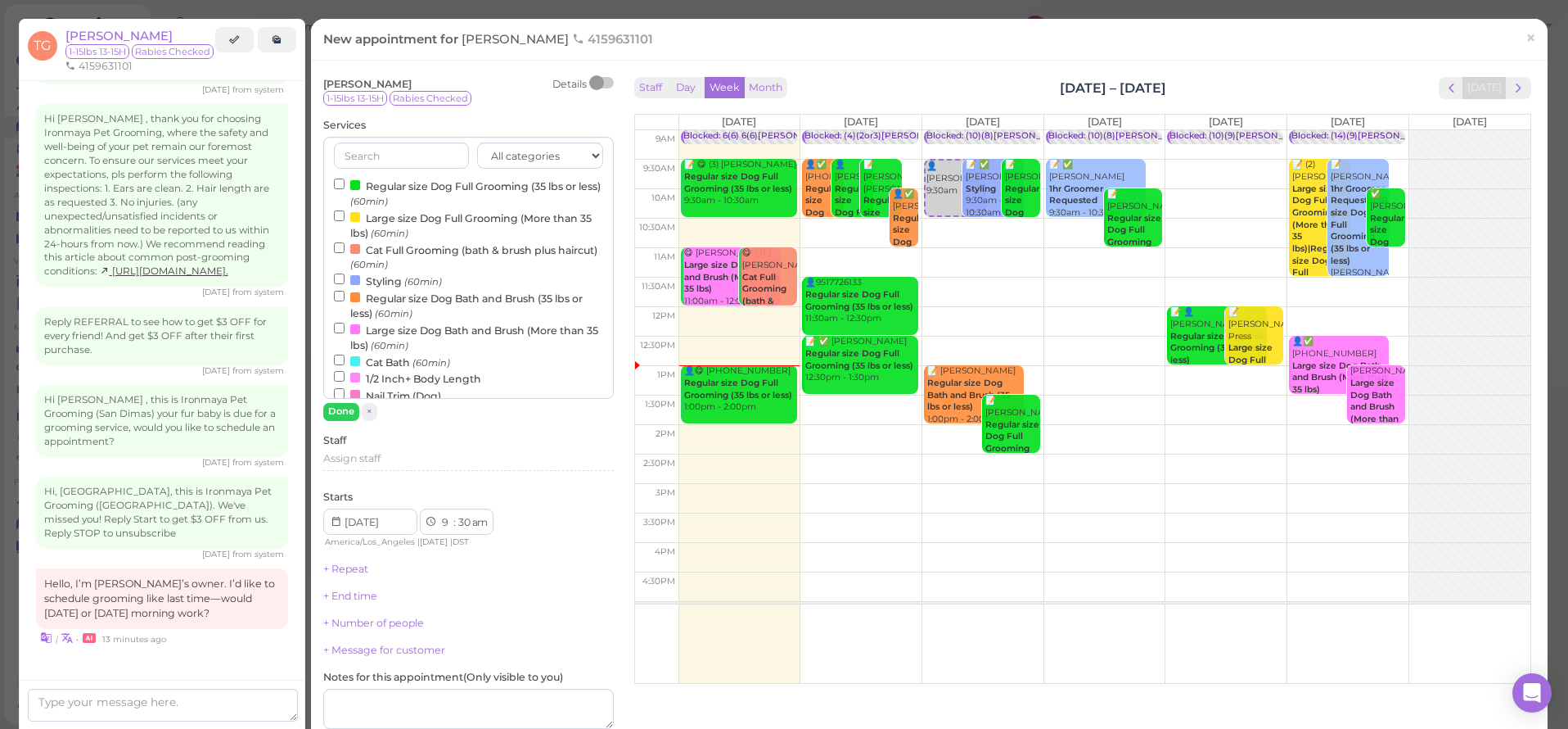
click at [363, 182] on label "Regular size Dog Full Grooming (35 lbs or less) (60min)" at bounding box center [468, 193] width 269 height 32
click at [344, 182] on input "Regular size Dog Full Grooming (35 lbs or less) (60min)" at bounding box center [339, 184] width 10 height 10
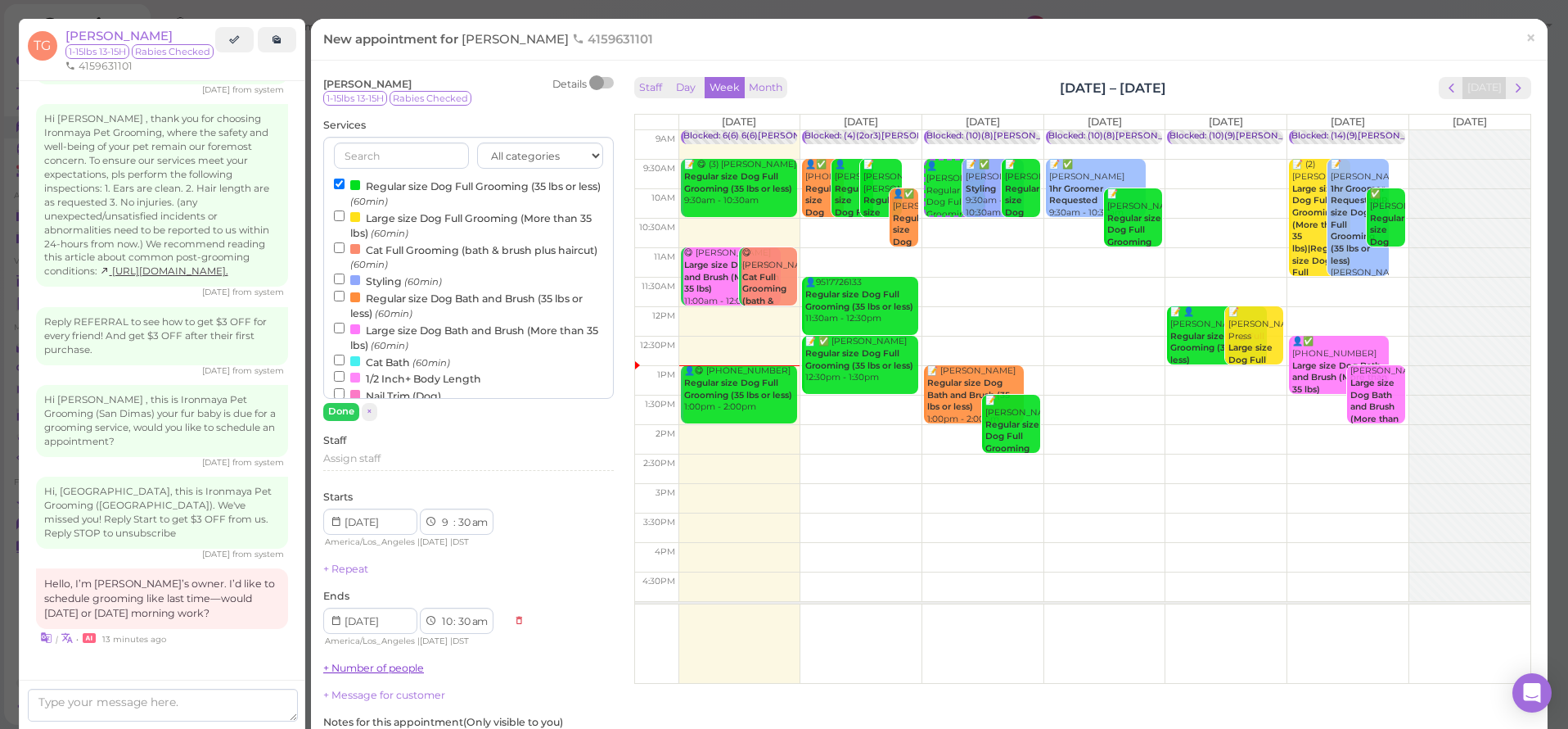
click at [343, 409] on button "Done" at bounding box center [341, 412] width 36 height 17
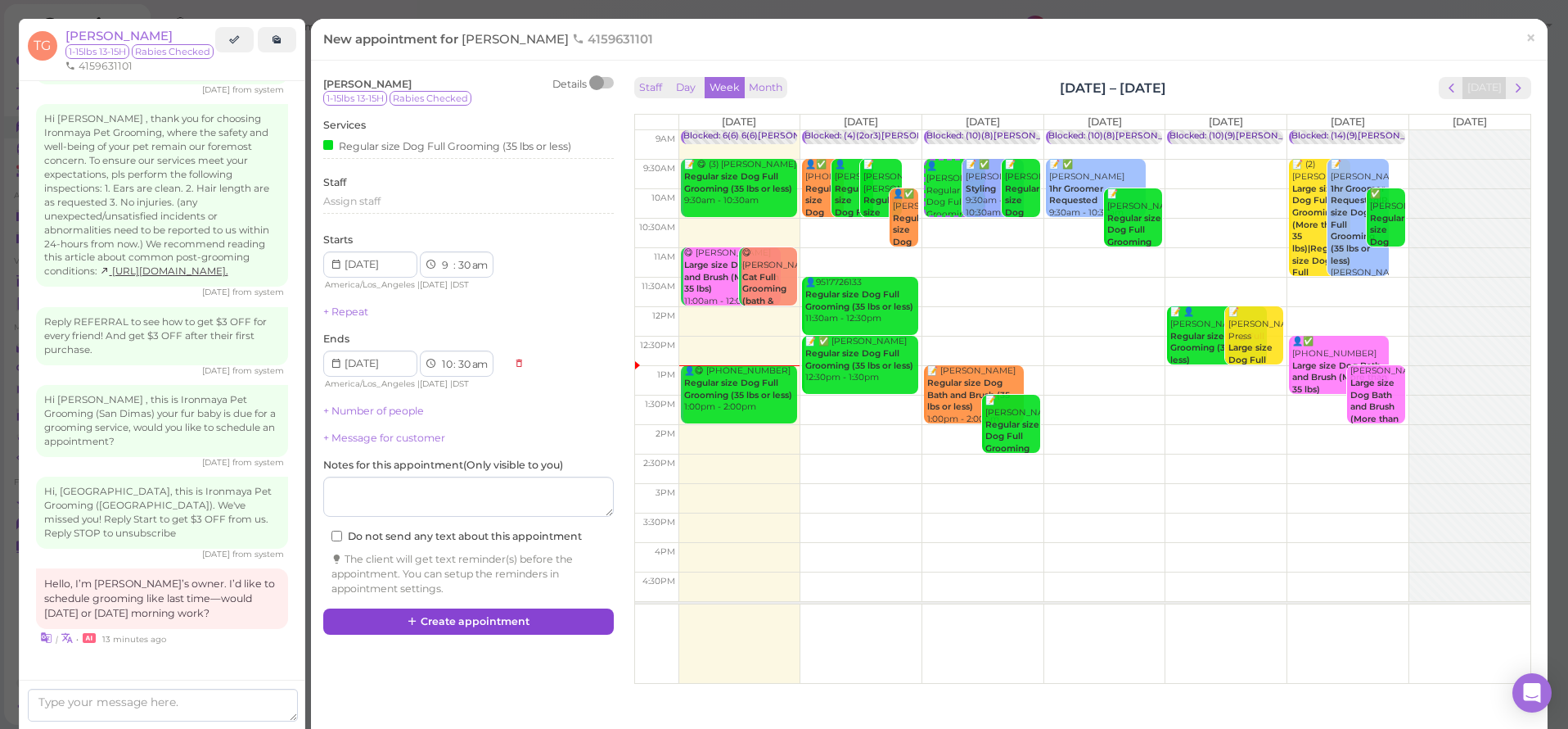
click at [408, 615] on icon at bounding box center [413, 621] width 10 height 12
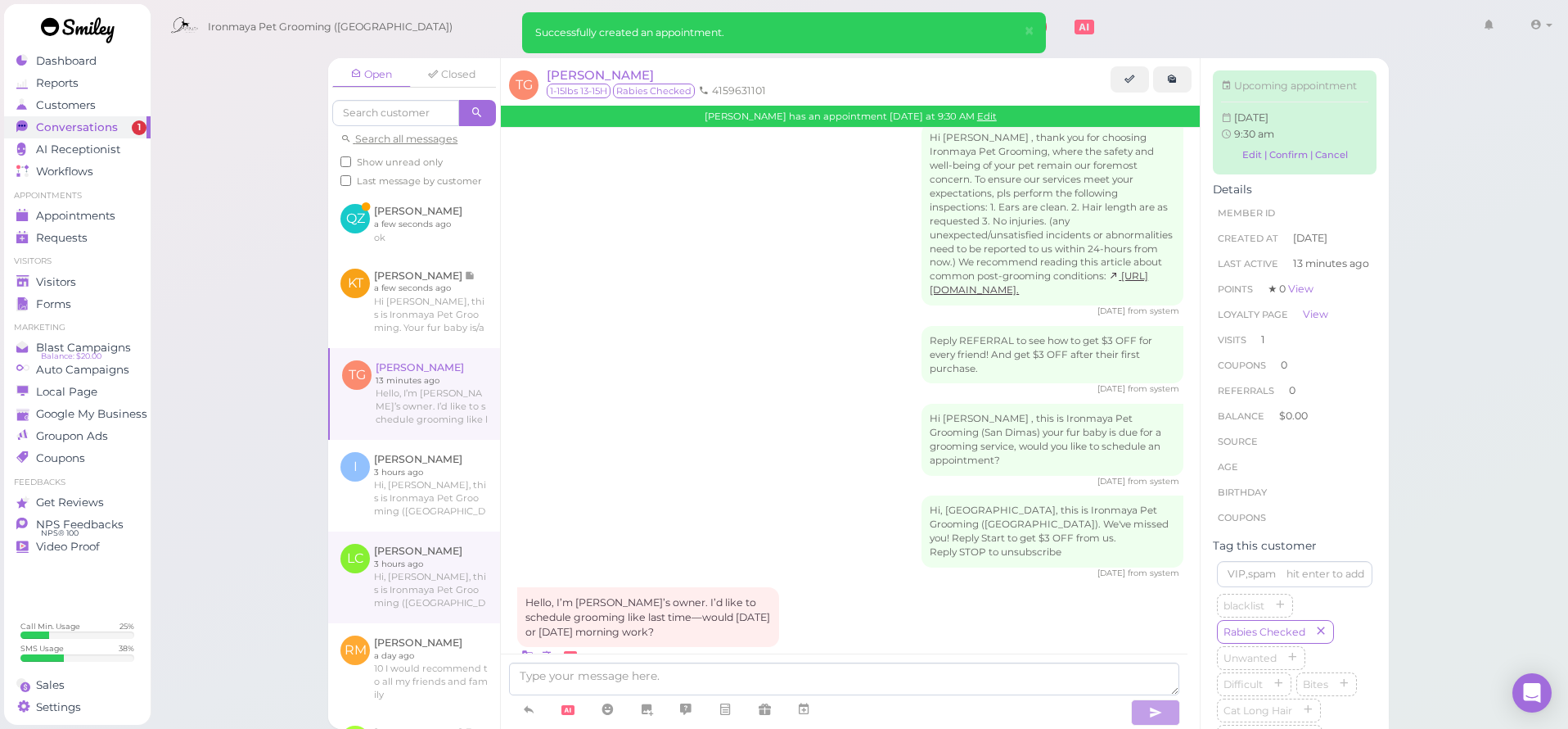
scroll to position [1278, 0]
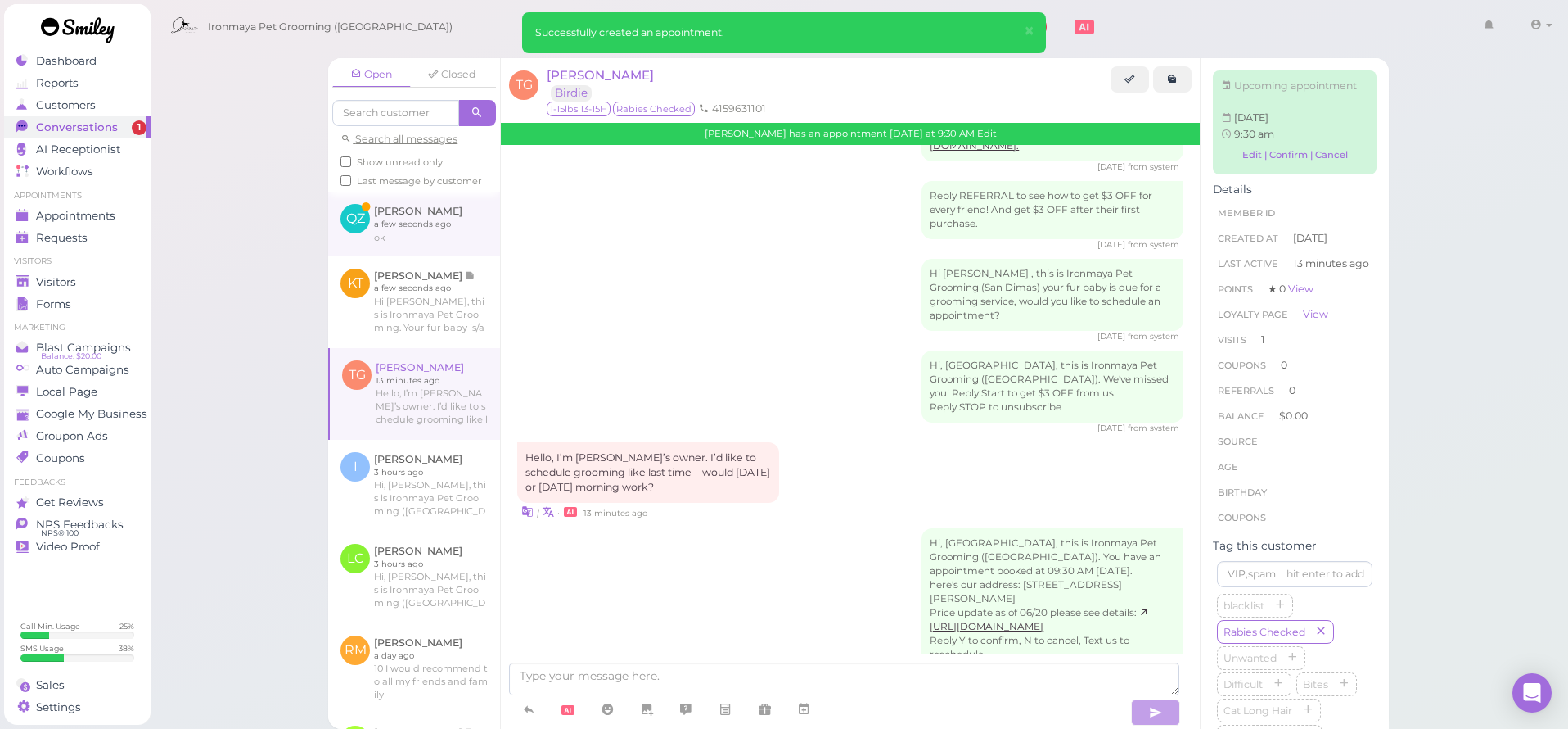
click at [434, 249] on link at bounding box center [414, 223] width 172 height 64
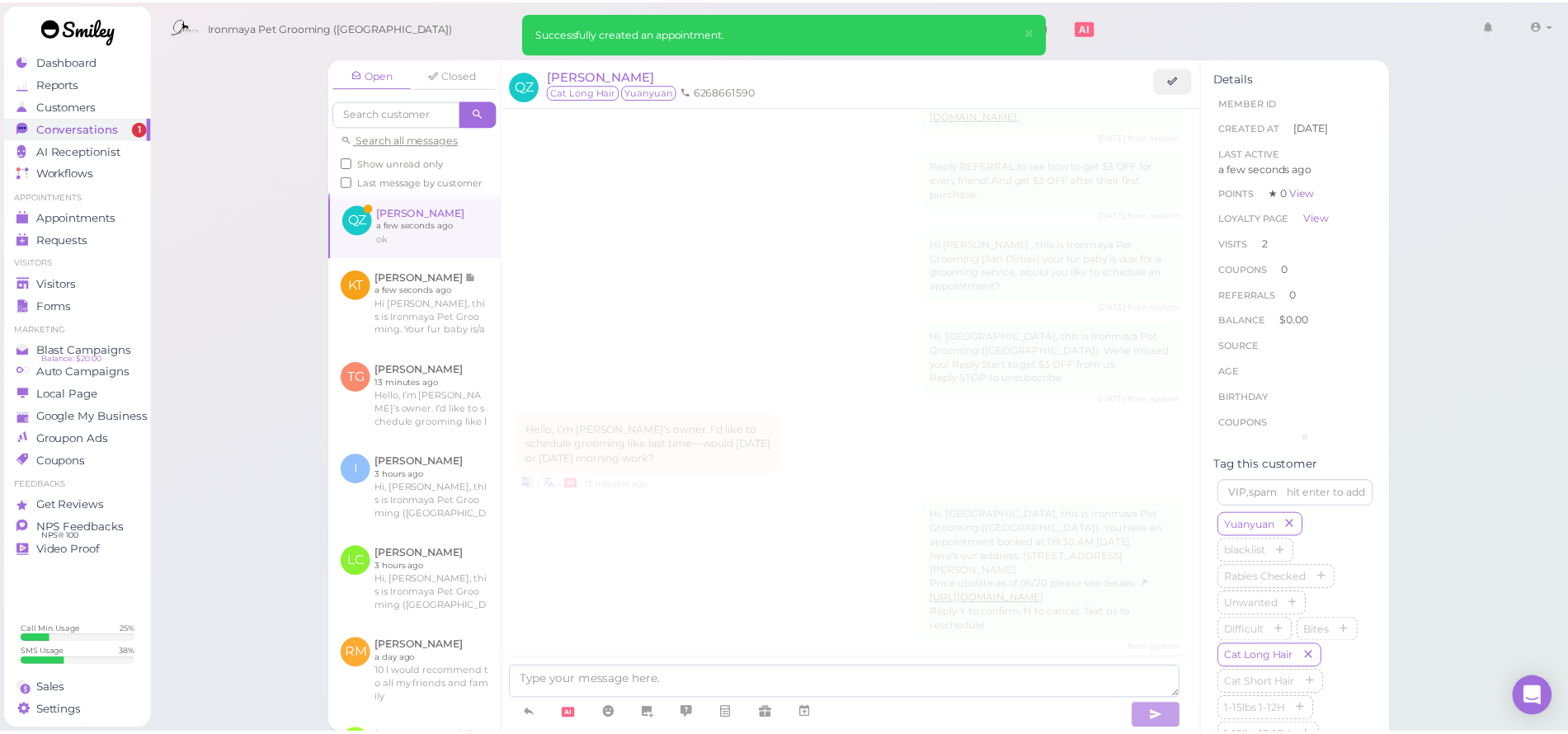
scroll to position [1241, 0]
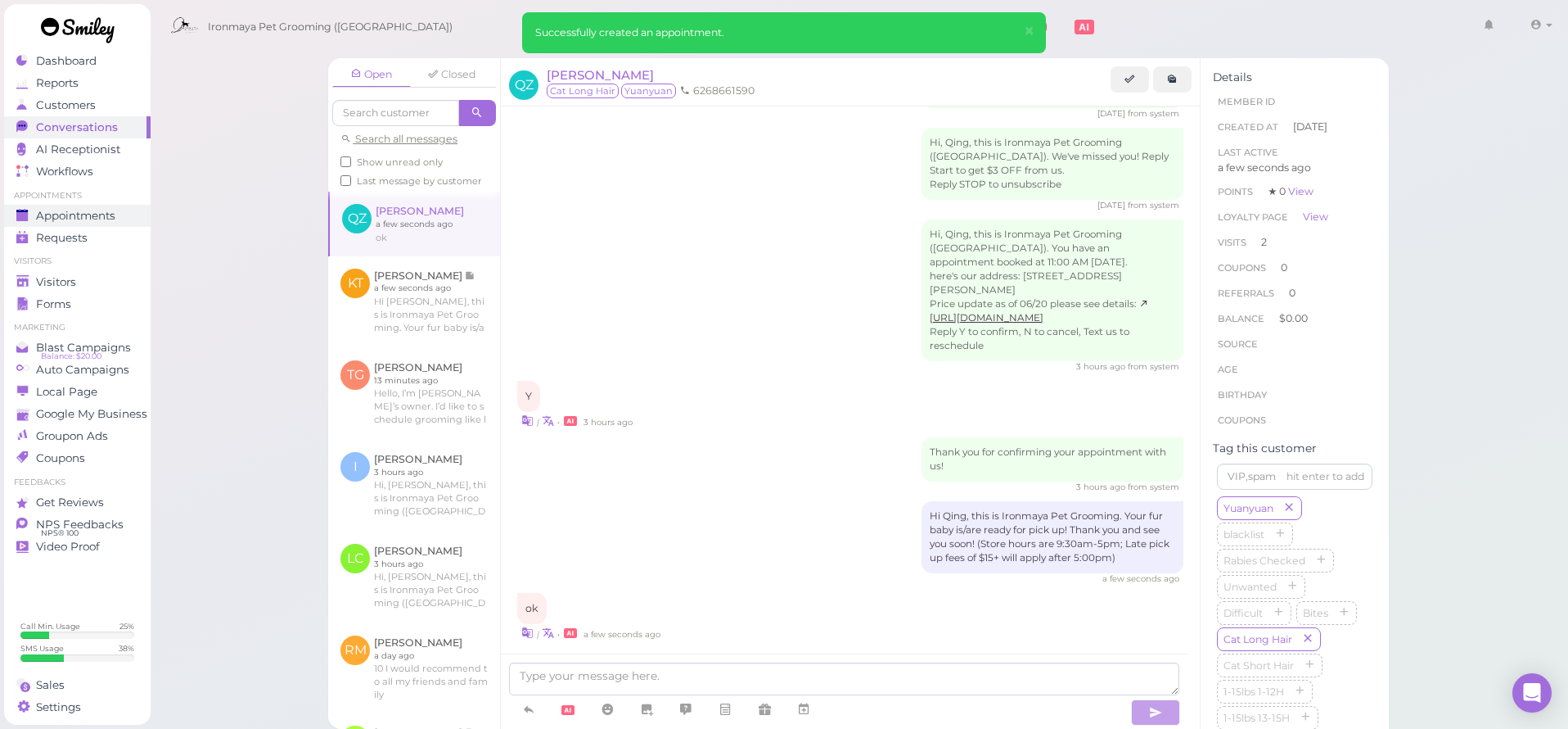
click at [106, 211] on span "Appointments" at bounding box center [75, 215] width 79 height 14
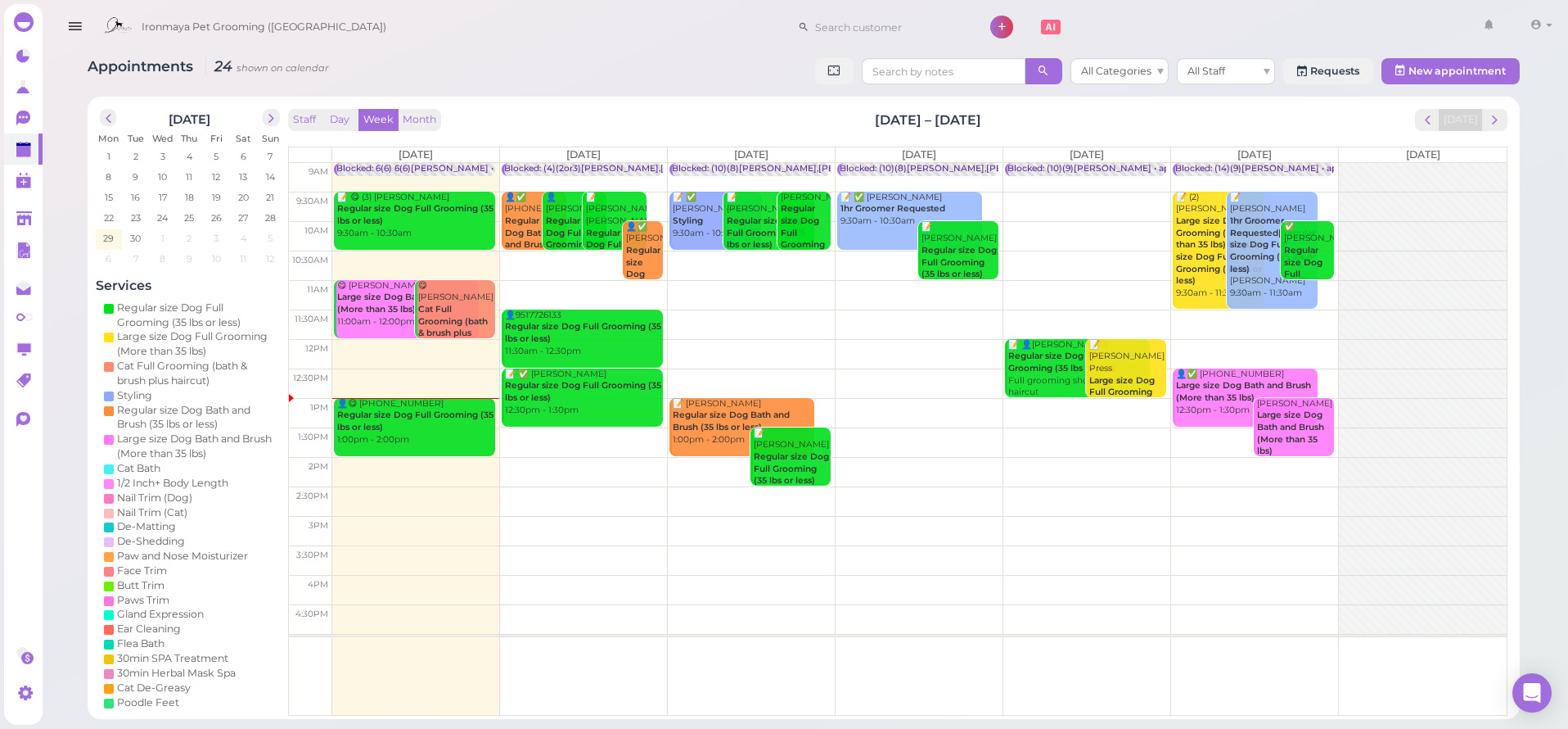
click at [72, 36] on icon "button" at bounding box center [75, 26] width 17 height 20
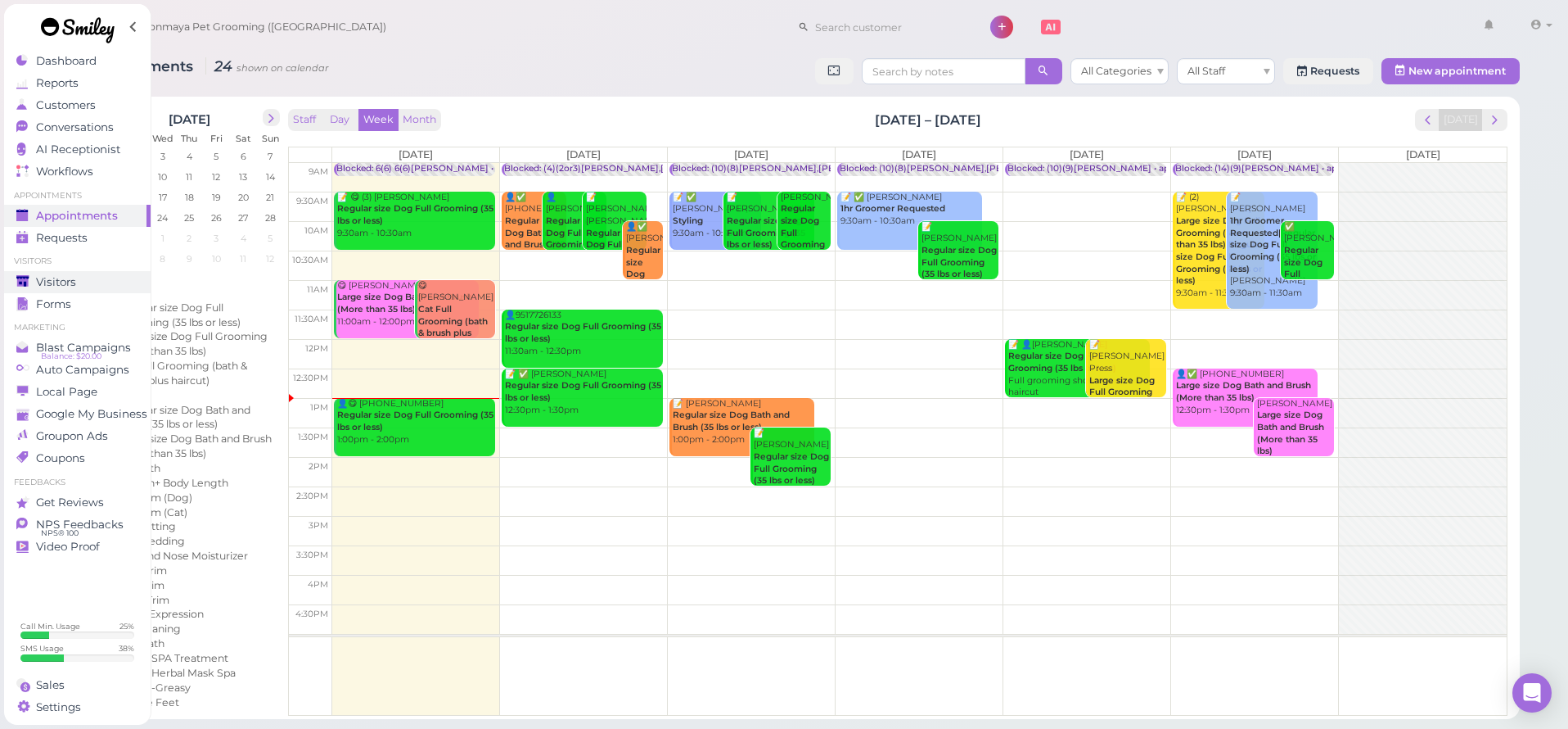
click at [68, 278] on span "Visitors" at bounding box center [56, 283] width 40 height 14
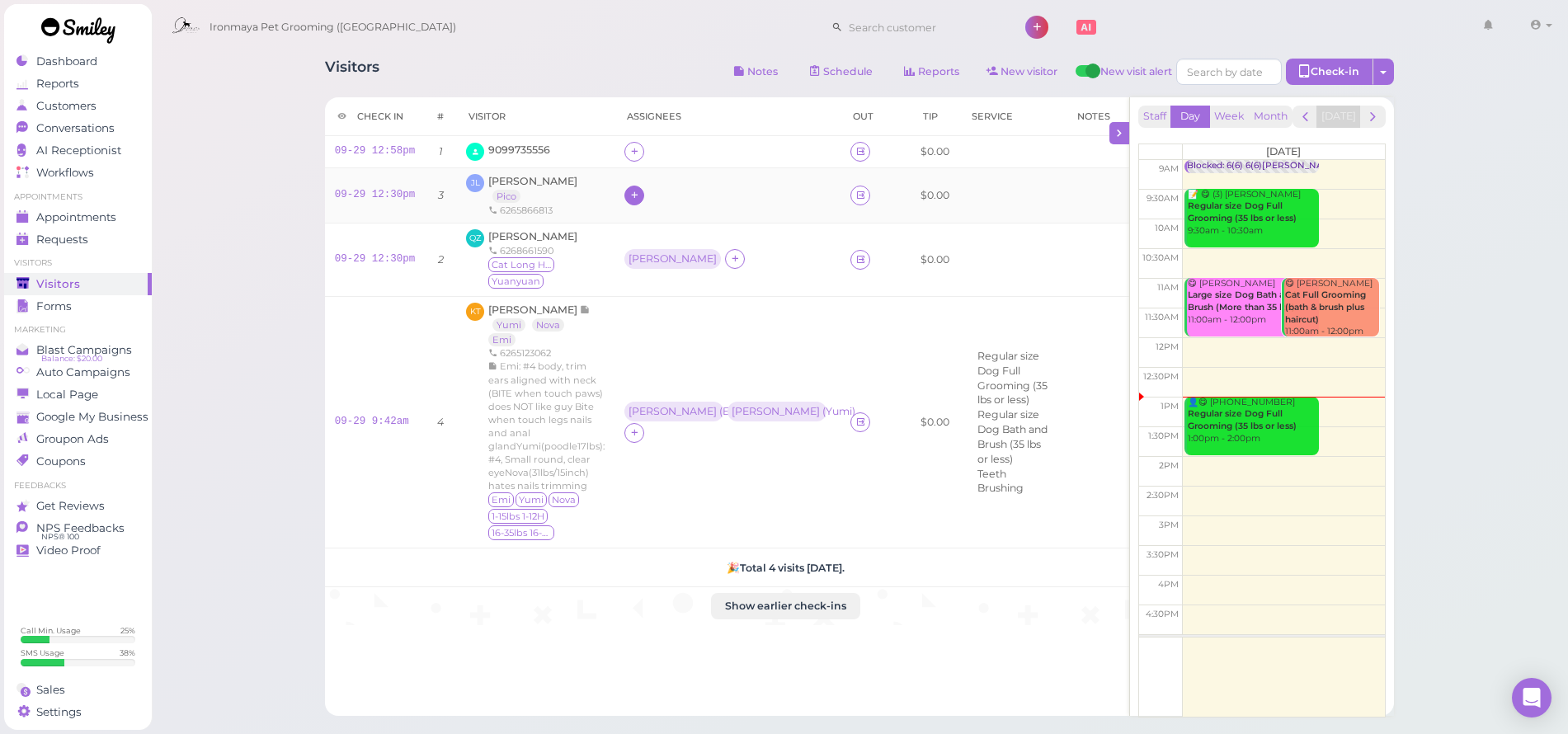
click at [634, 195] on icon at bounding box center [635, 195] width 11 height 12
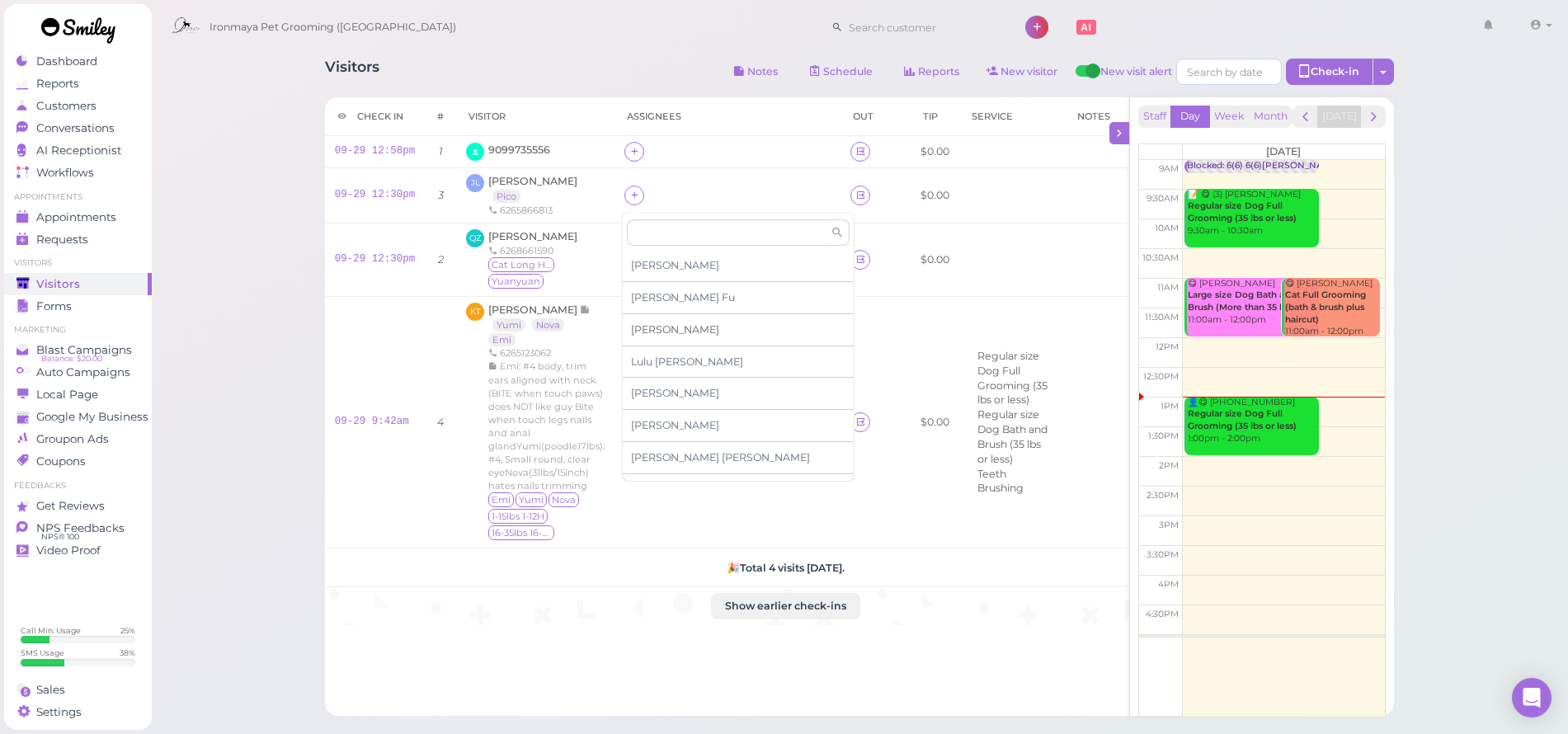
click at [640, 325] on span "[PERSON_NAME]" at bounding box center [675, 329] width 88 height 12
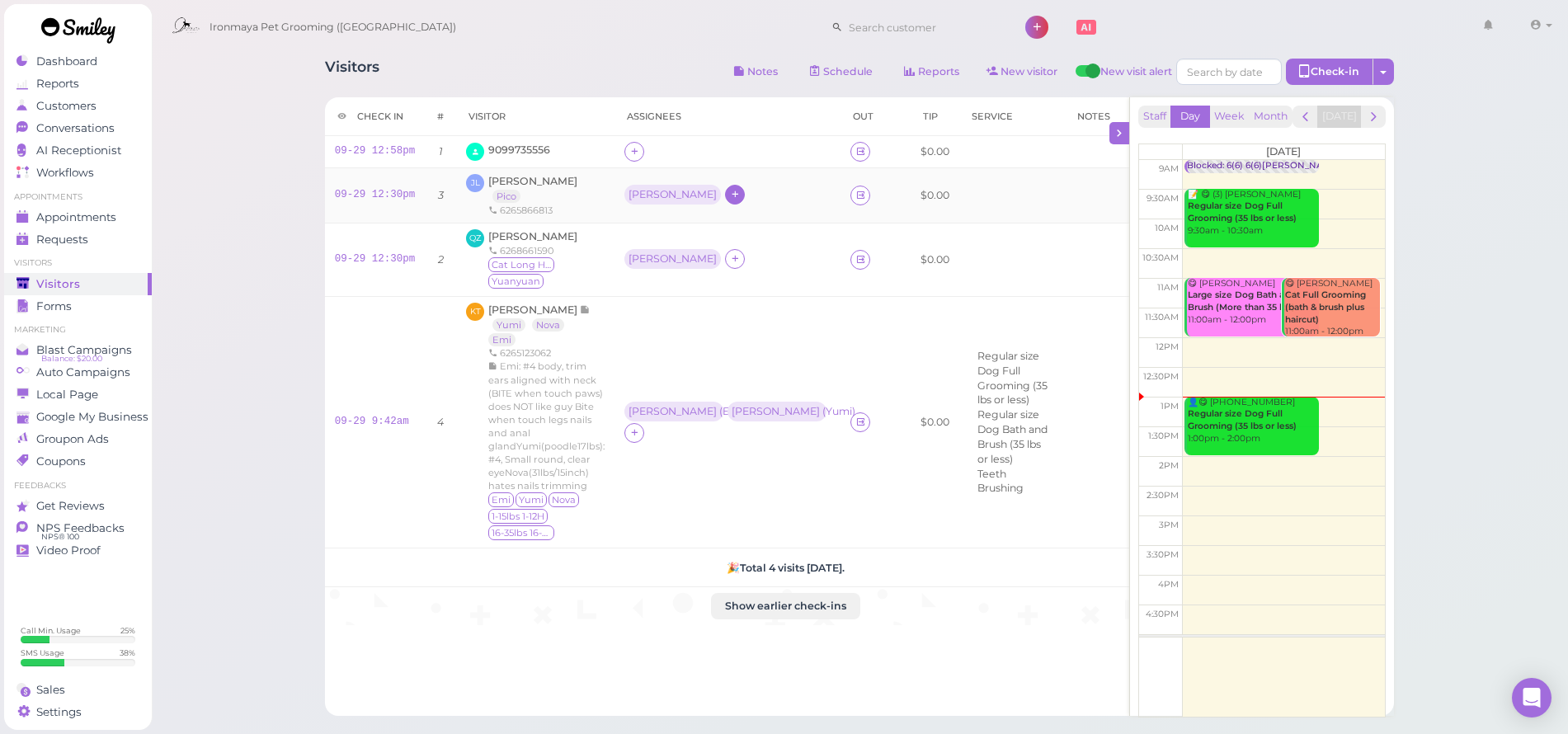
click at [730, 194] on icon at bounding box center [735, 194] width 11 height 12
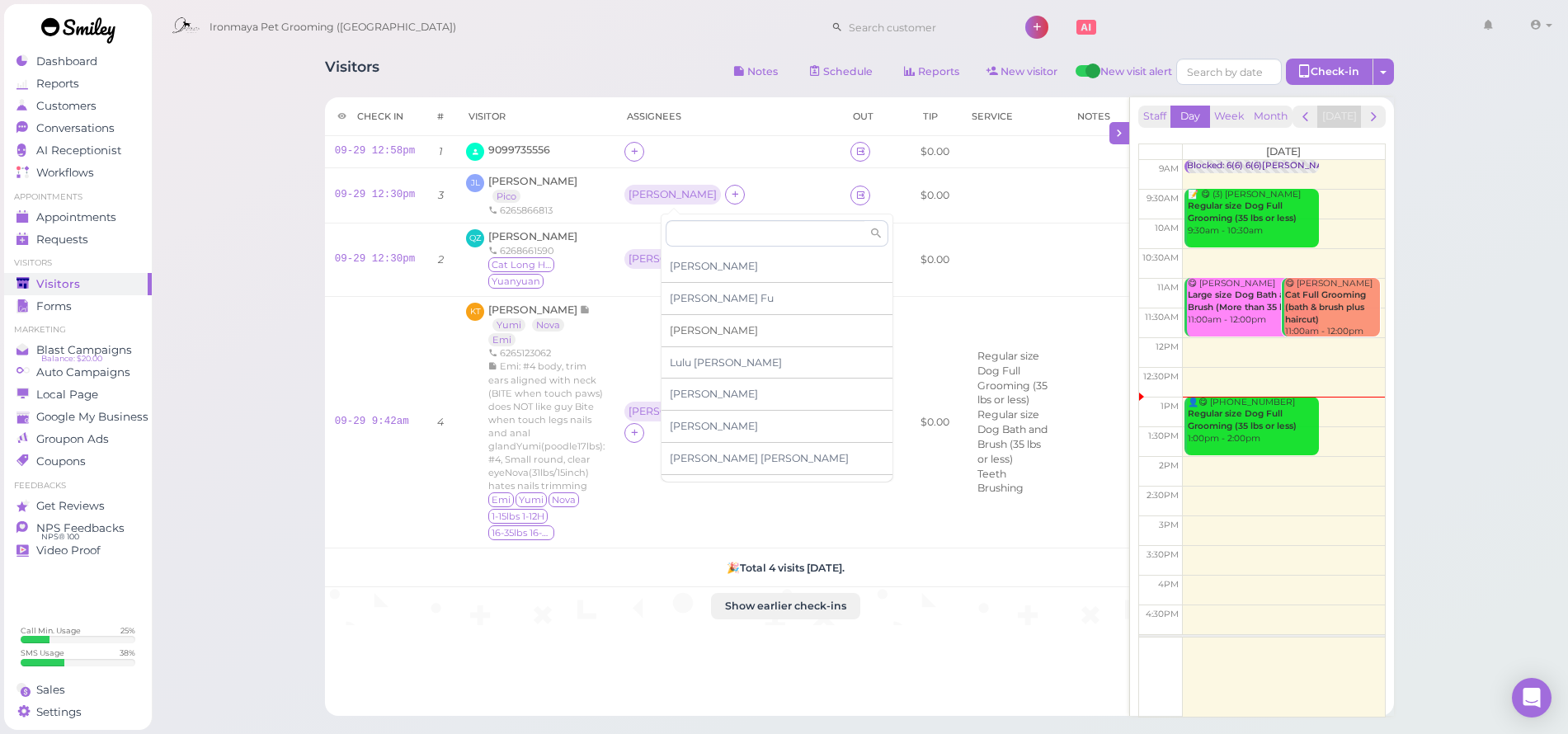
click at [690, 332] on span "[PERSON_NAME]" at bounding box center [714, 330] width 88 height 12
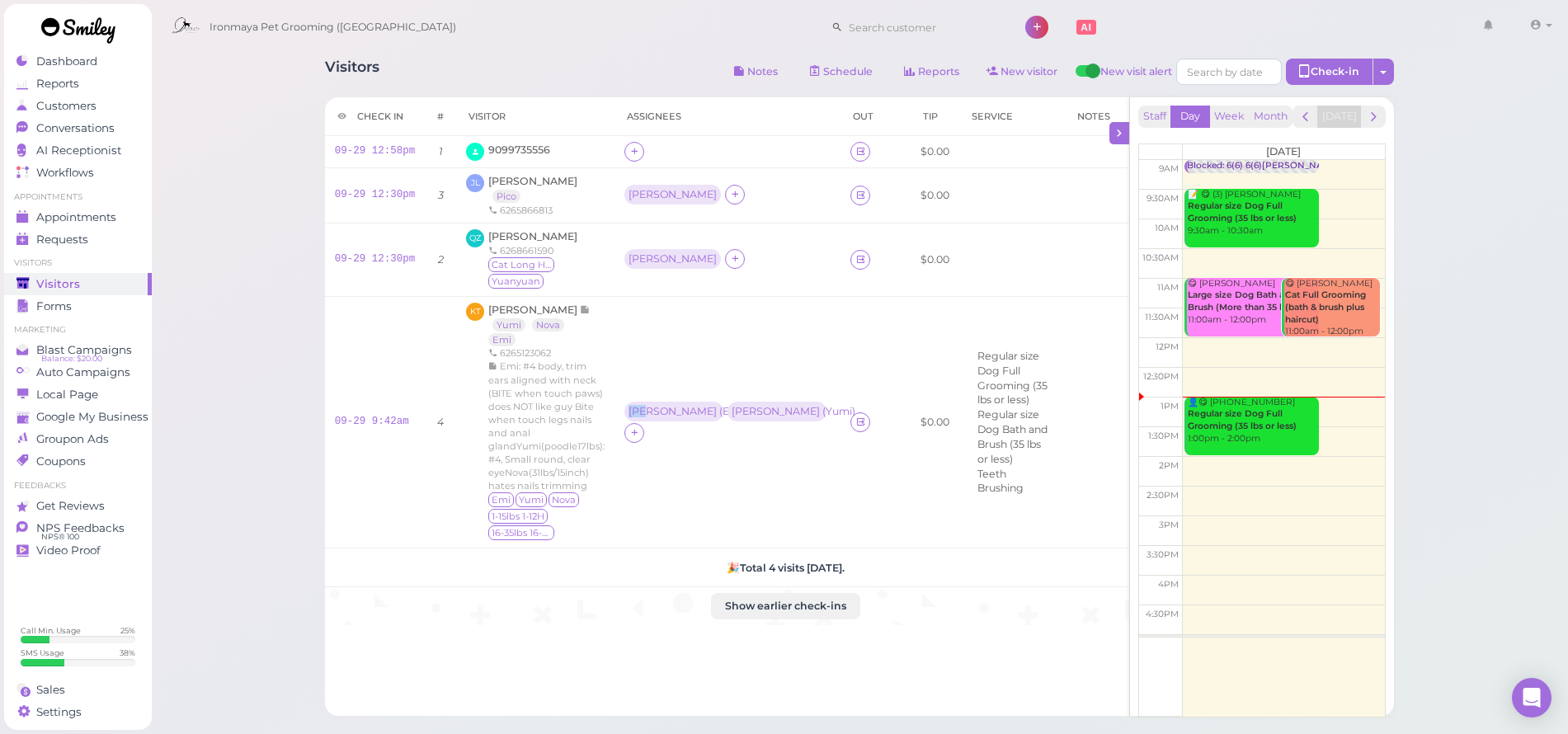
click at [690, 332] on td "[PERSON_NAME] ( Emi , Nova ) [PERSON_NAME] ( Yumi )" at bounding box center [727, 421] width 226 height 251
click at [730, 191] on icon at bounding box center [735, 194] width 11 height 12
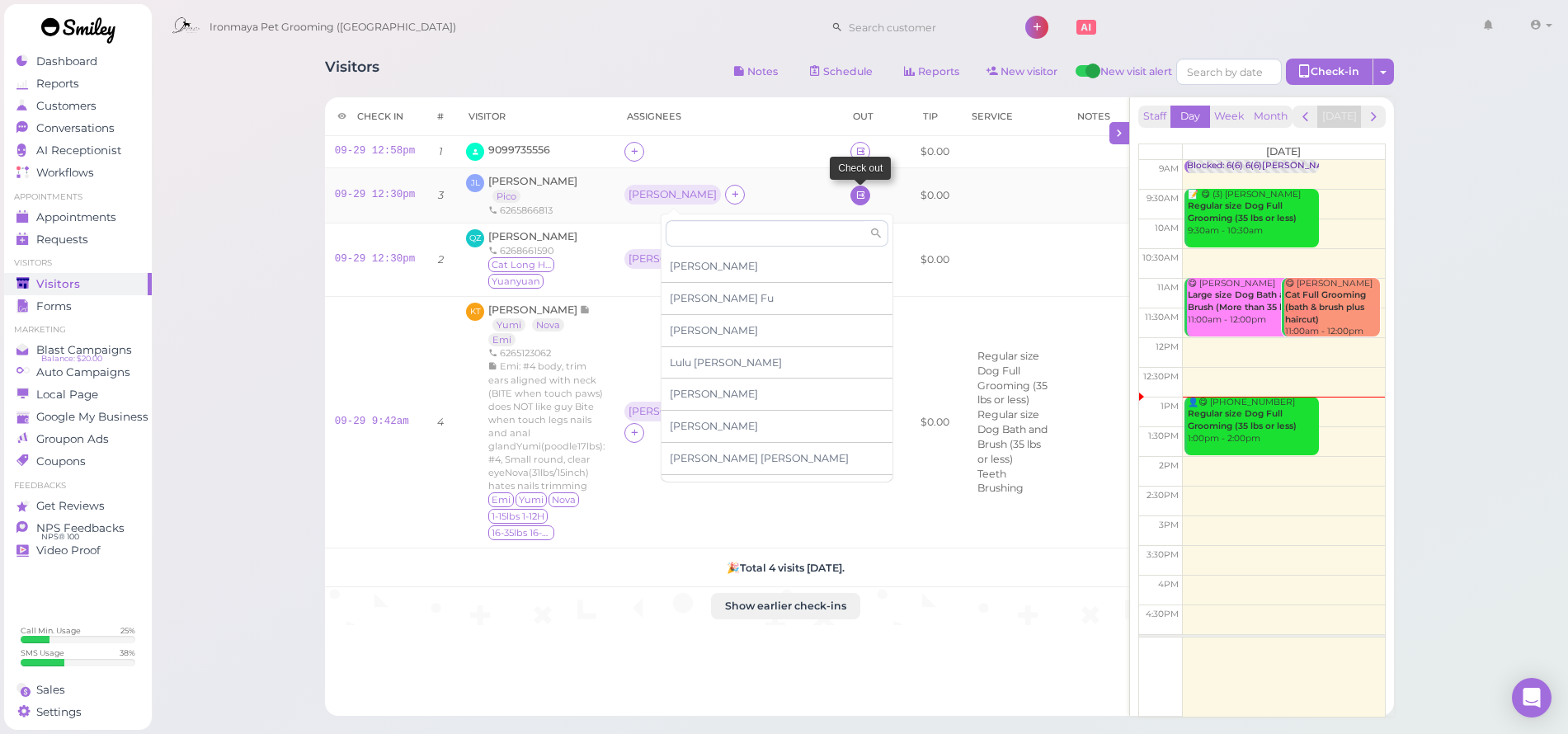
click at [850, 196] on link at bounding box center [860, 195] width 20 height 20
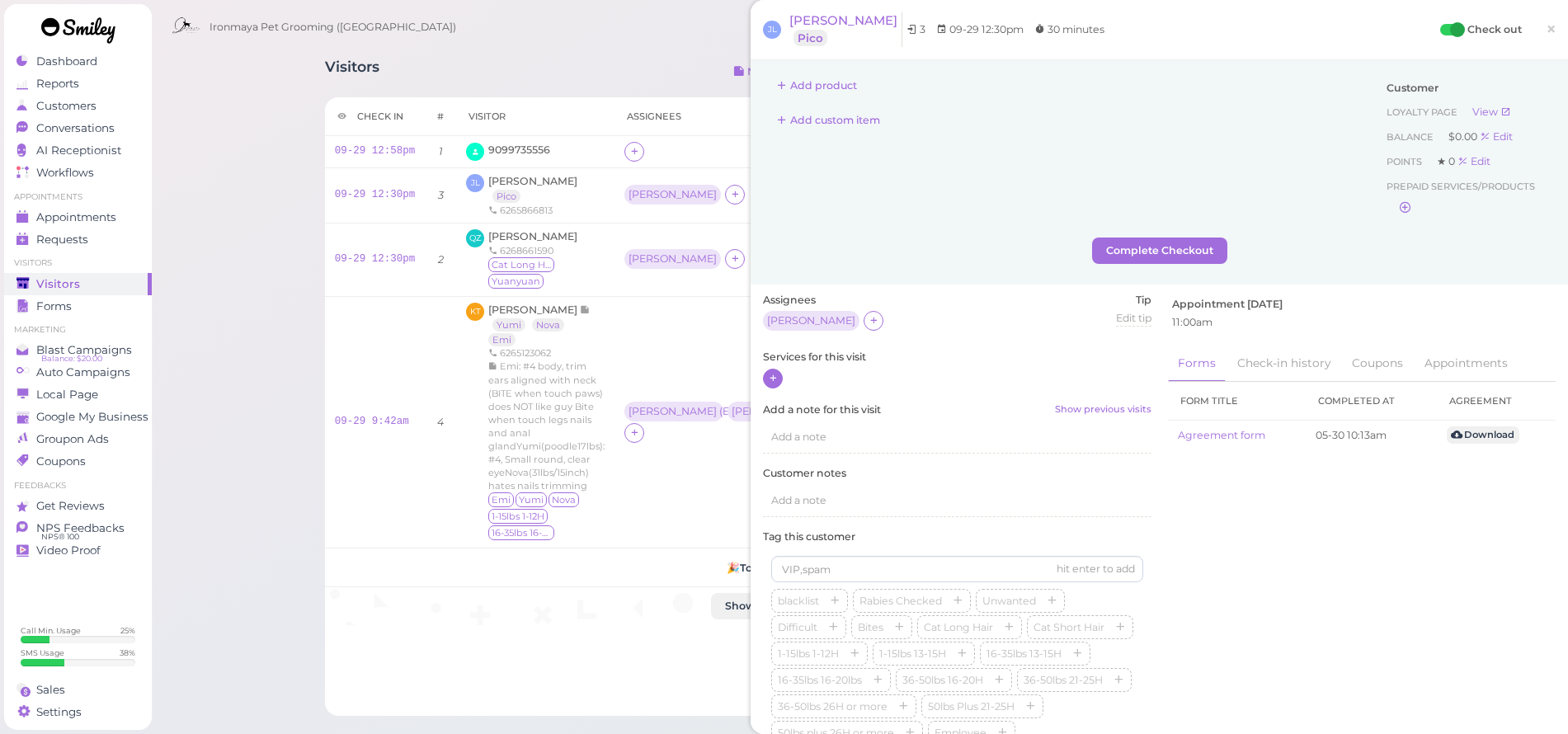
click at [778, 378] on div at bounding box center [773, 378] width 20 height 20
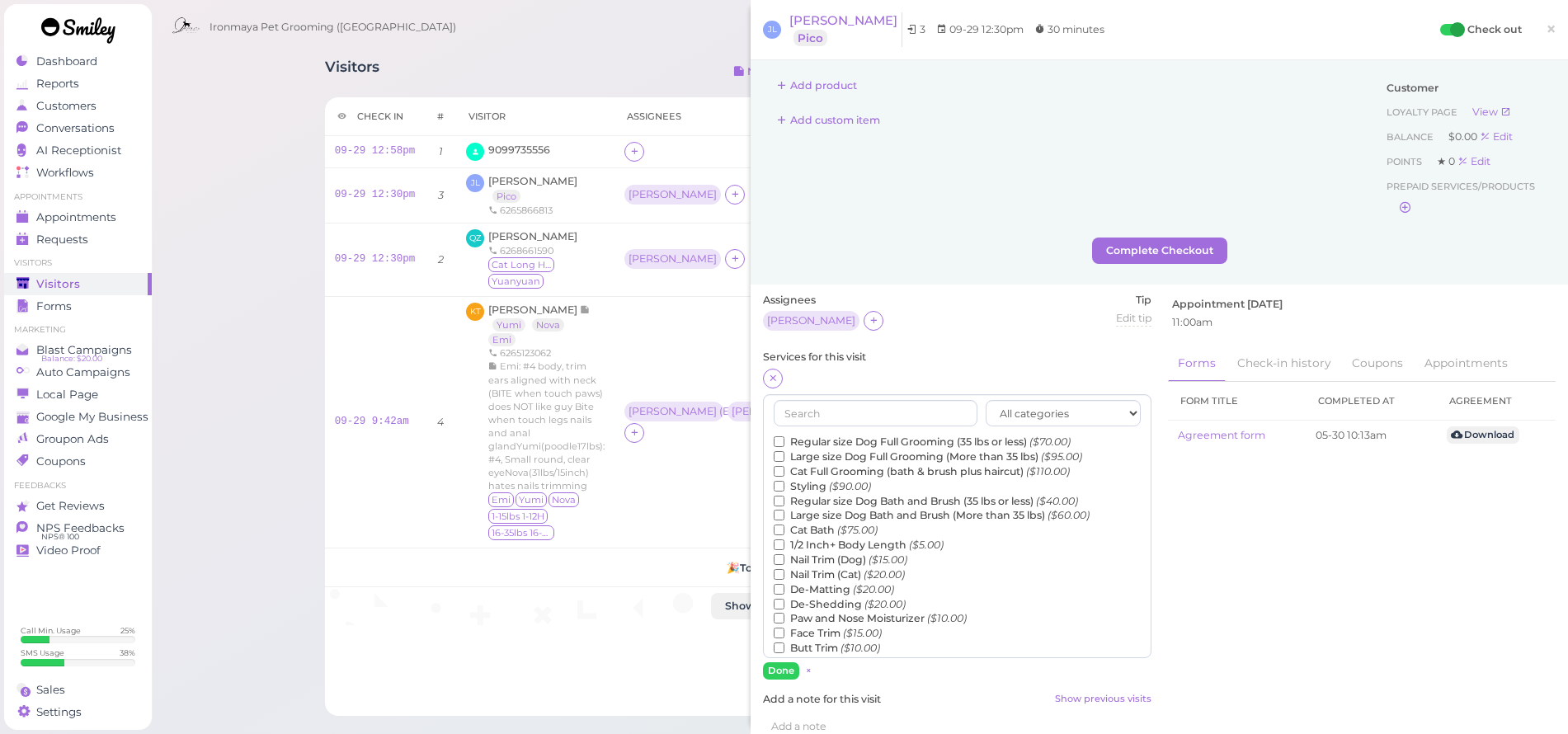
click at [834, 507] on label "Large size Dog Bath and Brush (More than 35 lbs) ($60.00)" at bounding box center [932, 515] width 316 height 15
click at [784, 509] on input "Large size Dog Bath and Brush (More than 35 lbs) ($60.00)" at bounding box center [779, 515] width 11 height 11
drag, startPoint x: 787, startPoint y: 677, endPoint x: 784, endPoint y: 666, distance: 11.4
click at [785, 671] on div "Assignees [PERSON_NAME] Tip Edit tip 0 Services for this visit All categories" at bounding box center [957, 705] width 405 height 826
click at [784, 666] on button "Done" at bounding box center [781, 671] width 36 height 18
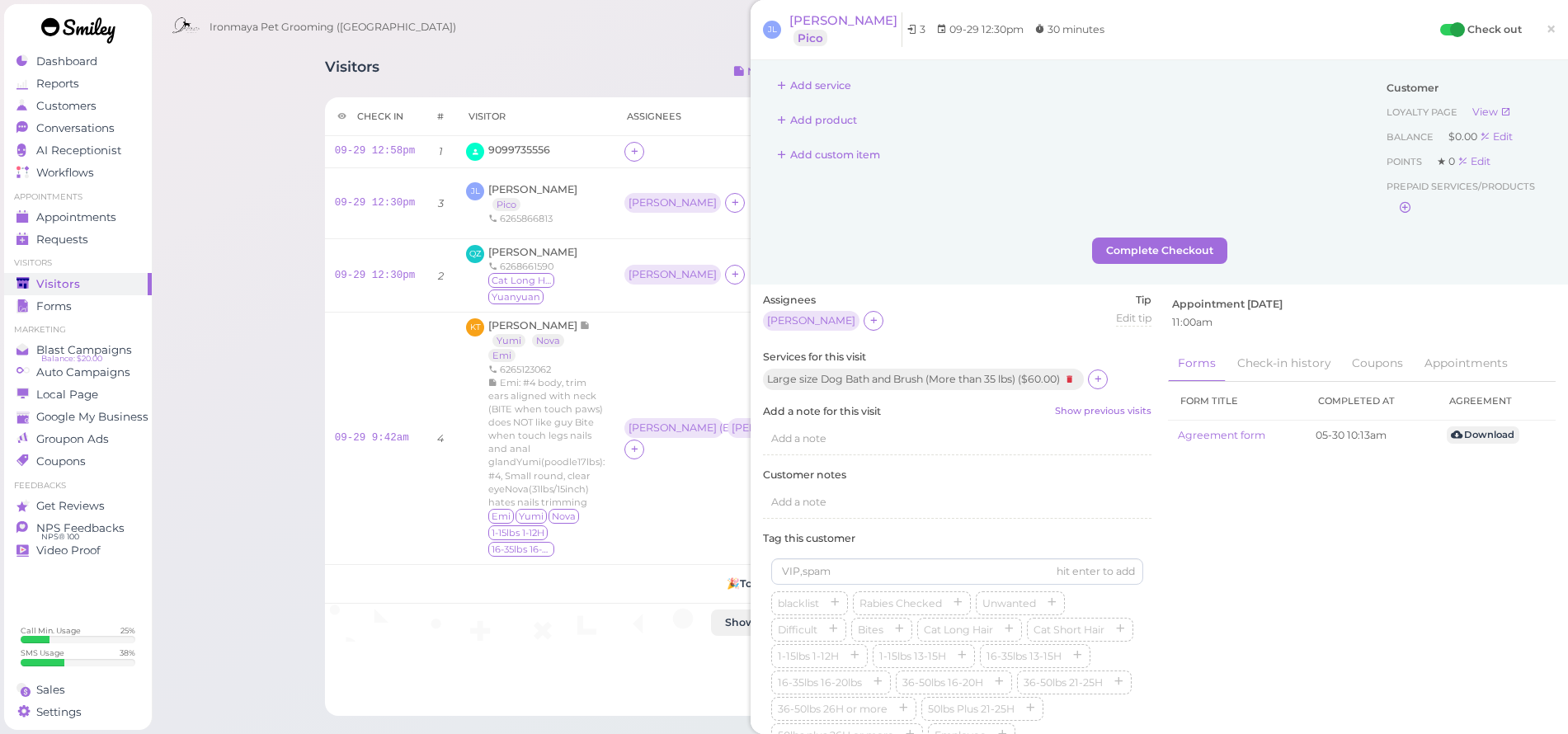
click at [1546, 25] on span "×" at bounding box center [1551, 29] width 11 height 23
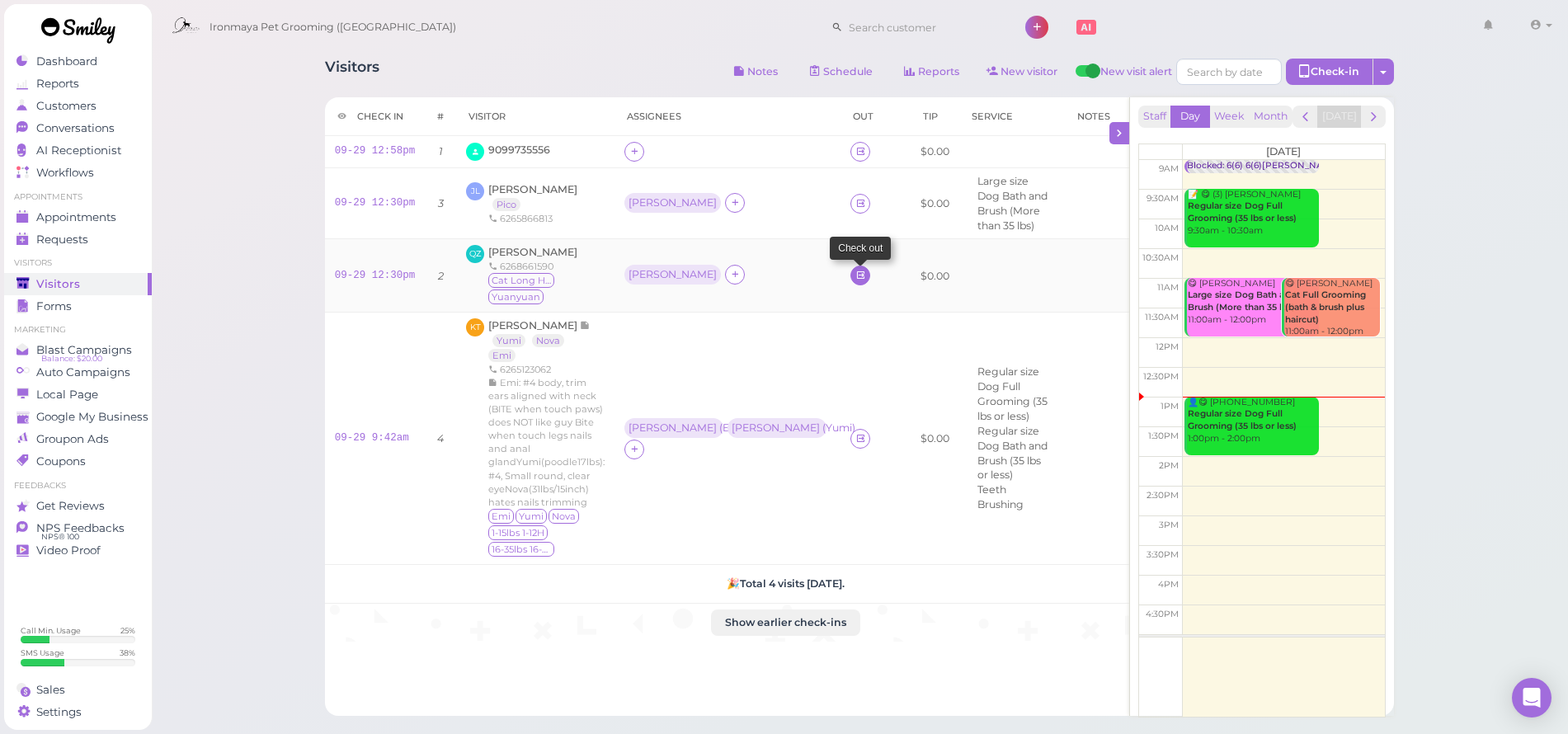
click at [856, 273] on icon at bounding box center [861, 275] width 11 height 12
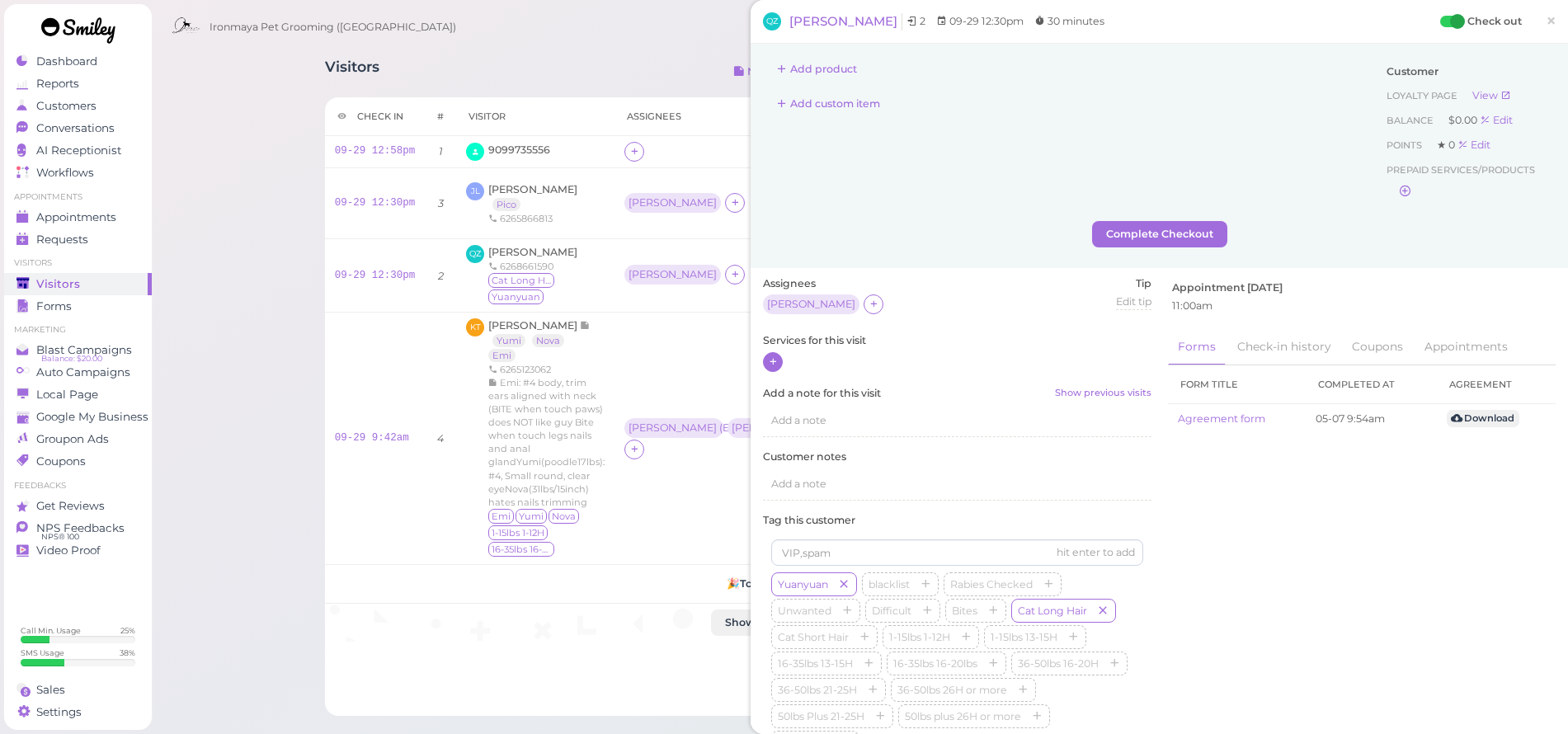
click at [770, 356] on icon at bounding box center [773, 362] width 11 height 12
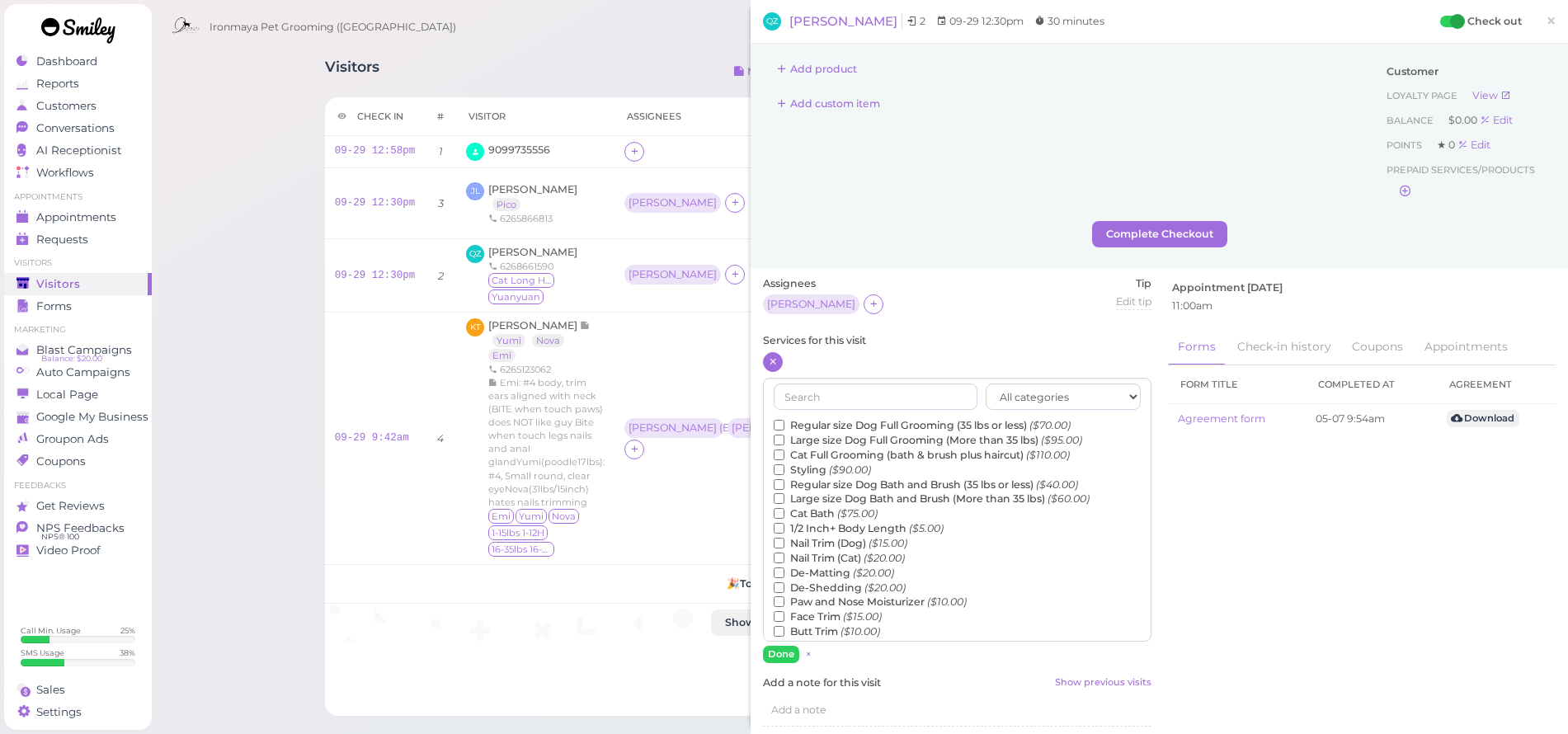
click at [833, 448] on label "Cat Full Grooming (bath & brush plus haircut) ($110.00)" at bounding box center [921, 455] width 296 height 15
click at [784, 450] on input "Cat Full Grooming (bath & brush plus haircut) ($110.00)" at bounding box center [779, 455] width 11 height 11
click at [784, 651] on button "Done" at bounding box center [781, 654] width 36 height 18
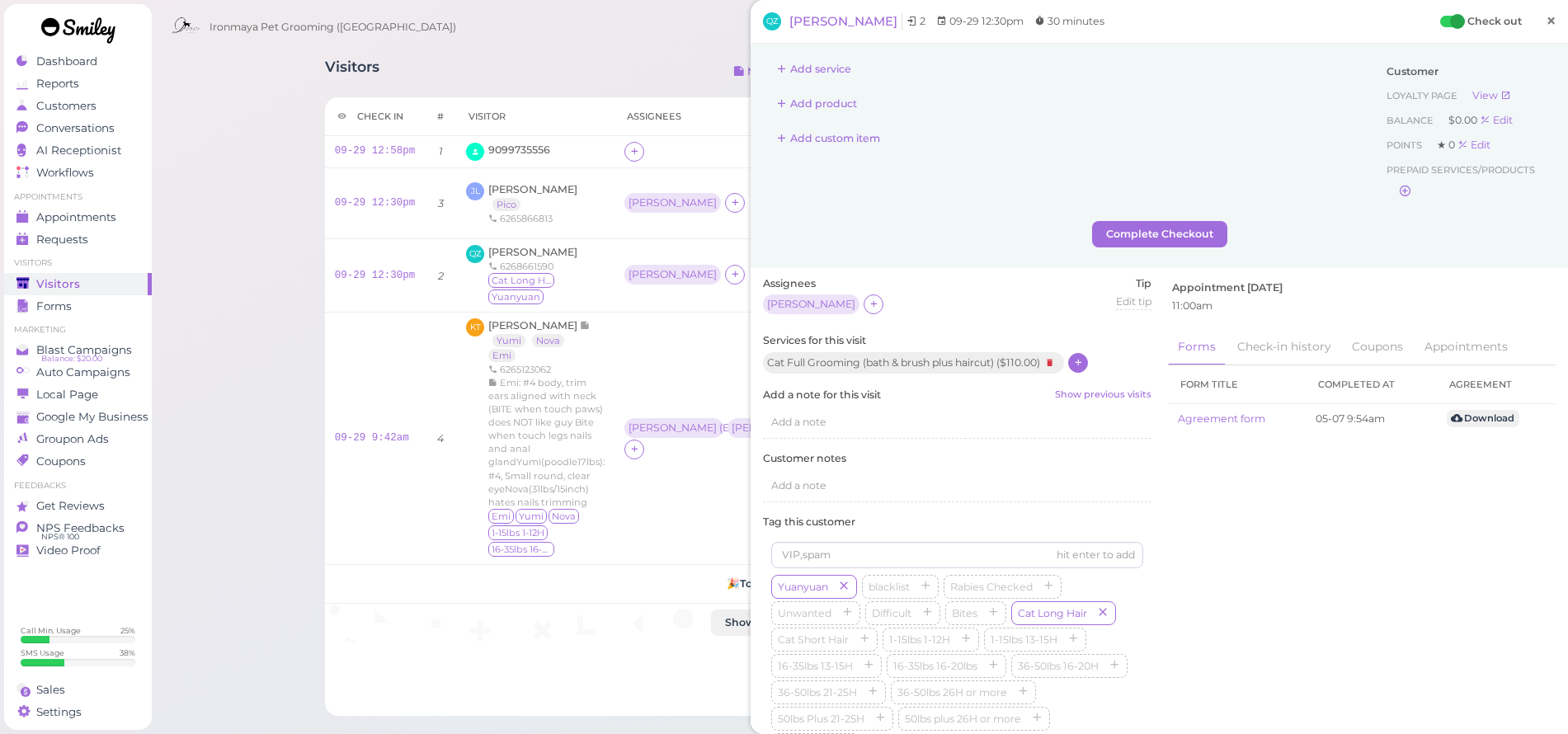
click at [1546, 21] on span "×" at bounding box center [1551, 20] width 11 height 23
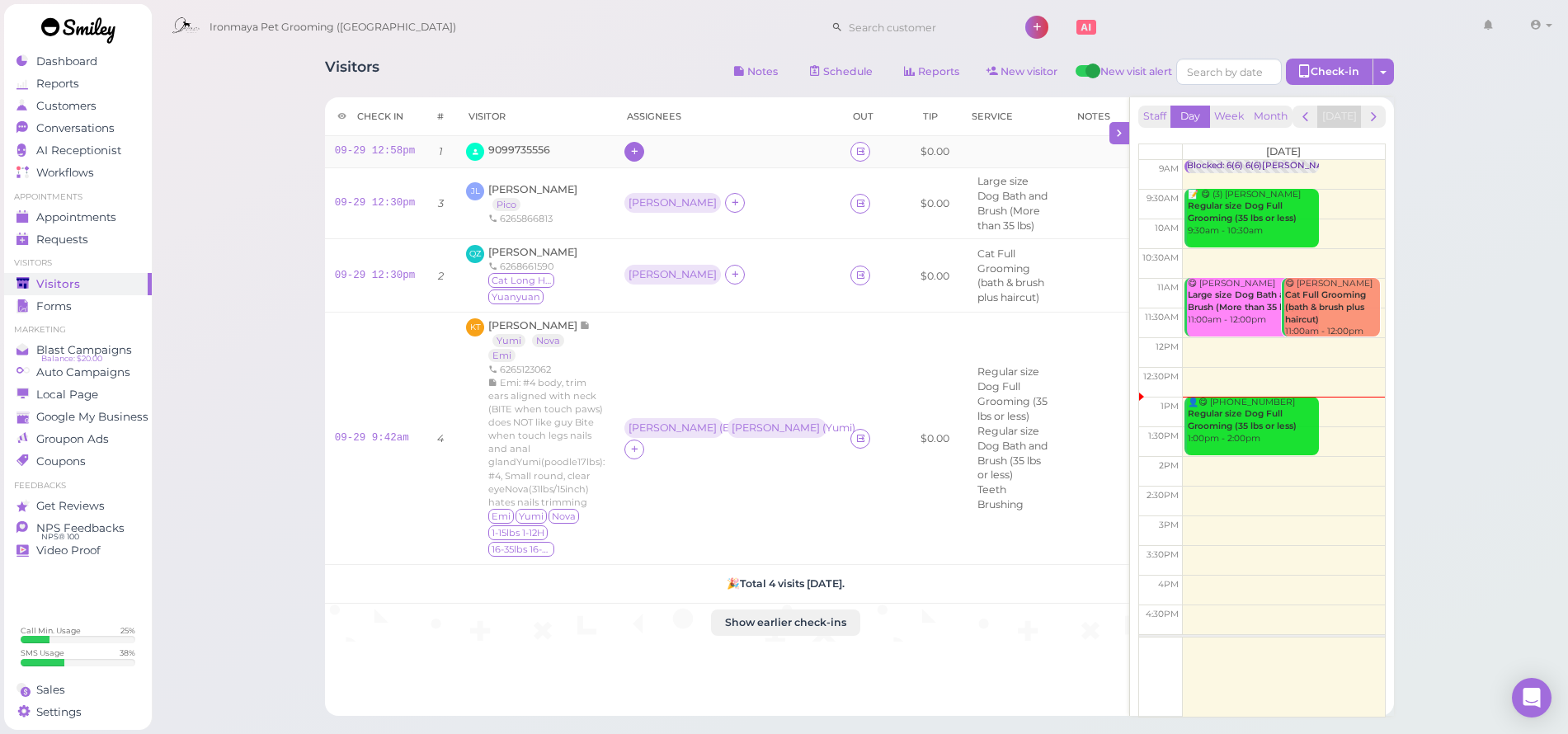
click at [632, 147] on icon at bounding box center [635, 151] width 11 height 12
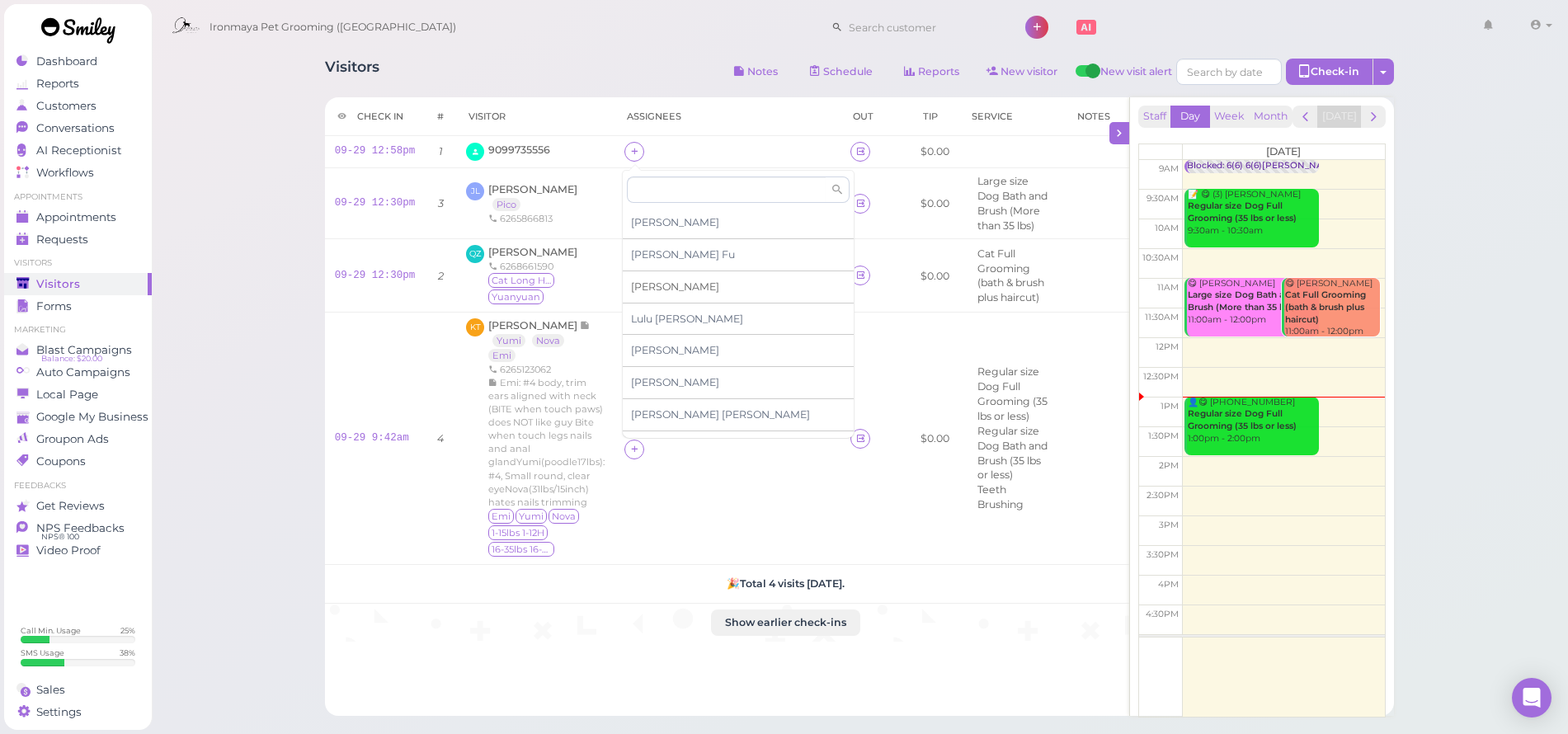
click at [649, 289] on span "[PERSON_NAME]" at bounding box center [675, 286] width 88 height 12
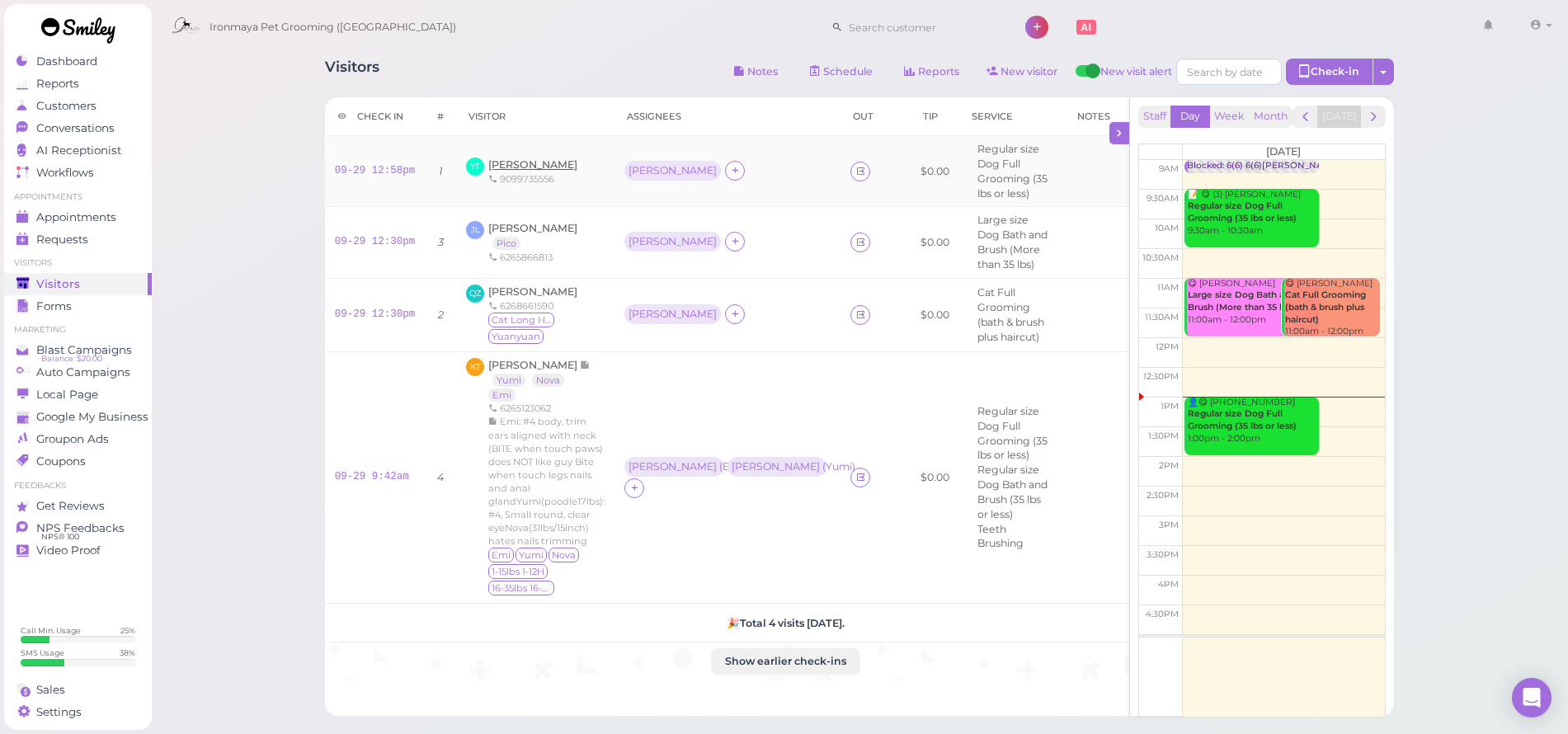
click at [552, 165] on span "[PERSON_NAME]" at bounding box center [532, 164] width 89 height 12
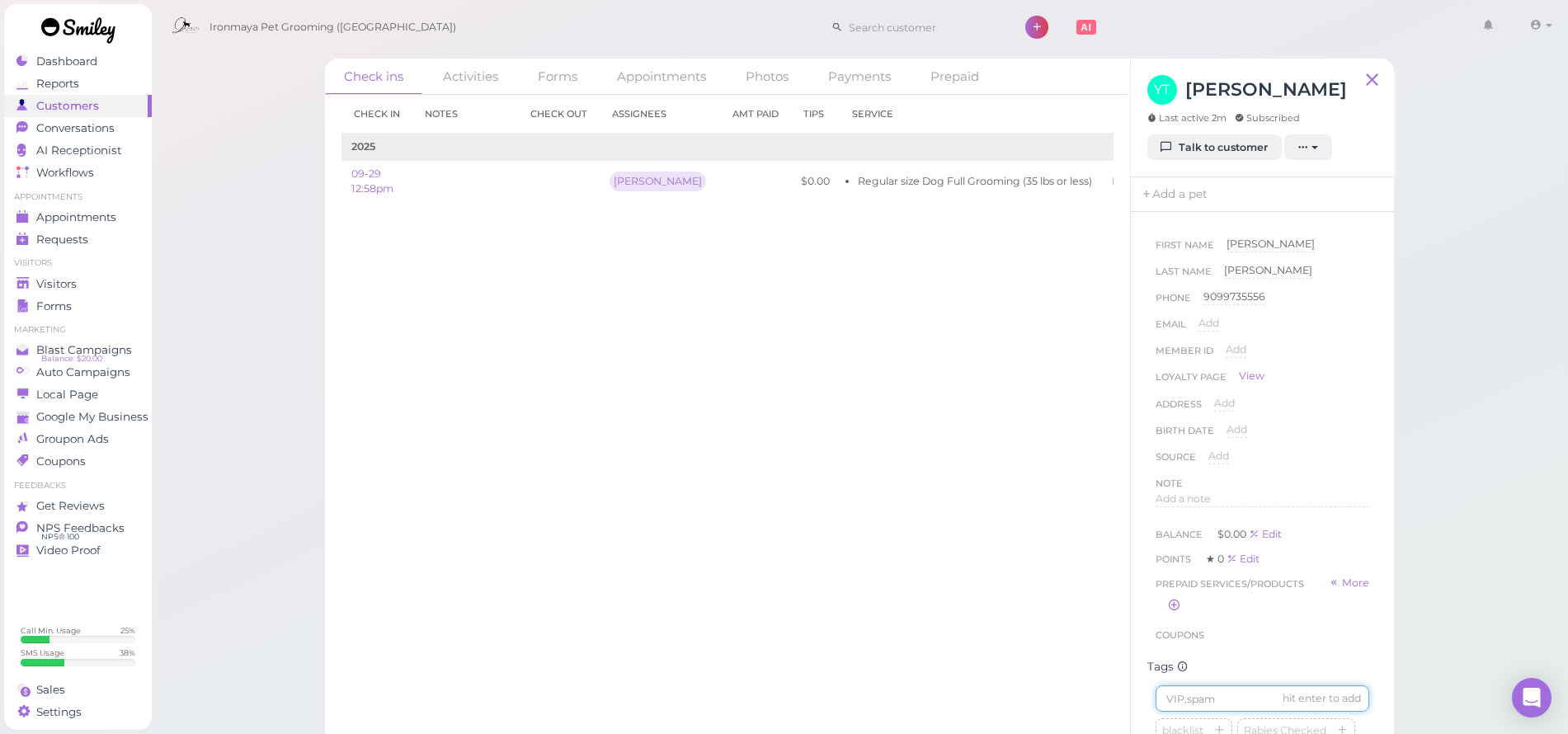
click at [1217, 709] on input at bounding box center [1262, 698] width 213 height 26
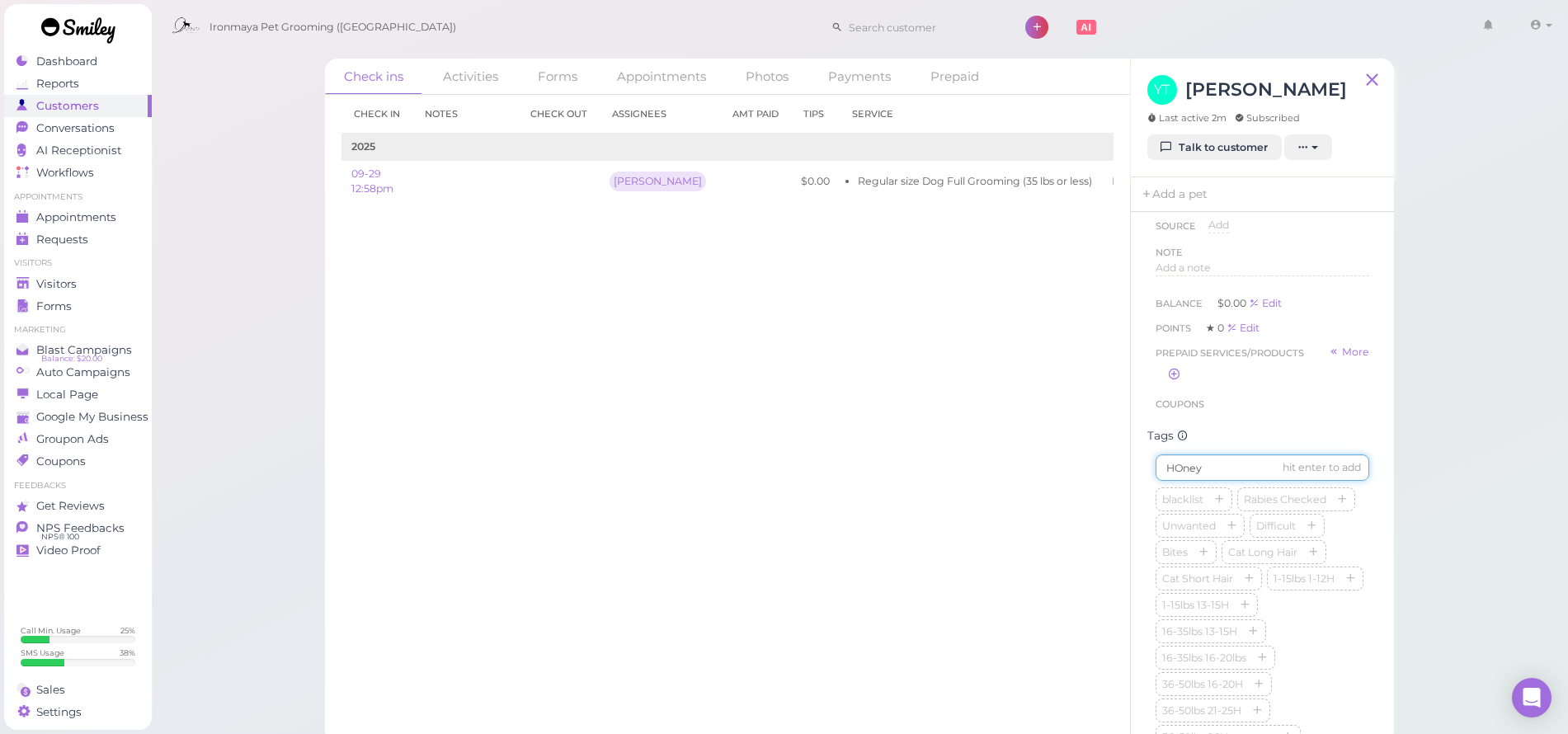
type input "HOney"
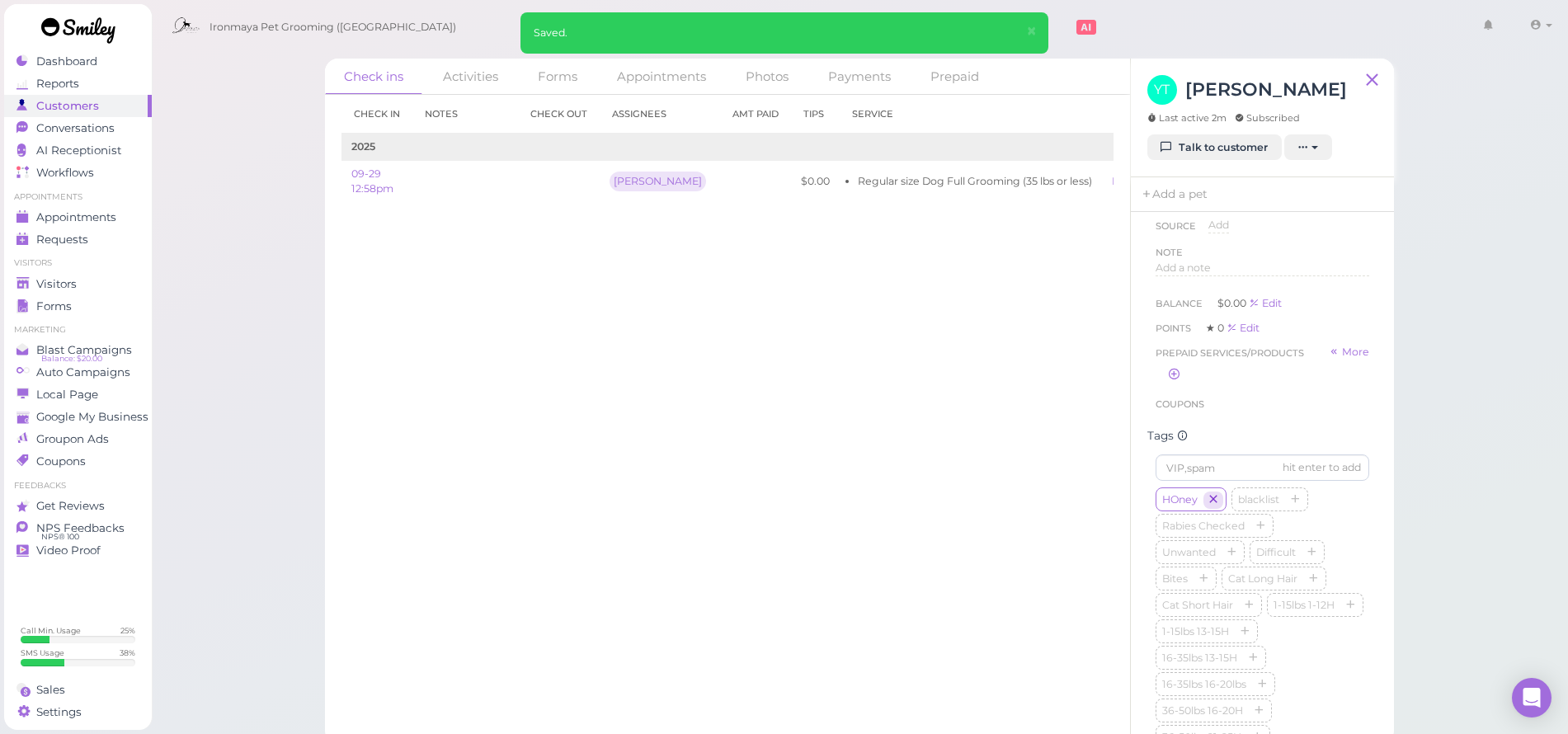
click at [1210, 507] on icon "button" at bounding box center [1213, 500] width 10 height 11
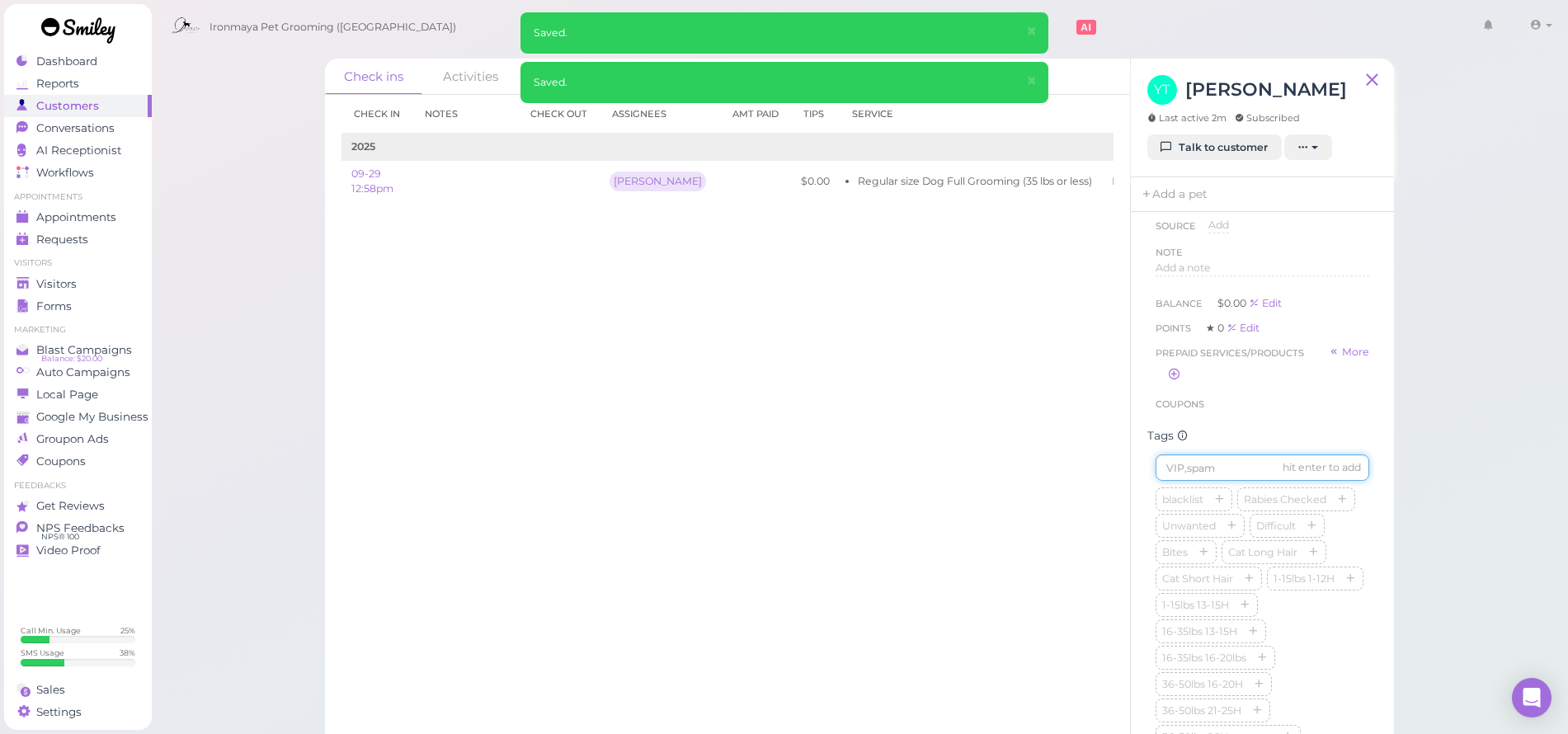
click at [1203, 477] on input at bounding box center [1262, 467] width 213 height 26
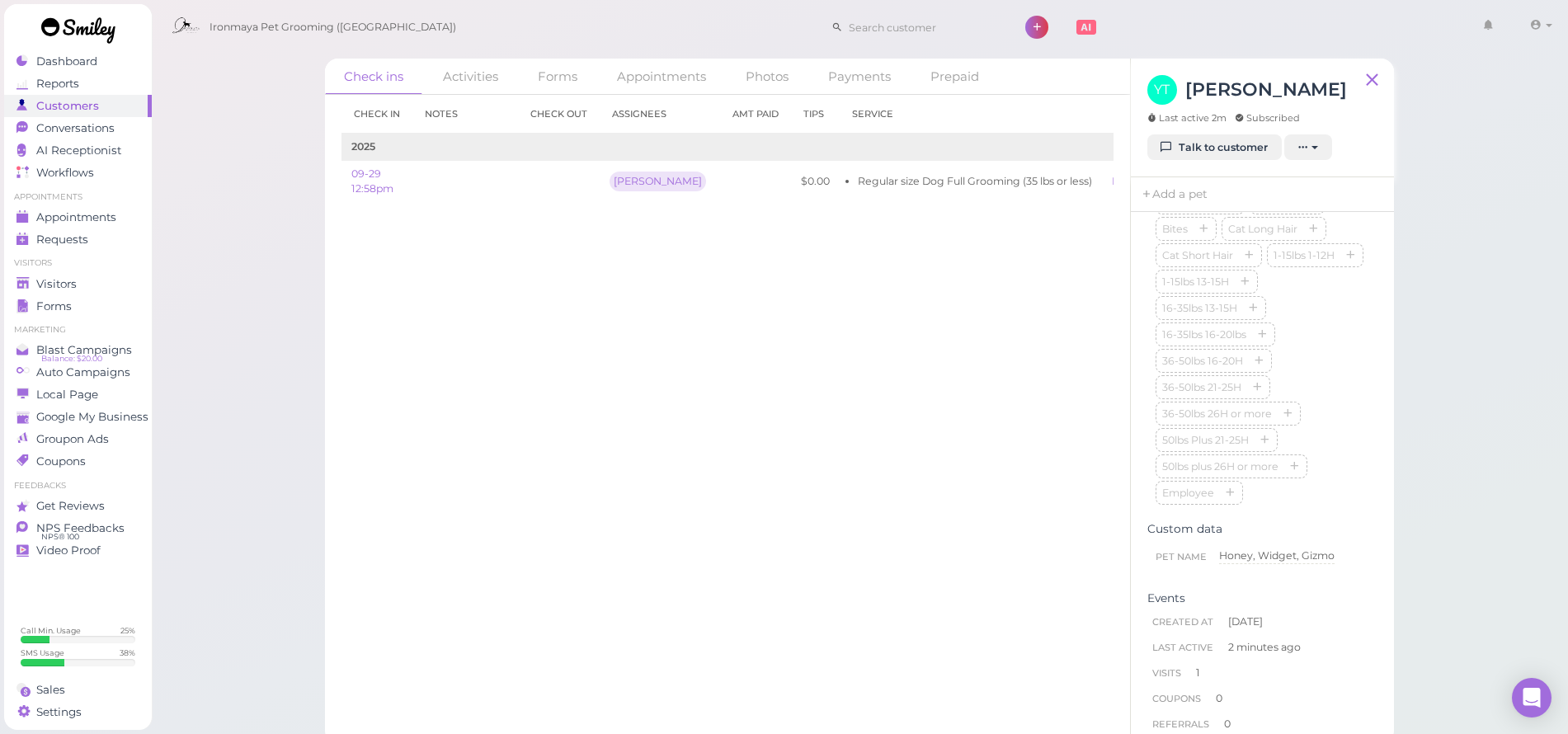
scroll to position [396, 0]
type input "Honey,Widget,Gizmo"
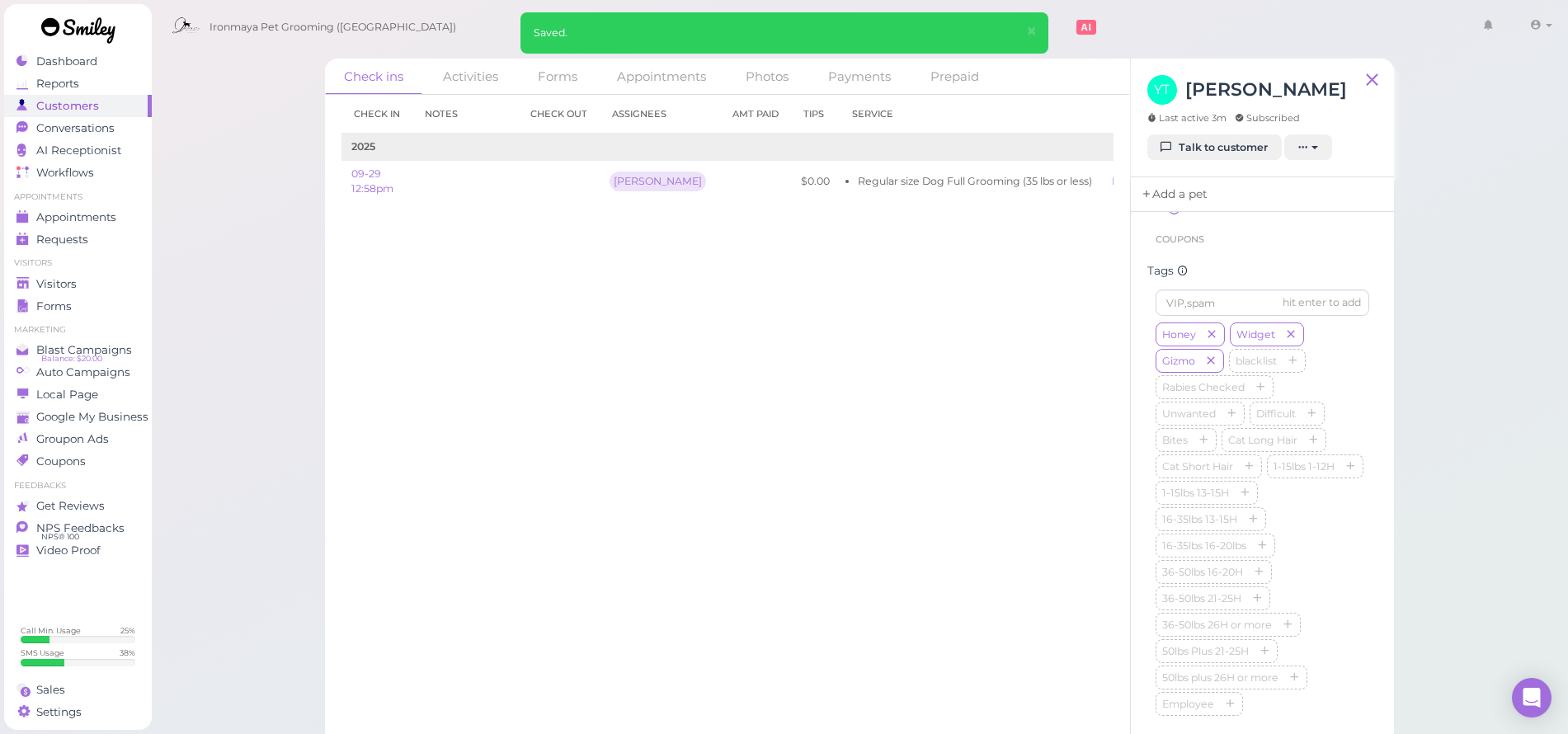
click at [1181, 192] on link "Add a pet" at bounding box center [1174, 194] width 87 height 34
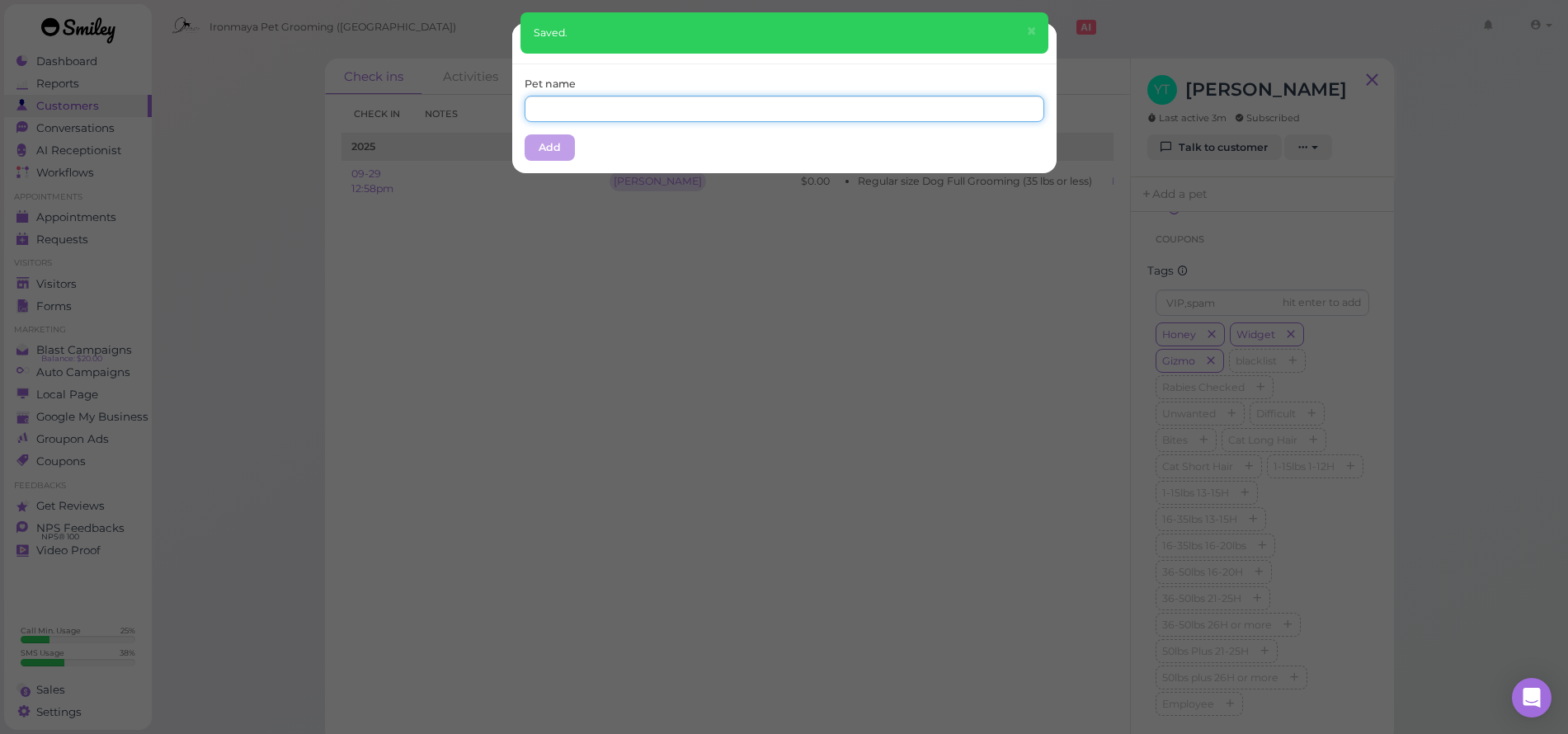
click at [556, 115] on input "text" at bounding box center [784, 109] width 520 height 26
type input "Honey"
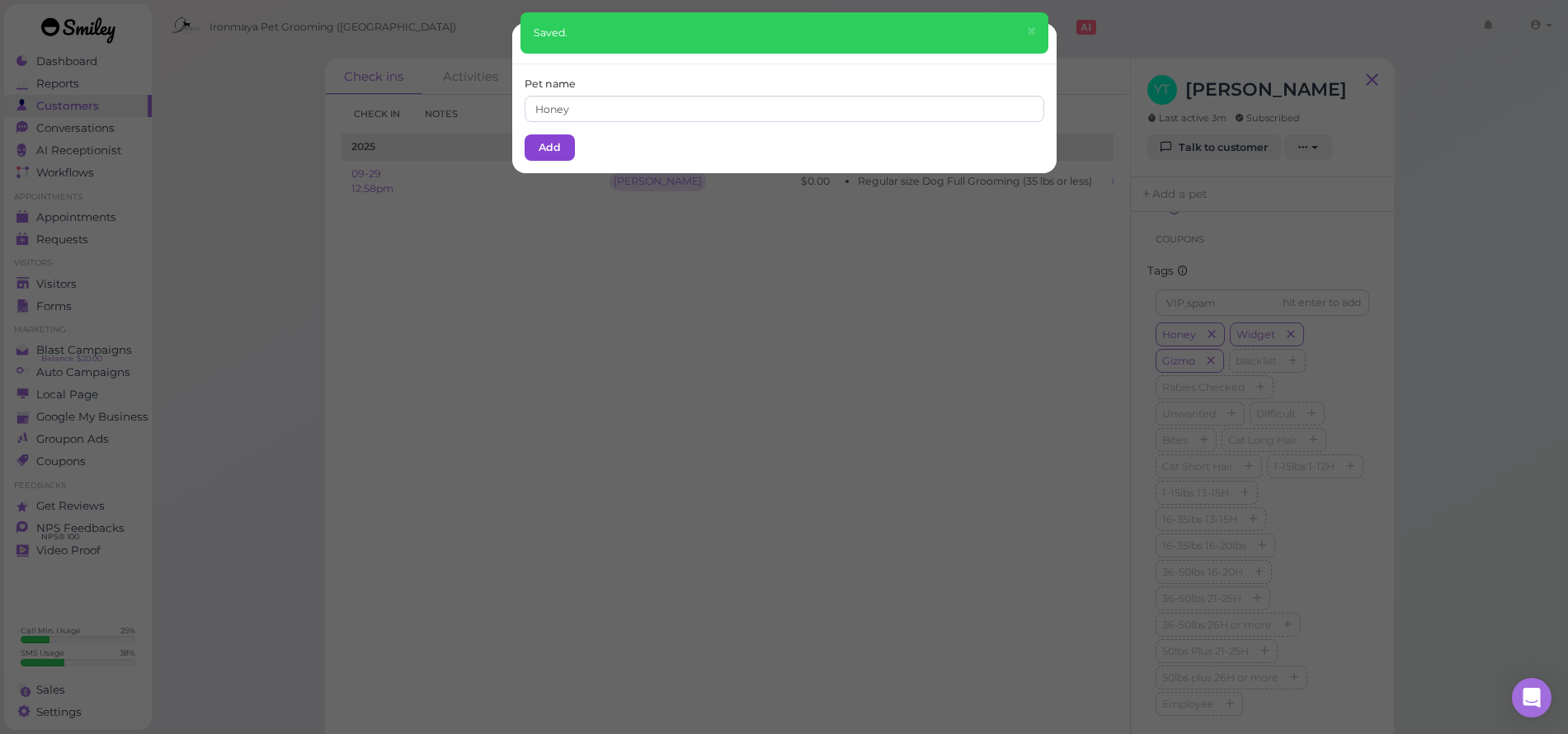
click at [542, 141] on button "Add" at bounding box center [549, 148] width 50 height 26
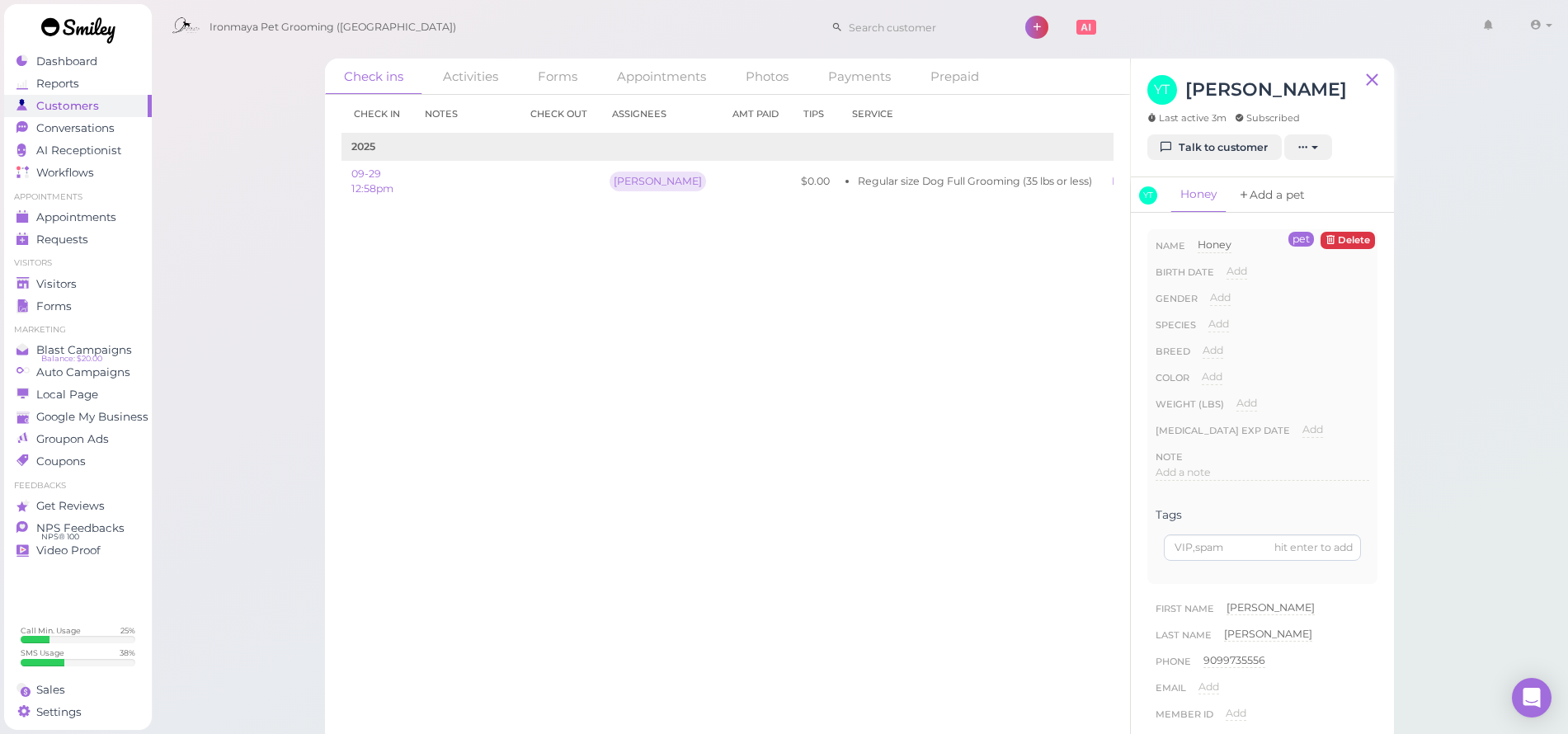
click at [1282, 195] on link "Add a pet" at bounding box center [1271, 195] width 87 height 35
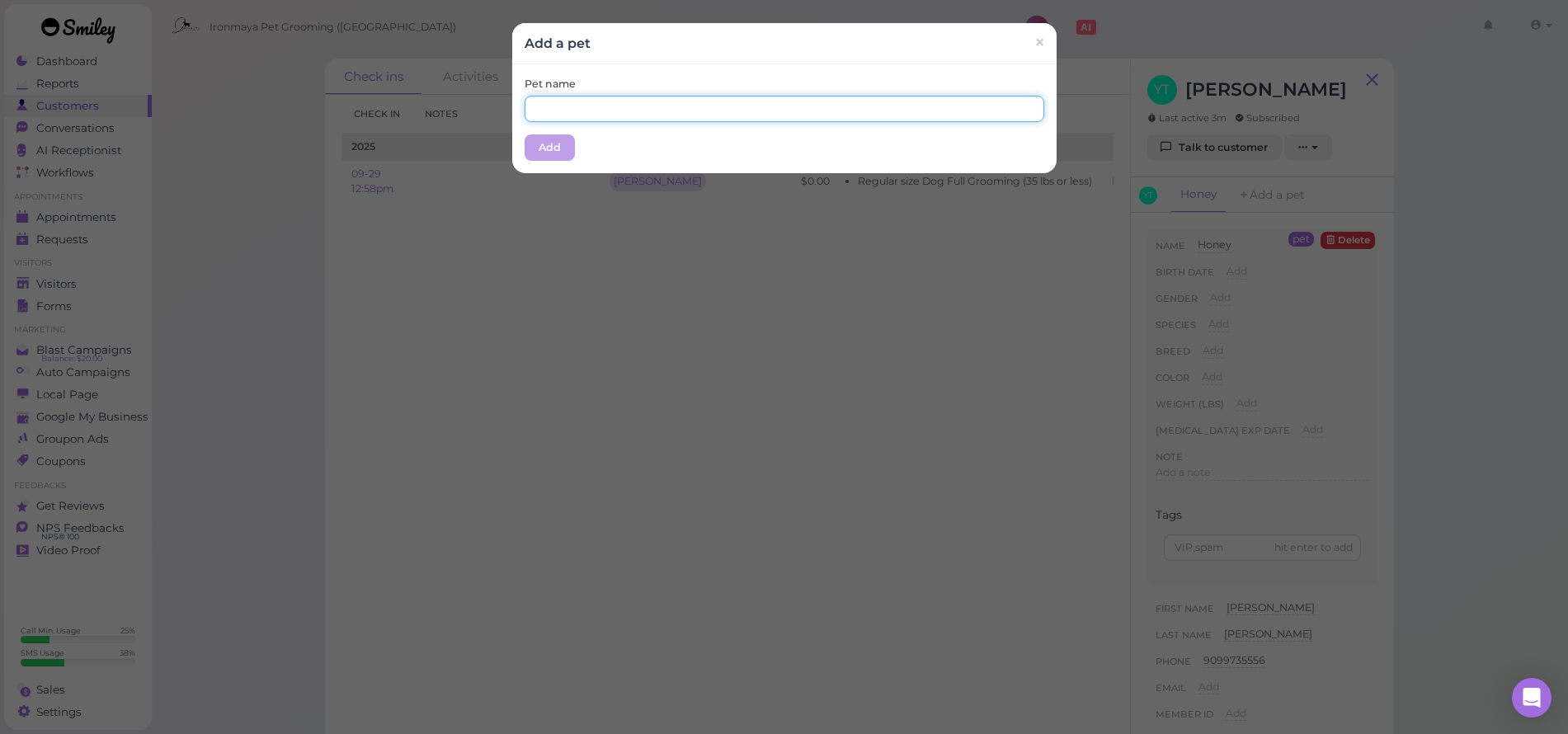
click at [698, 115] on input "text" at bounding box center [784, 109] width 520 height 26
type input "Widget"
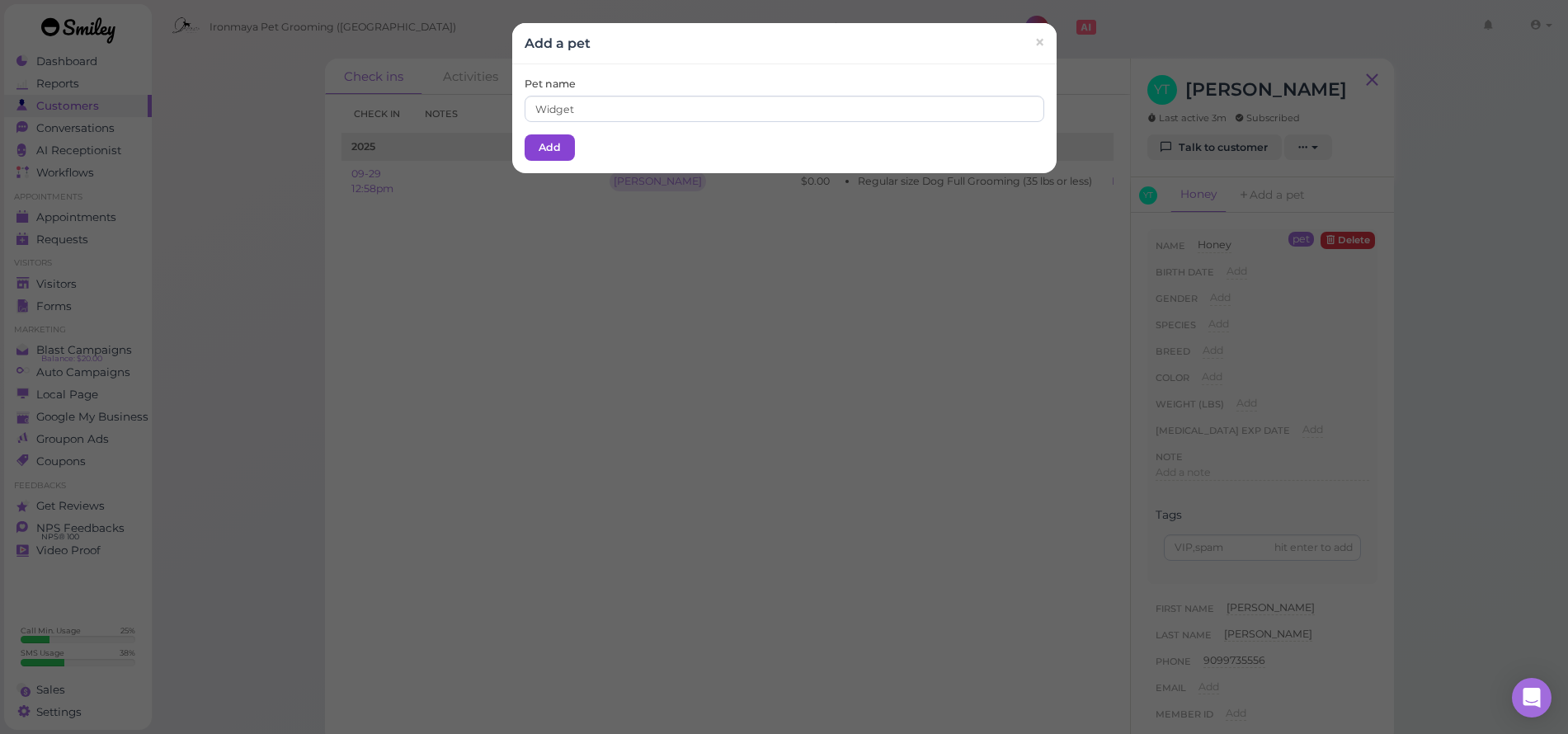
click at [553, 147] on button "Add" at bounding box center [549, 148] width 50 height 26
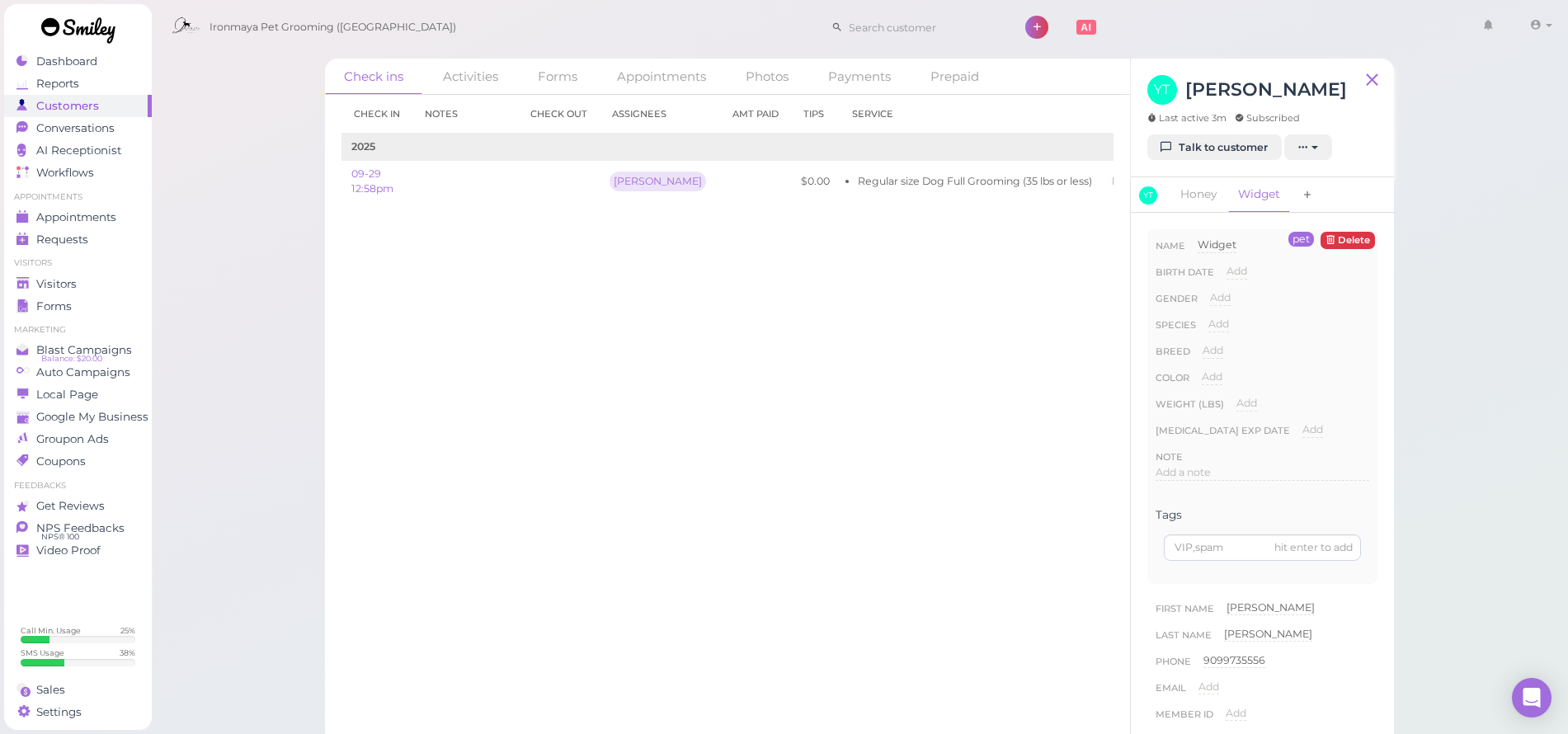
click at [1310, 196] on icon at bounding box center [1307, 195] width 11 height 17
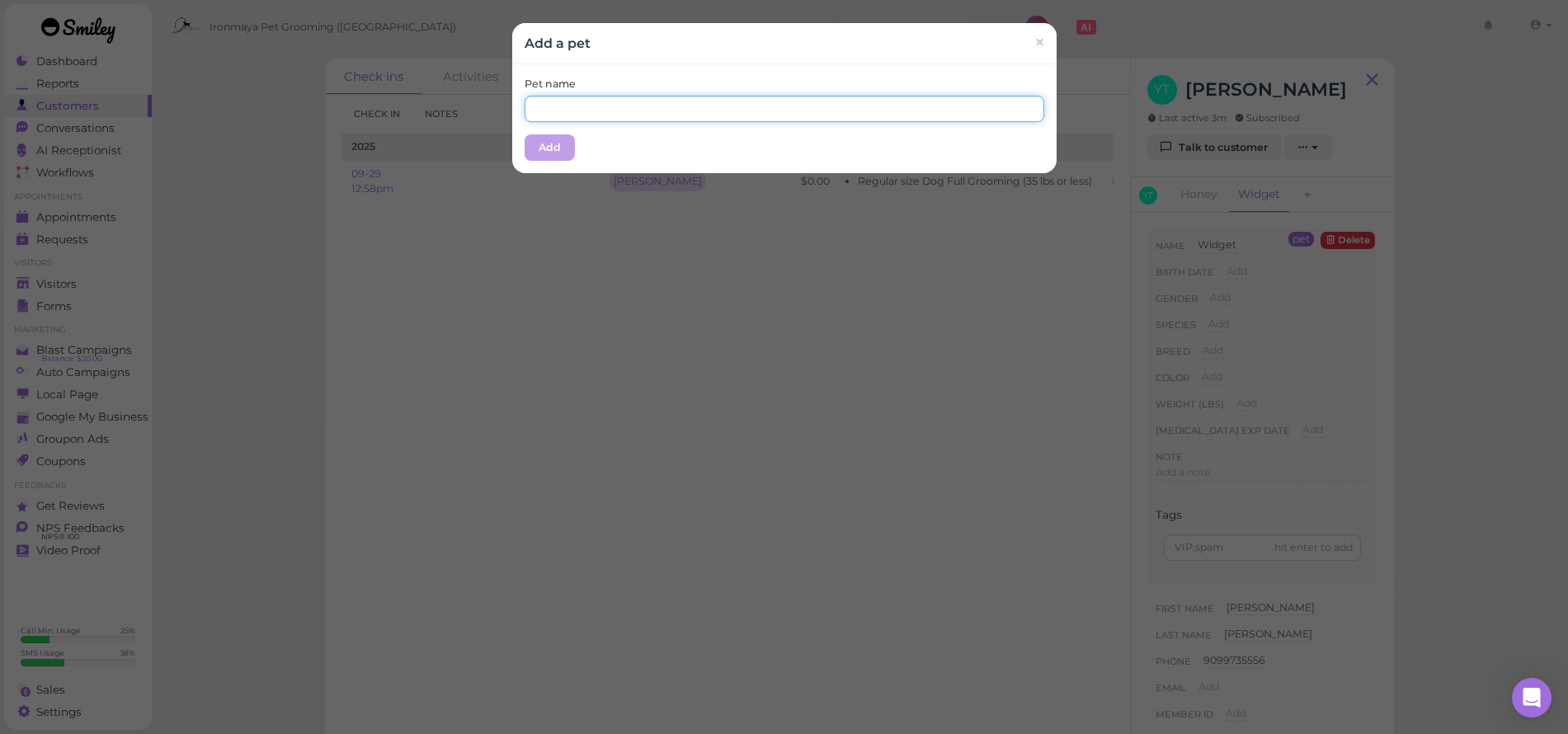
click at [656, 107] on input "text" at bounding box center [784, 109] width 520 height 26
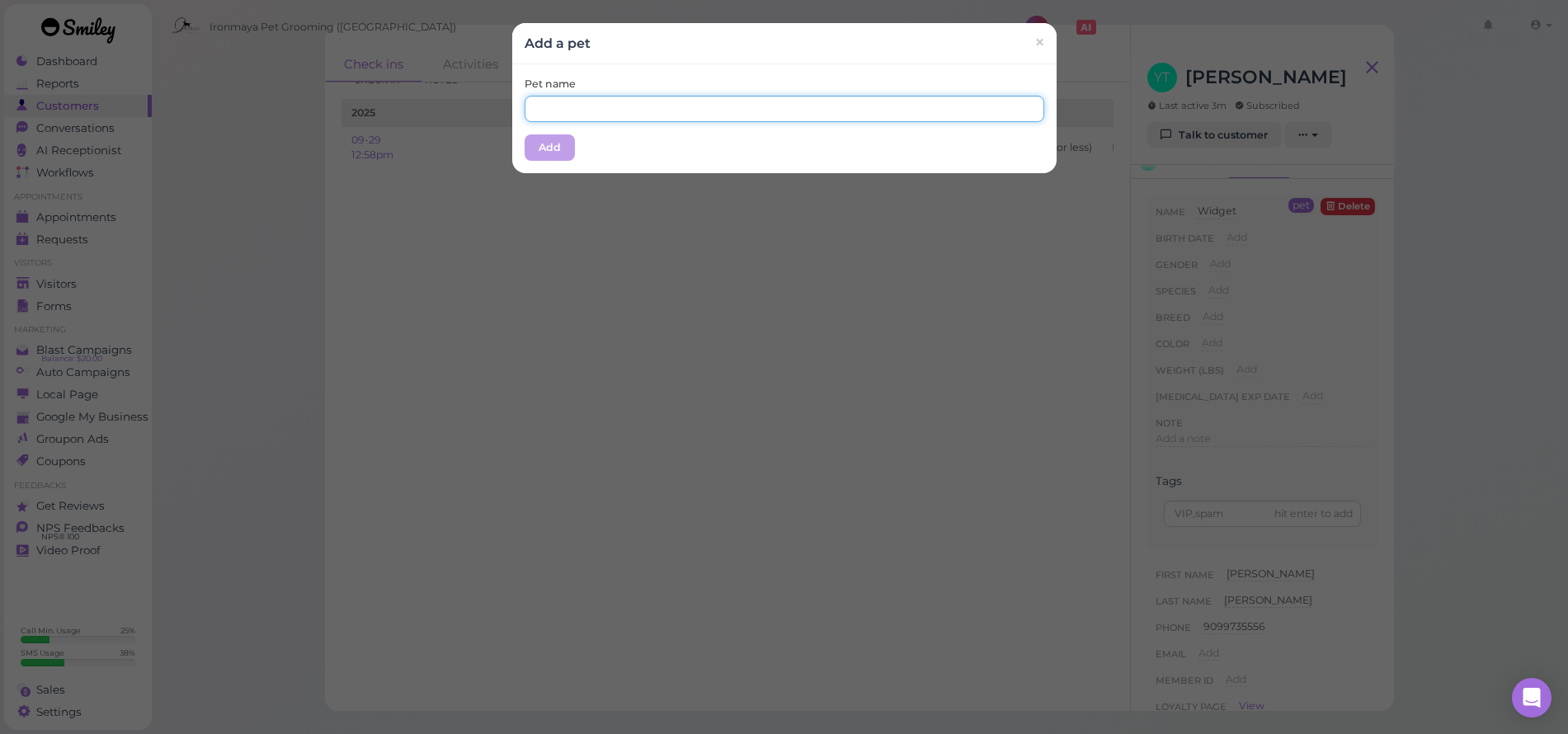
scroll to position [144, 0]
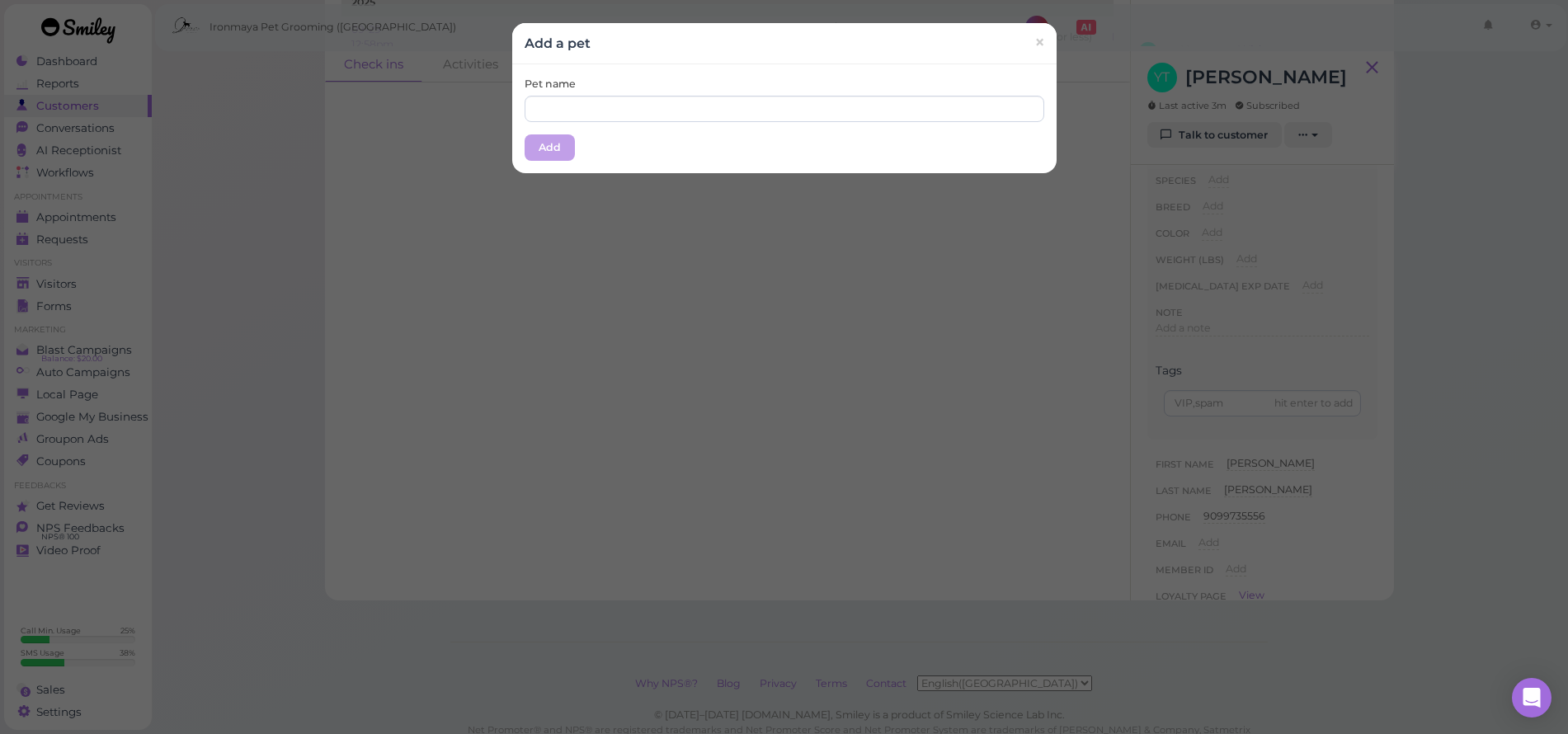
click at [1255, 403] on div "Add a pet × Pet name Add" at bounding box center [784, 367] width 1568 height 734
click at [1036, 40] on span "×" at bounding box center [1039, 43] width 11 height 23
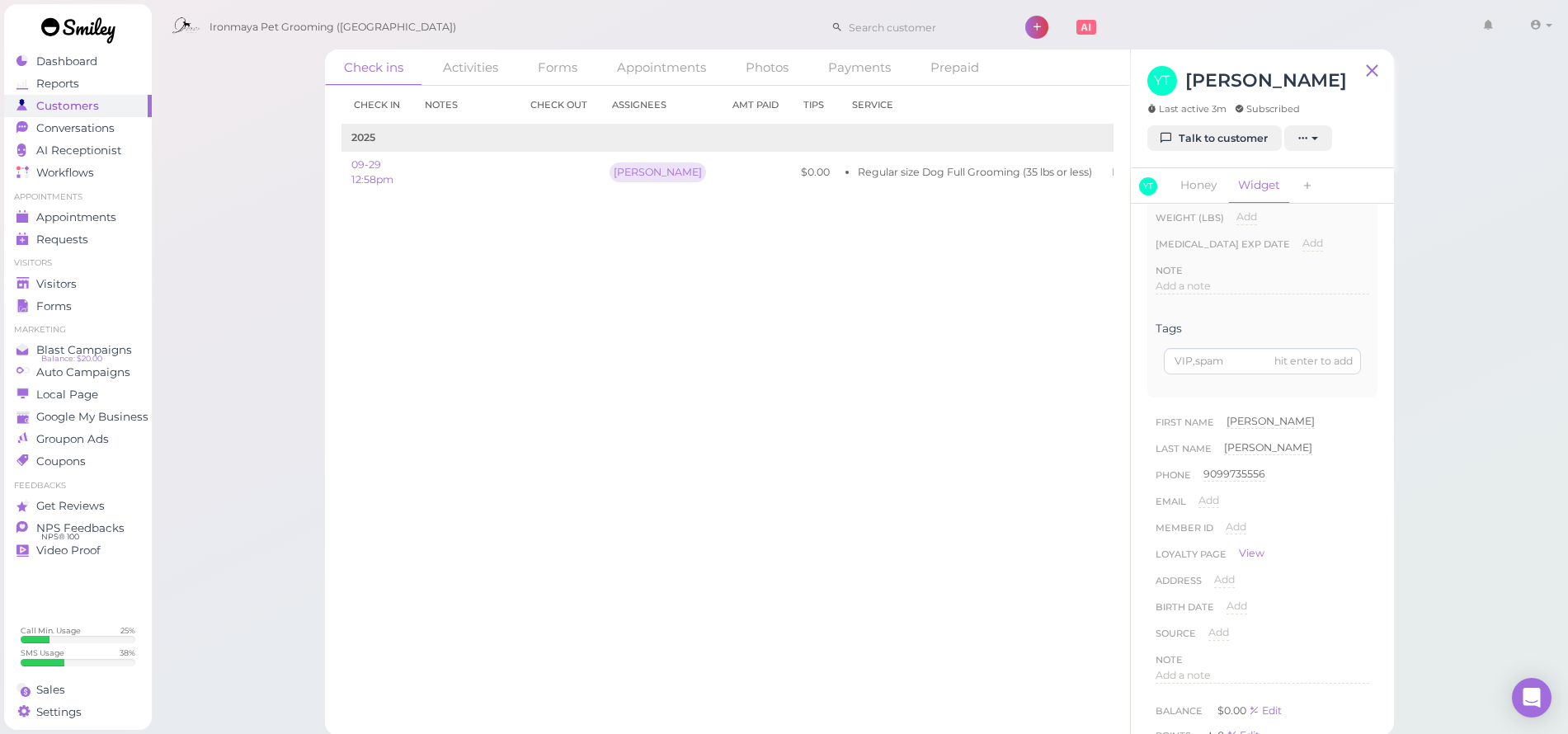
scroll to position [539, 0]
click at [1311, 191] on icon at bounding box center [1307, 186] width 11 height 17
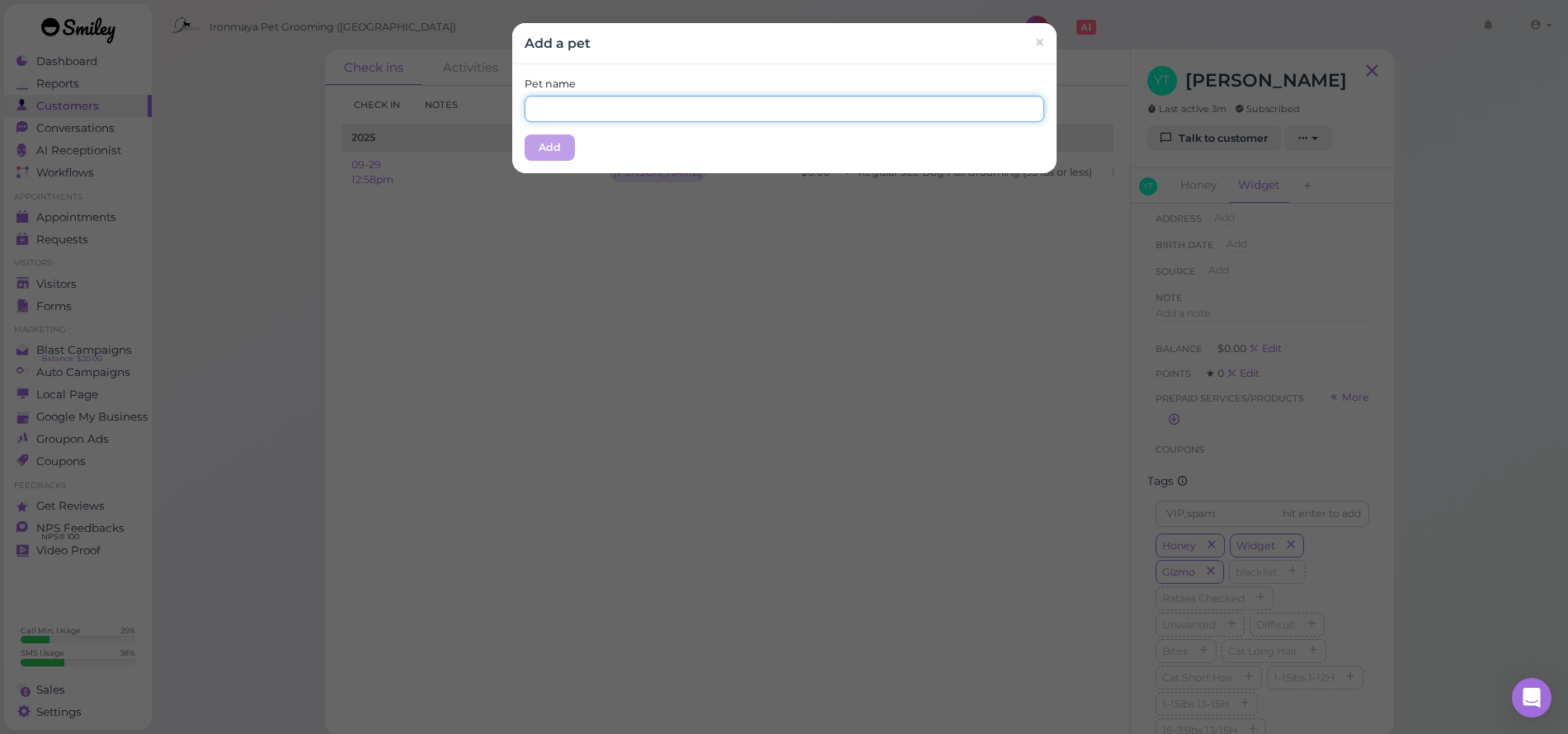
click at [568, 102] on input "text" at bounding box center [784, 109] width 520 height 26
type input "Gizmo"
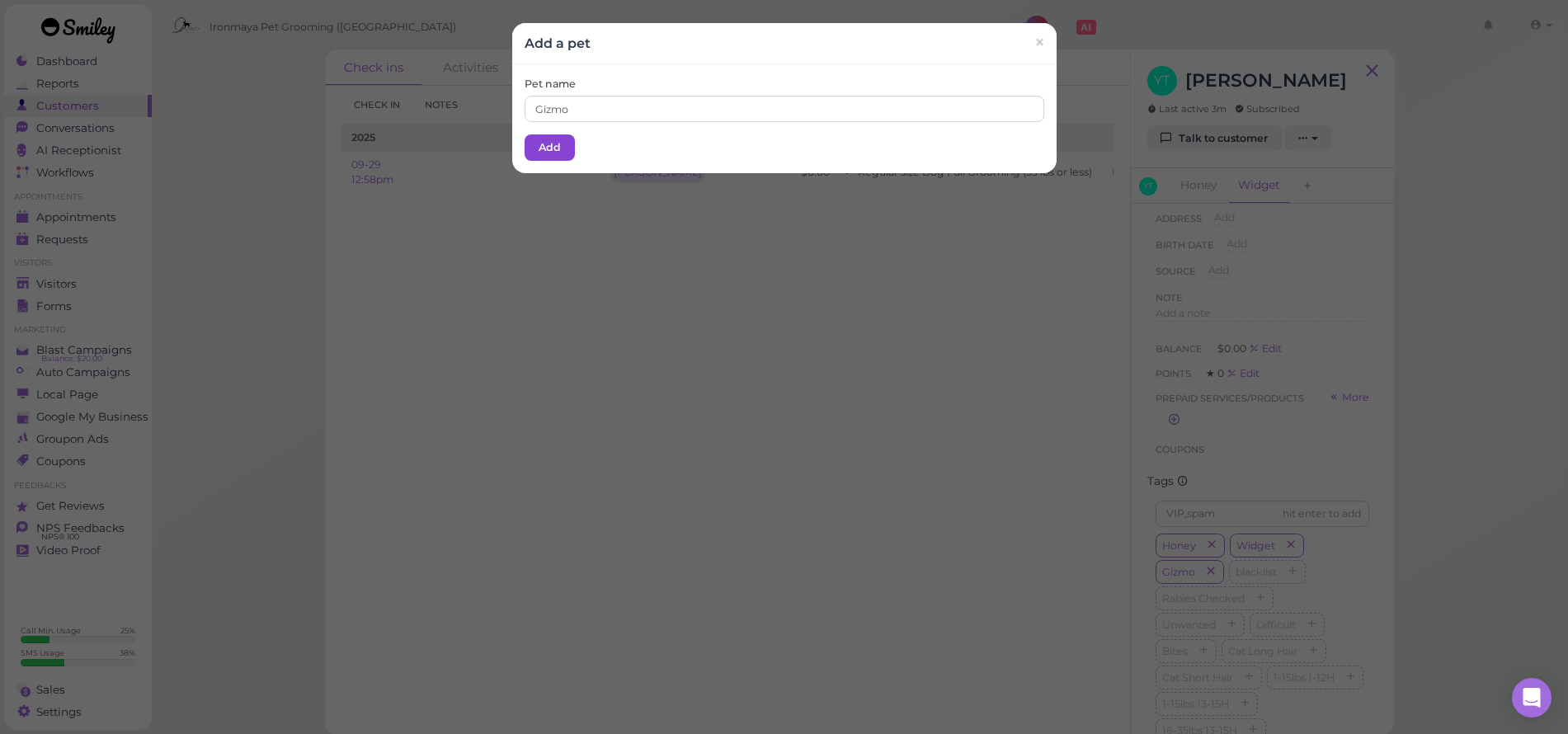
click at [524, 137] on button "Add" at bounding box center [549, 148] width 50 height 26
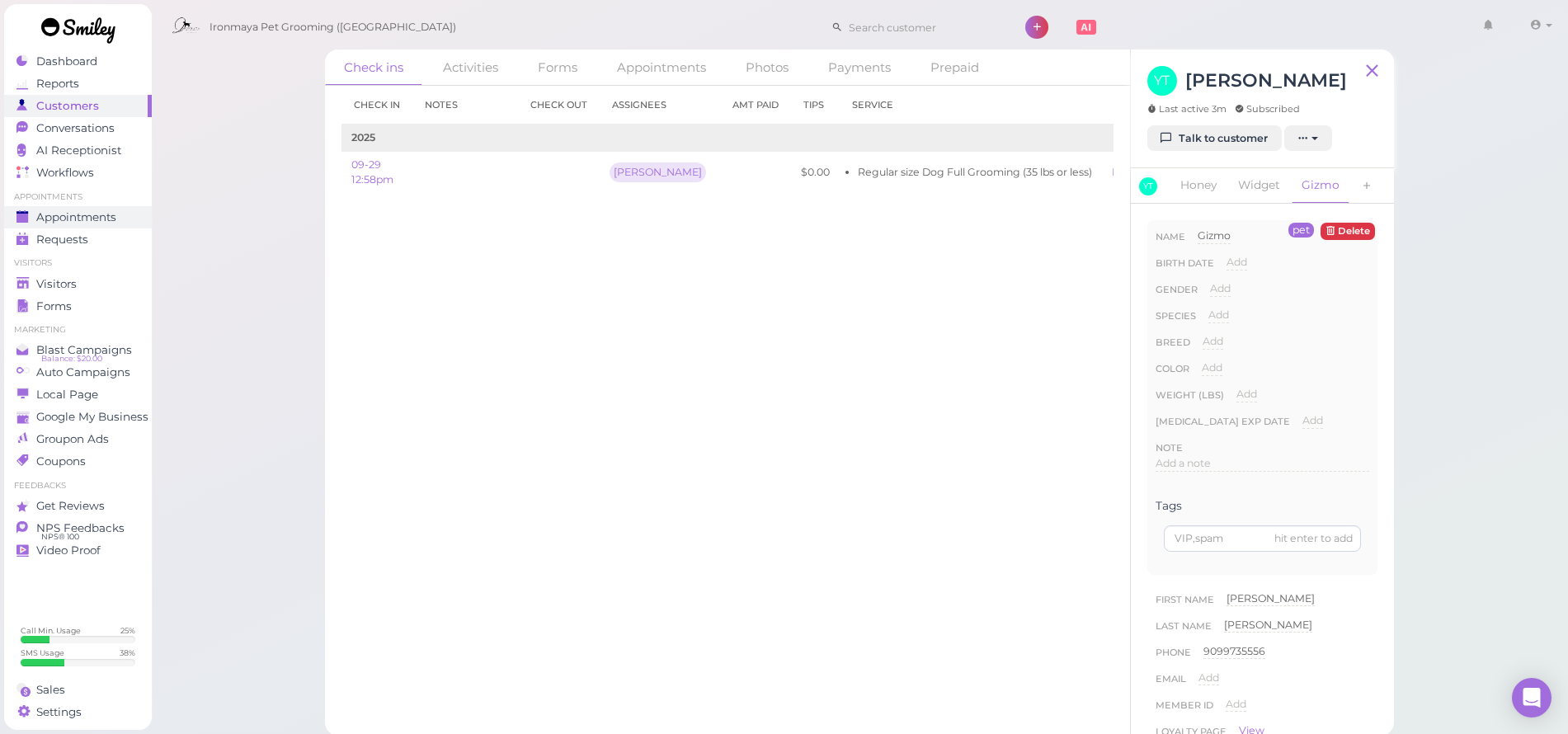
click at [86, 216] on span "Appointments" at bounding box center [76, 217] width 80 height 14
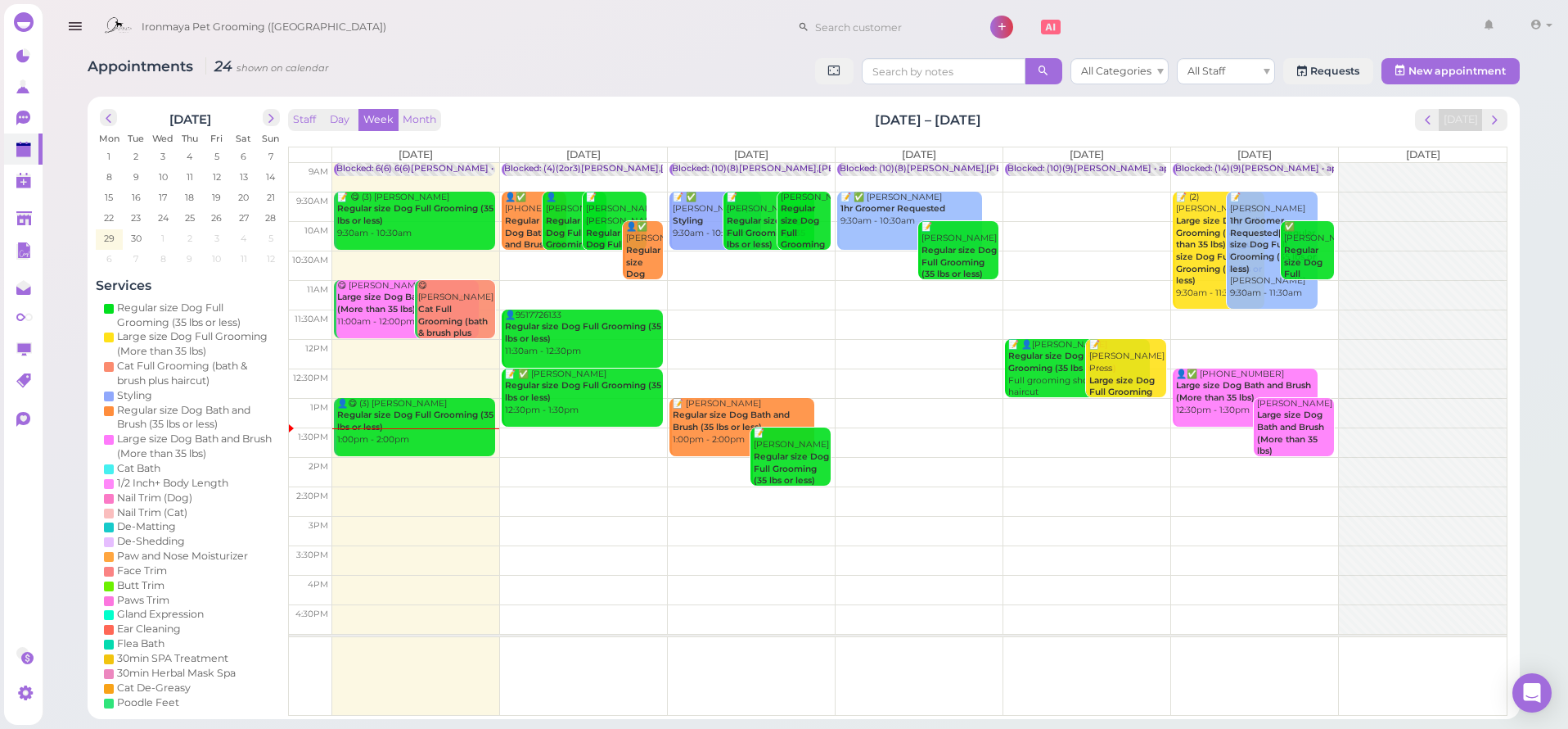
click at [643, 287] on td at bounding box center [920, 295] width 1175 height 30
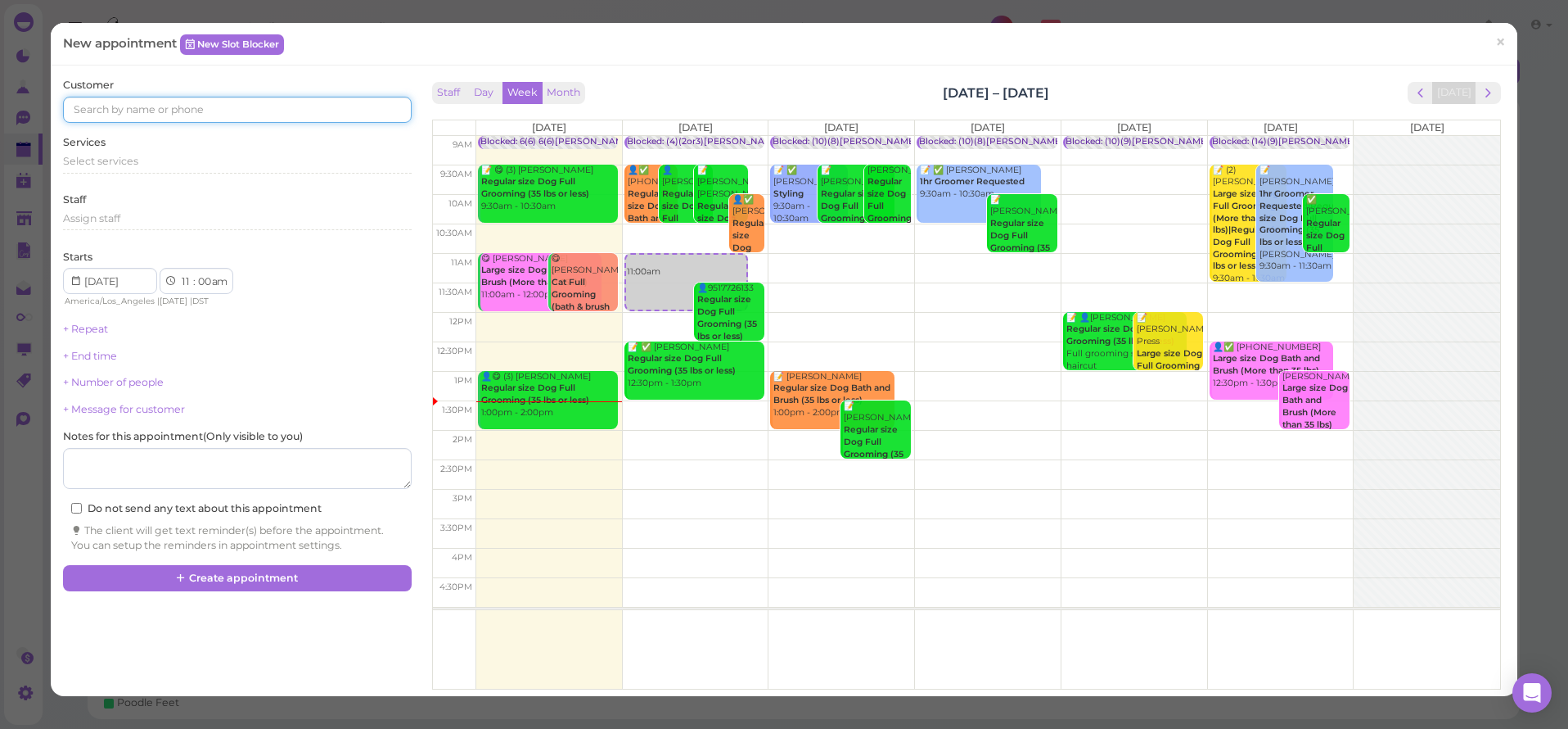
click at [122, 107] on input at bounding box center [236, 110] width 348 height 26
type input "5625655229"
click at [87, 130] on link "5625655229 5625655229" at bounding box center [135, 140] width 144 height 31
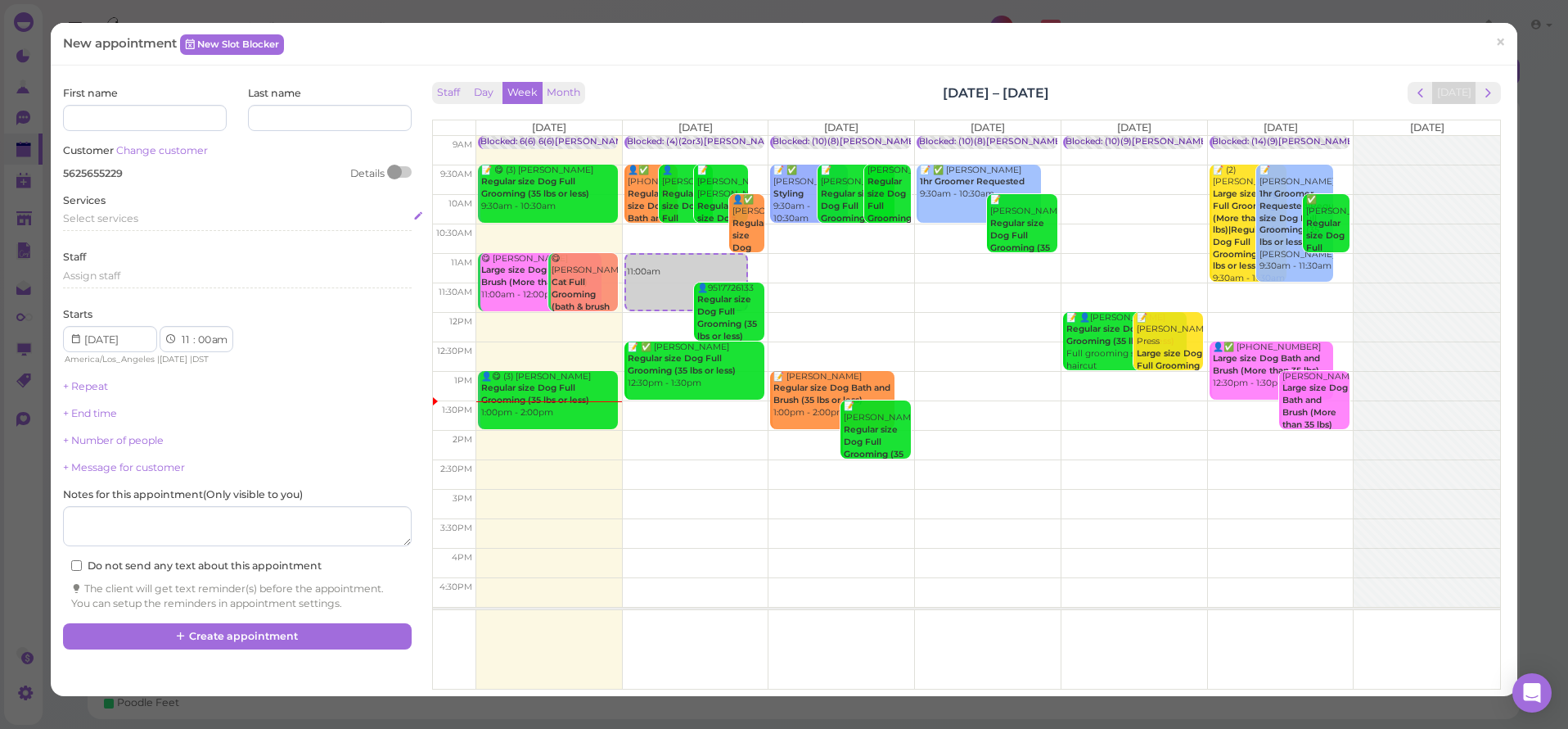
click at [95, 218] on span "Select services" at bounding box center [100, 218] width 75 height 12
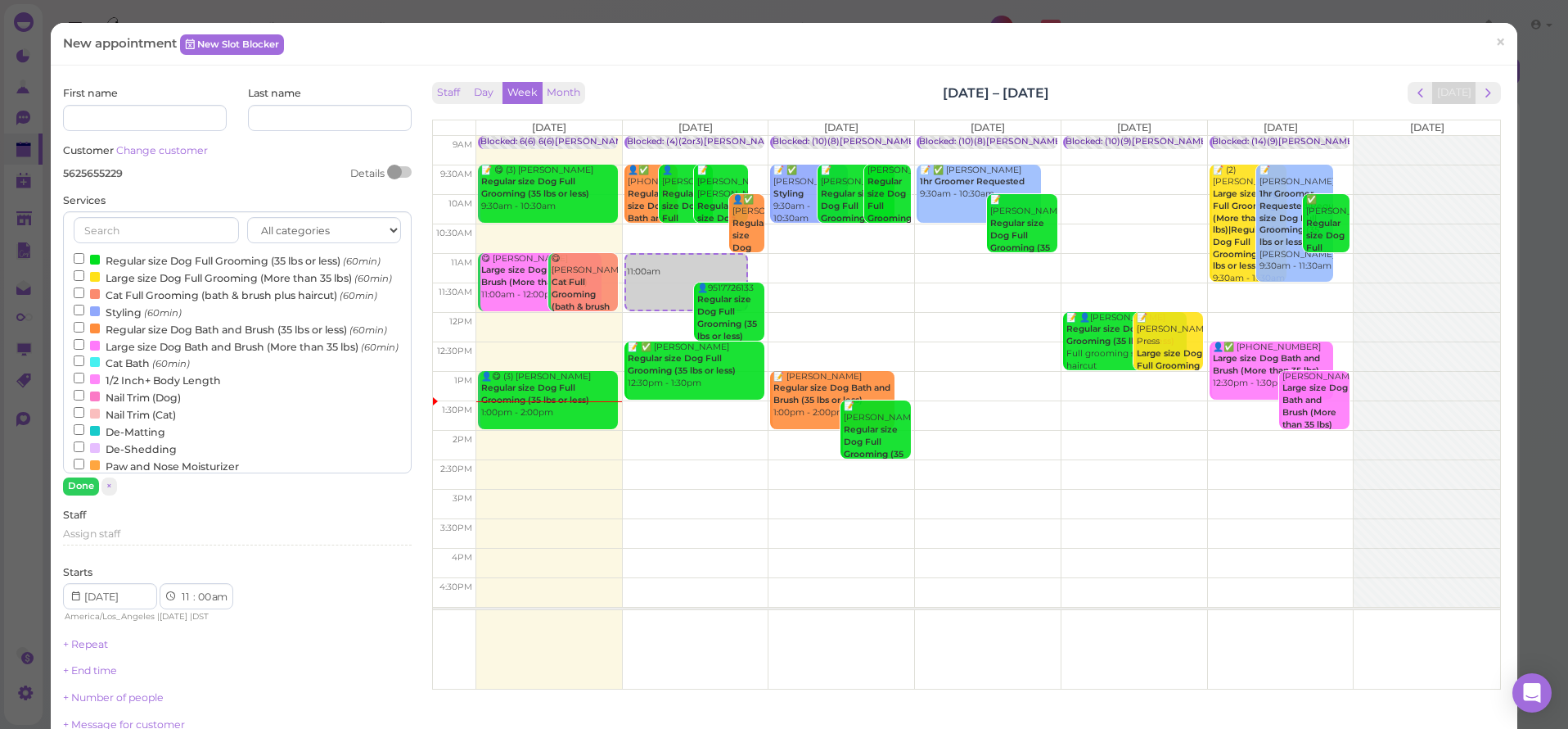
click at [101, 252] on label "Regular size Dog Full Grooming (35 lbs or less) (60min)" at bounding box center [227, 260] width 307 height 17
click at [85, 253] on input "Regular size Dog Full Grooming (35 lbs or less) (60min)" at bounding box center [79, 258] width 10 height 10
click at [87, 481] on button "Done" at bounding box center [80, 486] width 36 height 17
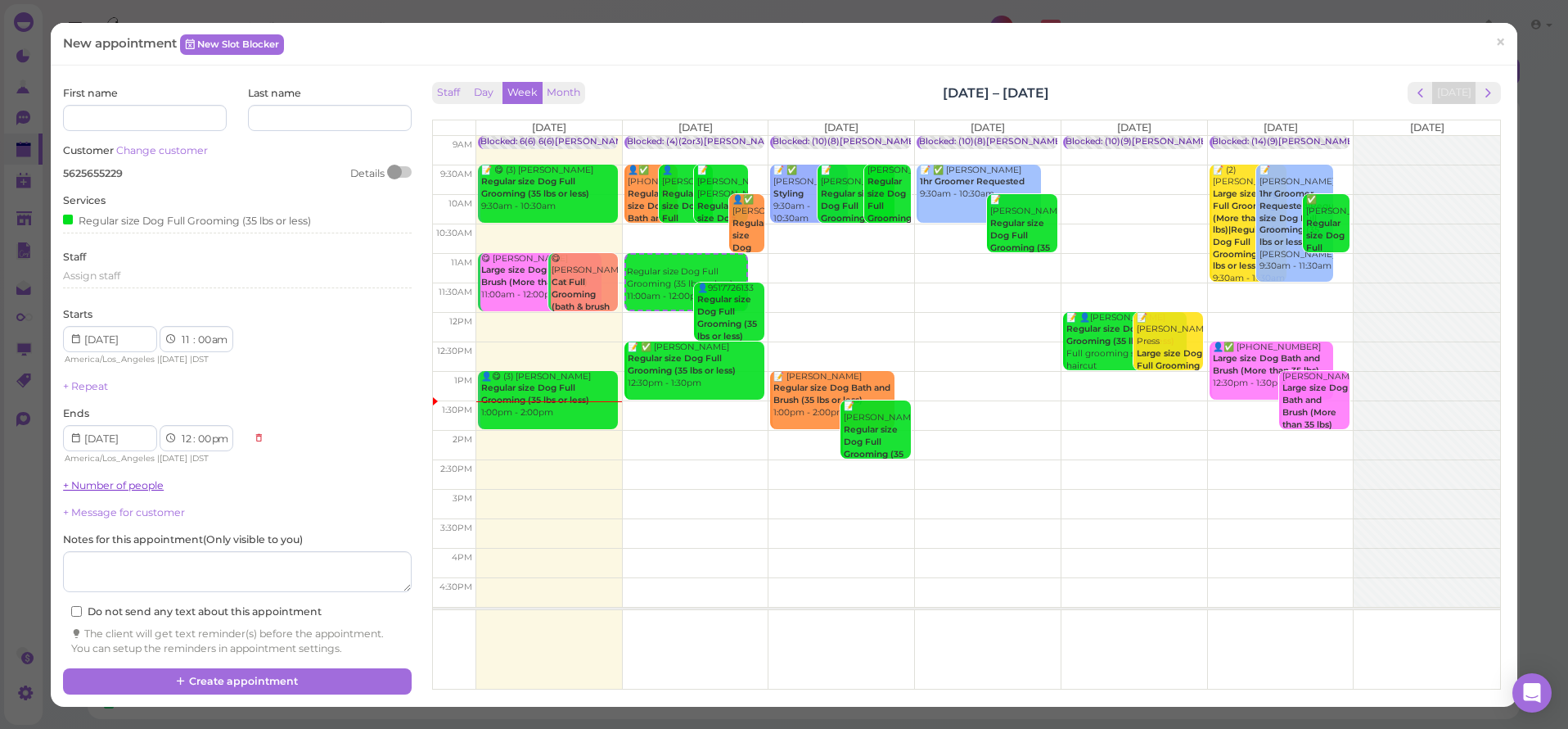
click at [100, 484] on link "+ Number of people" at bounding box center [113, 485] width 101 height 12
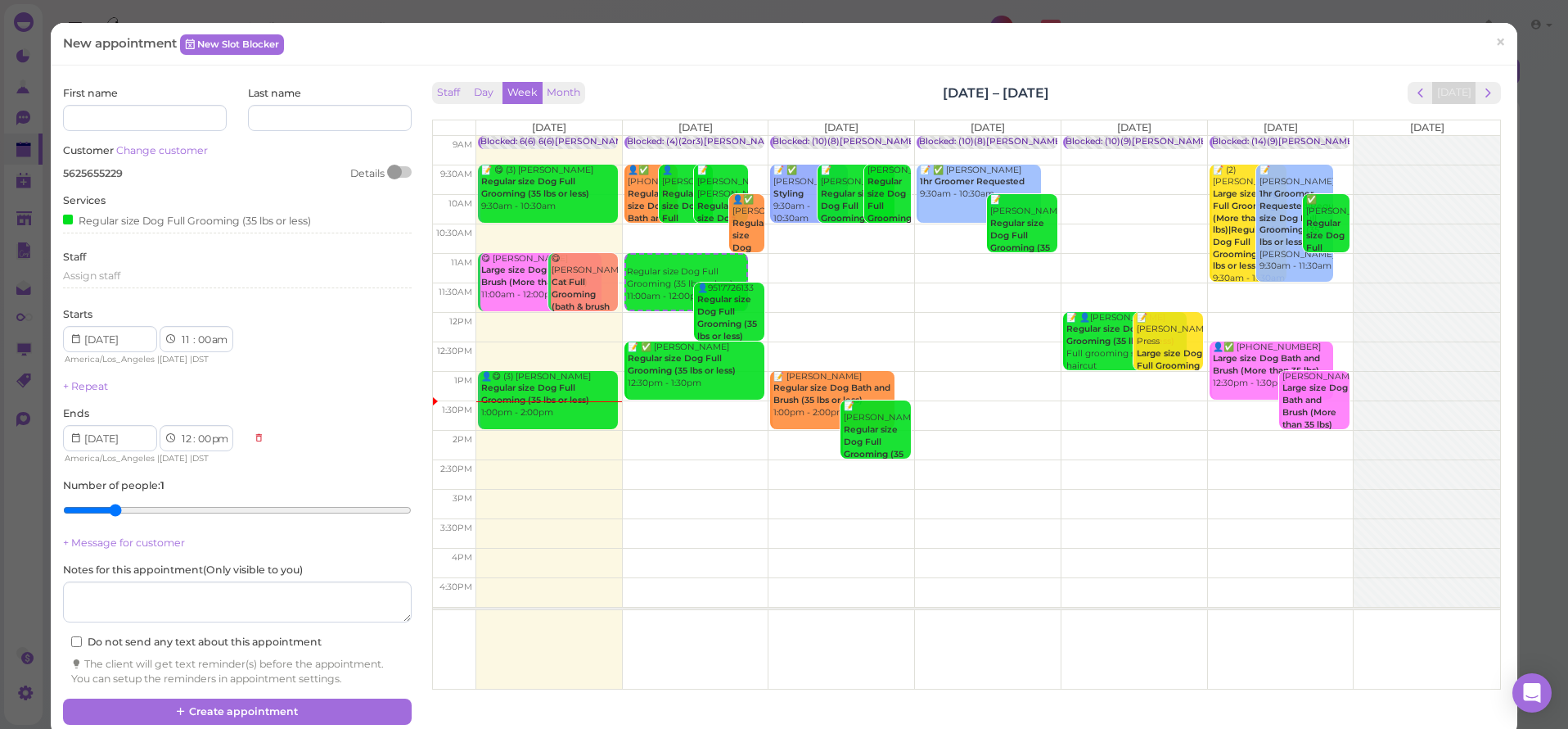
type input "2"
click at [109, 503] on input "range" at bounding box center [236, 510] width 348 height 26
click at [222, 703] on button "Create appointment" at bounding box center [236, 712] width 348 height 26
